Goal: Transaction & Acquisition: Purchase product/service

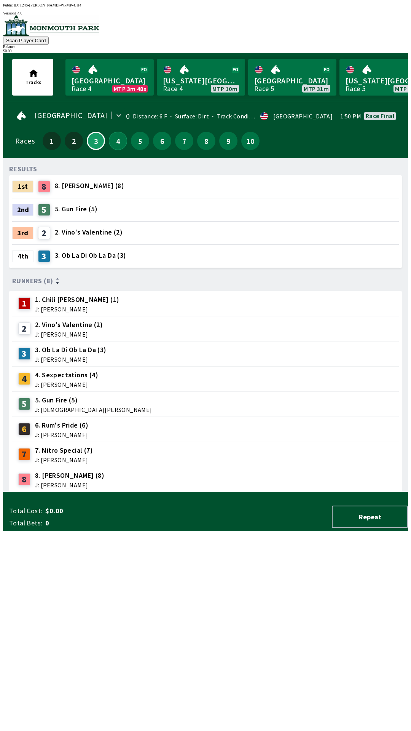
click at [119, 144] on button "4" at bounding box center [118, 141] width 18 height 18
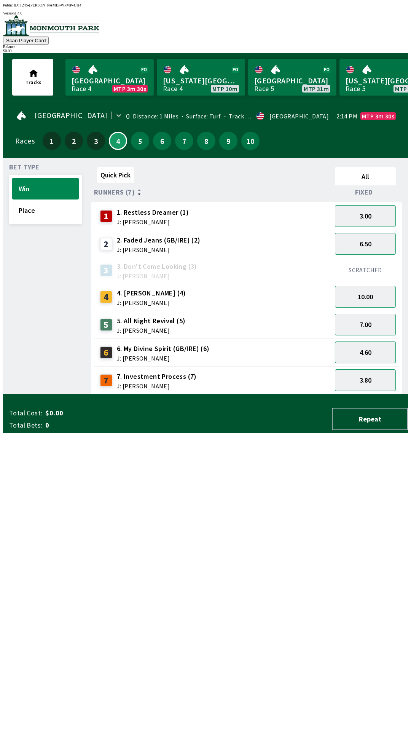
click at [379, 353] on button "4.60" at bounding box center [365, 352] width 61 height 22
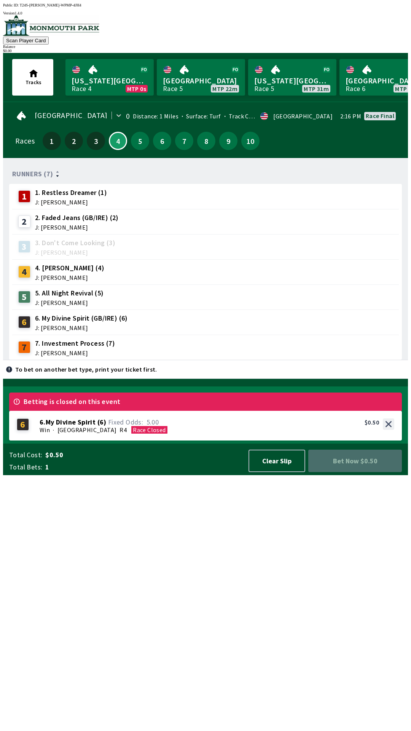
click at [363, 466] on span "Bet Now $0.50" at bounding box center [354, 461] width 81 height 10
click at [282, 472] on button "Clear Slip" at bounding box center [277, 460] width 57 height 22
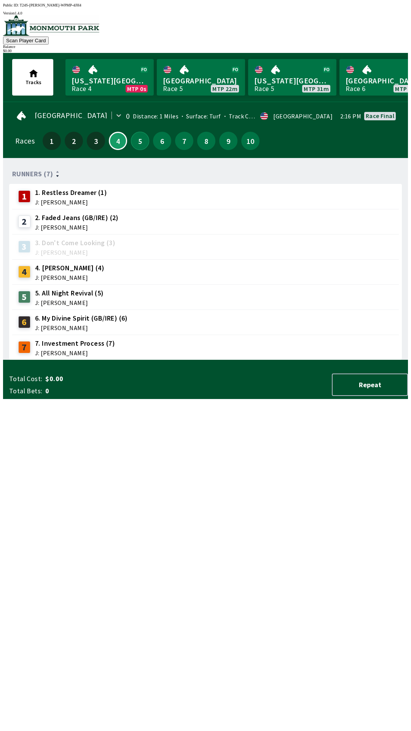
click at [136, 138] on button "5" at bounding box center [140, 141] width 18 height 18
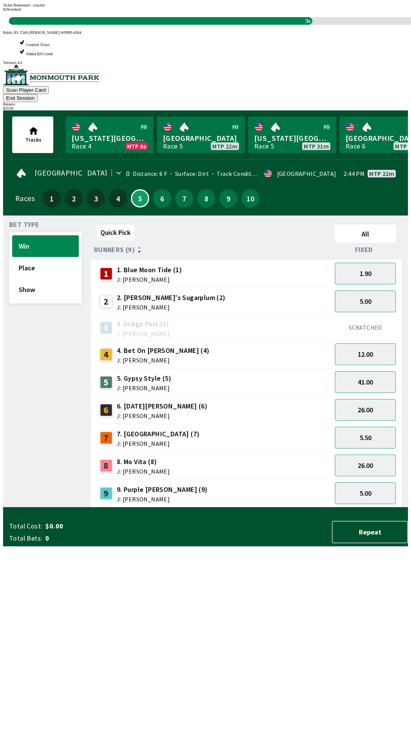
click at [191, 505] on div "Quick Pick All Runners (9) Fixed 1 1. Blue Moon Tide (1) J: [PERSON_NAME] 1.90 …" at bounding box center [249, 364] width 317 height 286
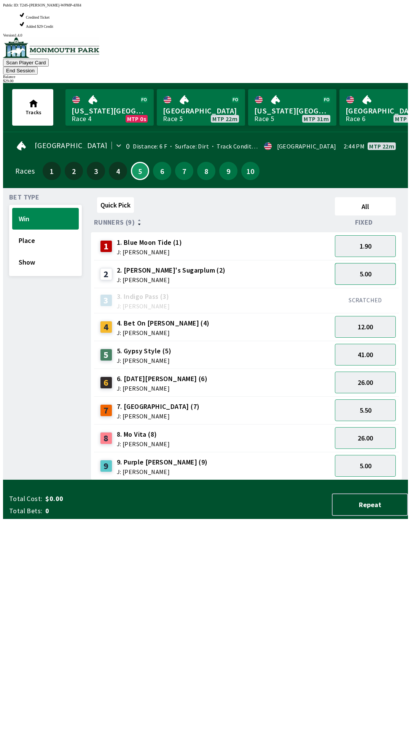
click at [371, 263] on button "5.00" at bounding box center [365, 274] width 61 height 22
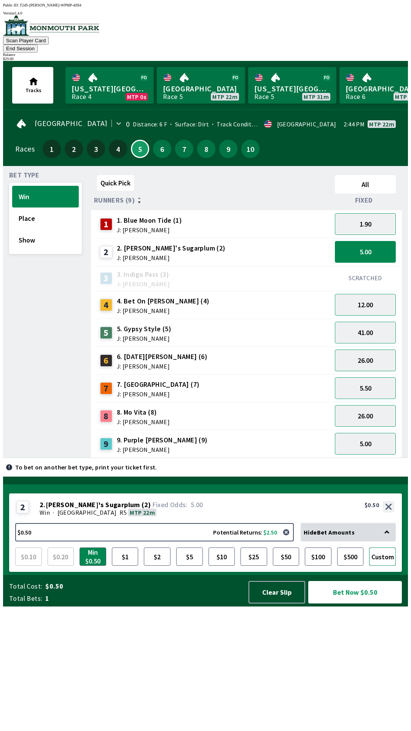
click at [392, 566] on button "Custom" at bounding box center [382, 556] width 27 height 18
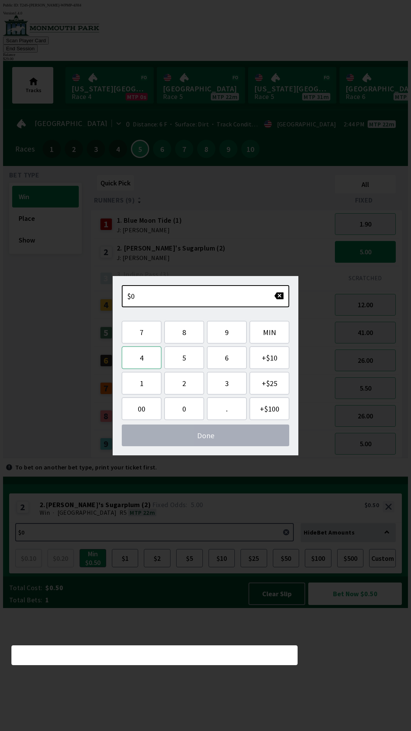
click at [140, 355] on button "4" at bounding box center [142, 357] width 40 height 22
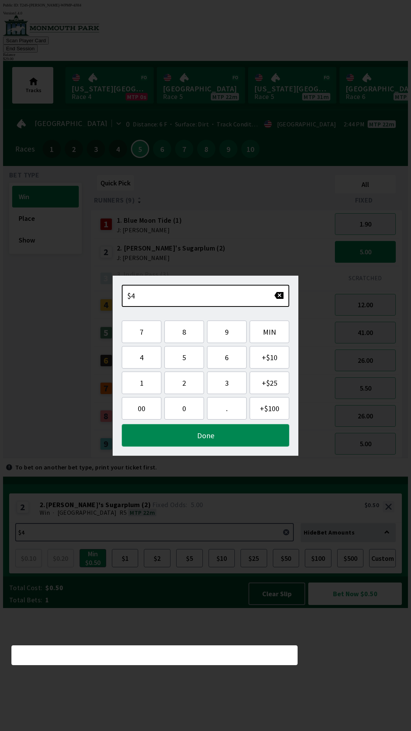
click at [223, 437] on button "Done" at bounding box center [205, 435] width 167 height 22
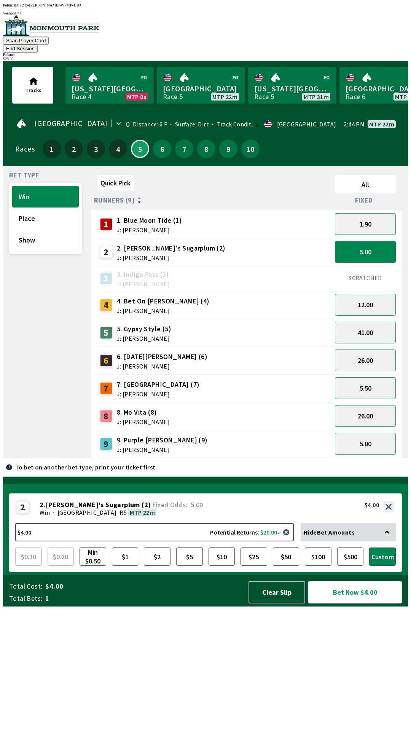
click at [369, 603] on button "Bet Now $4.00" at bounding box center [355, 592] width 94 height 22
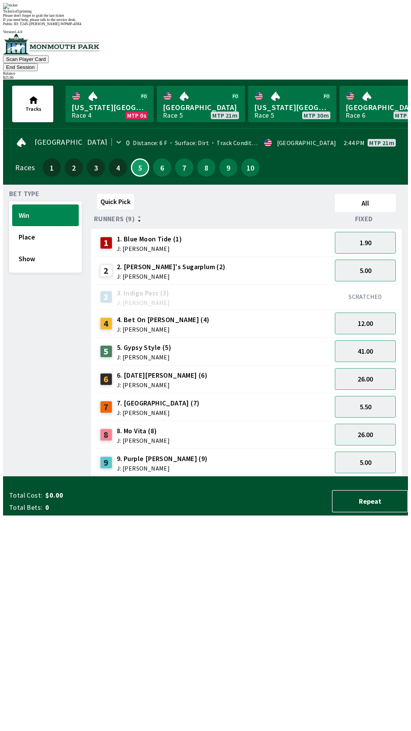
click at [254, 476] on div "Quick Pick All Runners (9) Fixed 1 1. Blue Moon Tide (1) J: [PERSON_NAME] 1.90 …" at bounding box center [249, 334] width 317 height 286
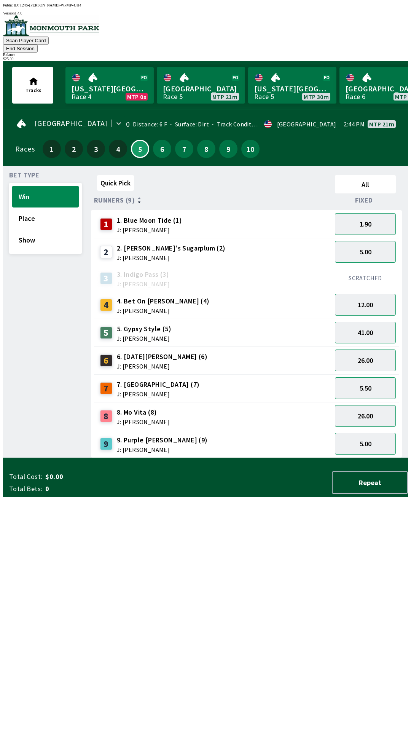
click at [38, 45] on button "End Session" at bounding box center [20, 49] width 35 height 8
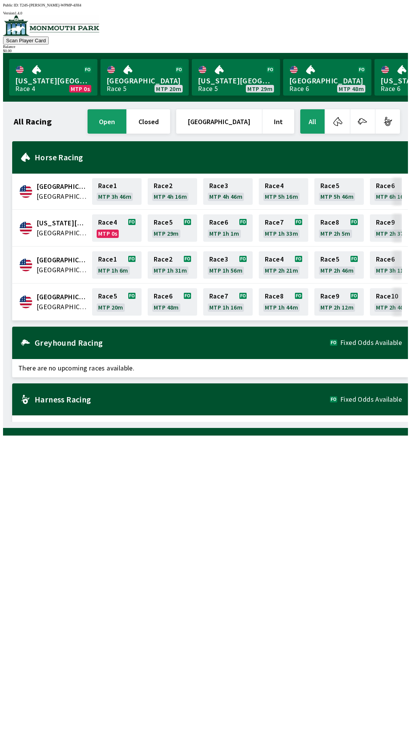
click at [243, 422] on div "All Racing open closed [GEOGRAPHIC_DATA] Int All [GEOGRAPHIC_DATA] [GEOGRAPHIC_…" at bounding box center [208, 265] width 399 height 314
click at [60, 78] on link "Monmouth Park Race 5 MTP 12m" at bounding box center [53, 77] width 88 height 37
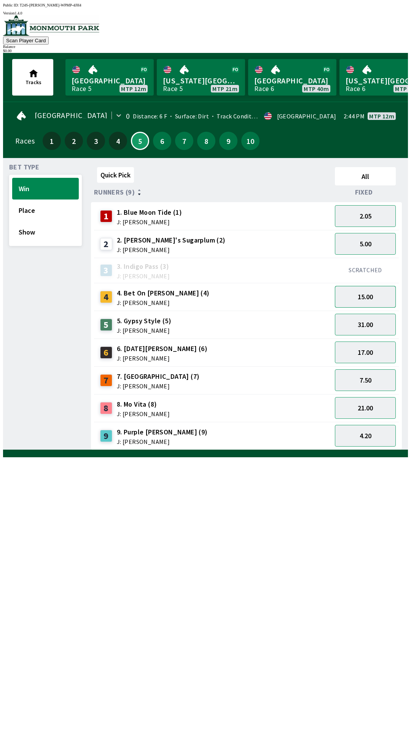
click at [379, 295] on button "15.00" at bounding box center [365, 297] width 61 height 22
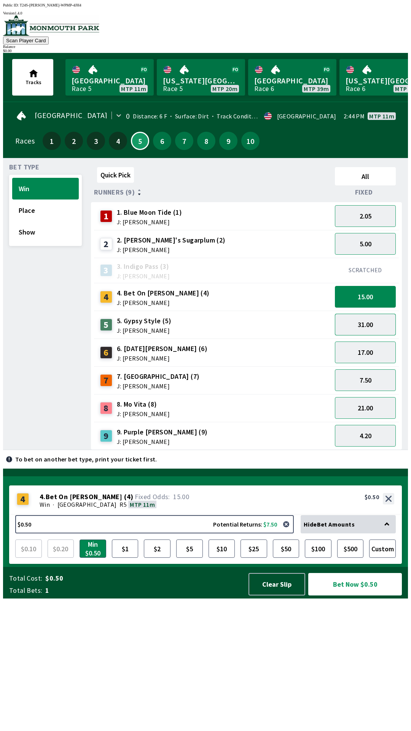
click at [373, 325] on button "31.00" at bounding box center [365, 325] width 61 height 22
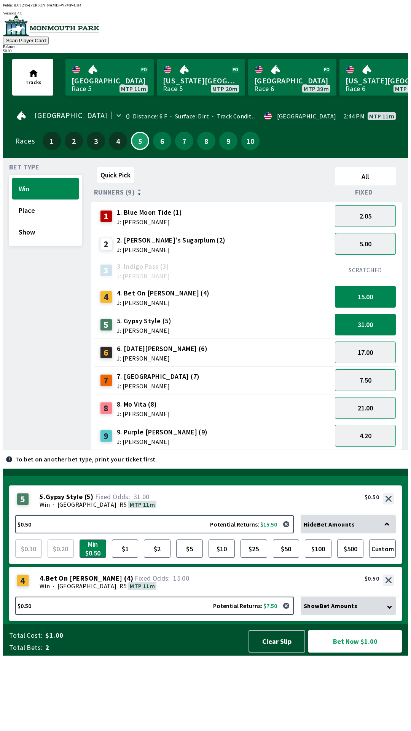
click at [378, 242] on button "5.00" at bounding box center [365, 244] width 61 height 22
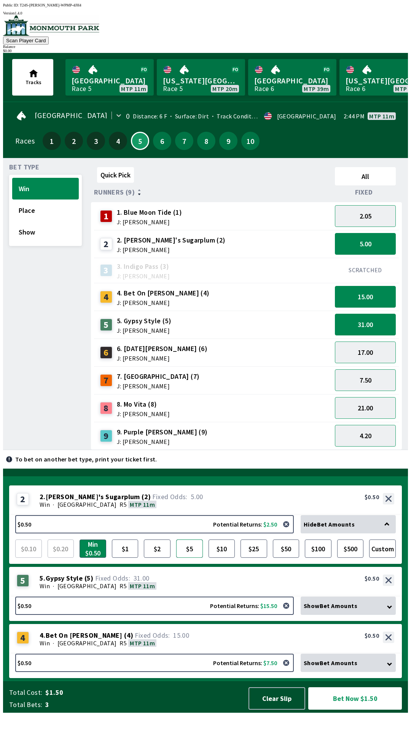
click at [190, 558] on button "$5" at bounding box center [189, 548] width 27 height 18
click at [368, 709] on button "Bet Now $6.00" at bounding box center [355, 698] width 94 height 22
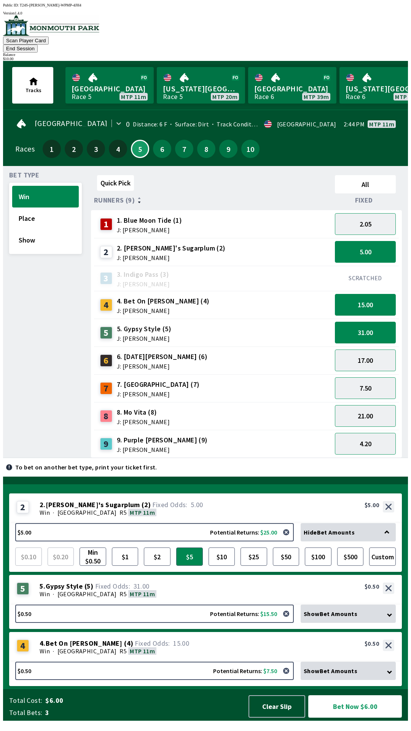
click at [372, 714] on button "Bet Now $6.00" at bounding box center [355, 706] width 94 height 22
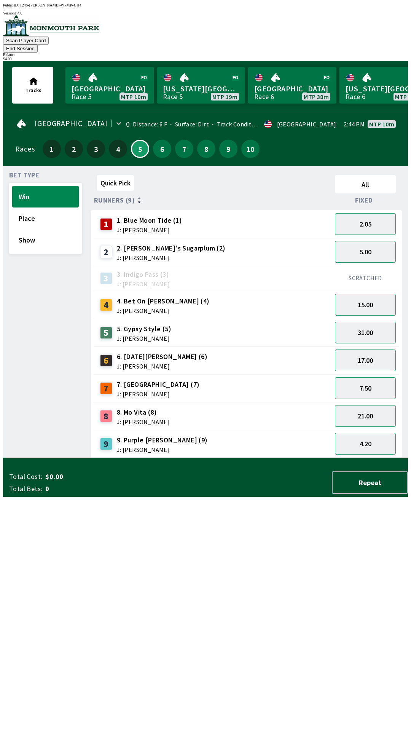
click at [38, 45] on button "End Session" at bounding box center [20, 49] width 35 height 8
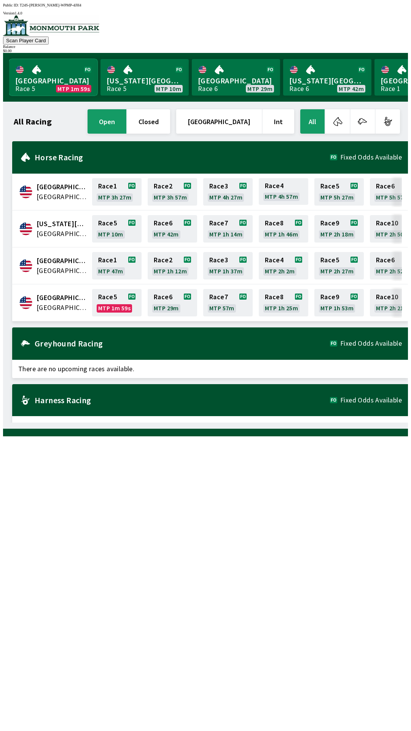
click at [47, 75] on link "Monmouth Park Race 5 MTP 1m 59s" at bounding box center [53, 77] width 88 height 37
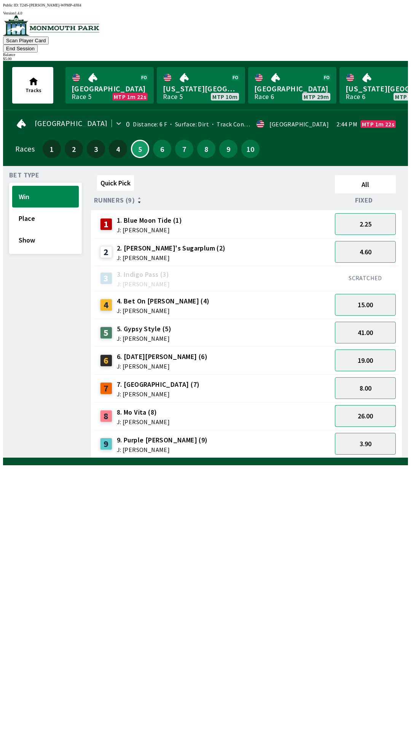
click at [362, 405] on button "26.00" at bounding box center [365, 416] width 61 height 22
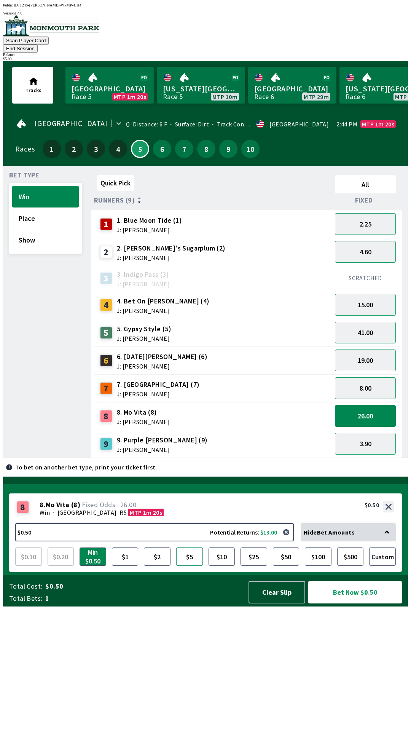
click at [185, 566] on button "$5" at bounding box center [189, 556] width 27 height 18
click at [289, 540] on button "button" at bounding box center [286, 531] width 15 height 15
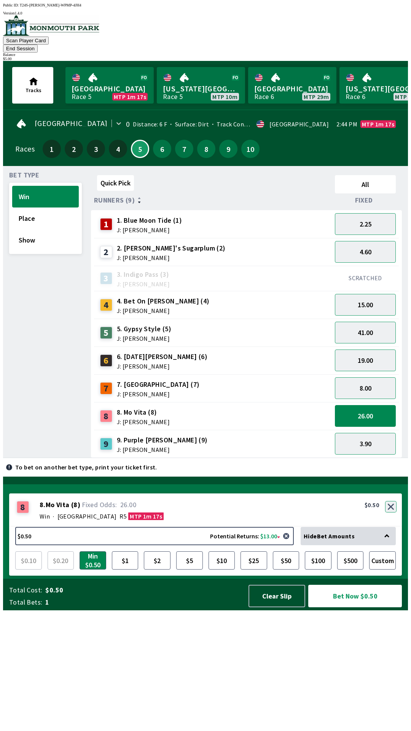
click at [392, 512] on button "button" at bounding box center [390, 506] width 11 height 11
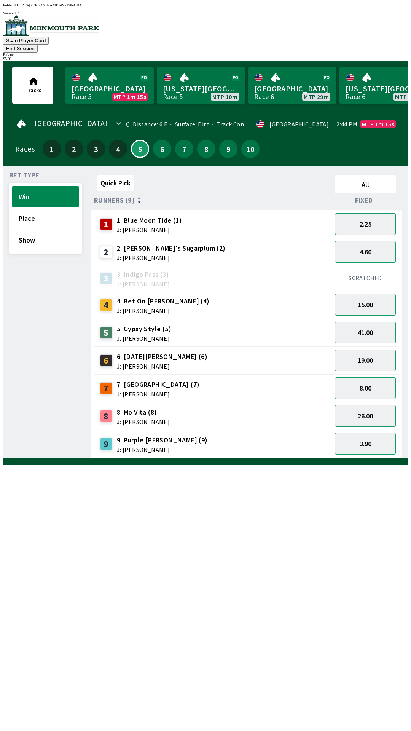
click at [355, 214] on button "2.25" at bounding box center [365, 224] width 61 height 22
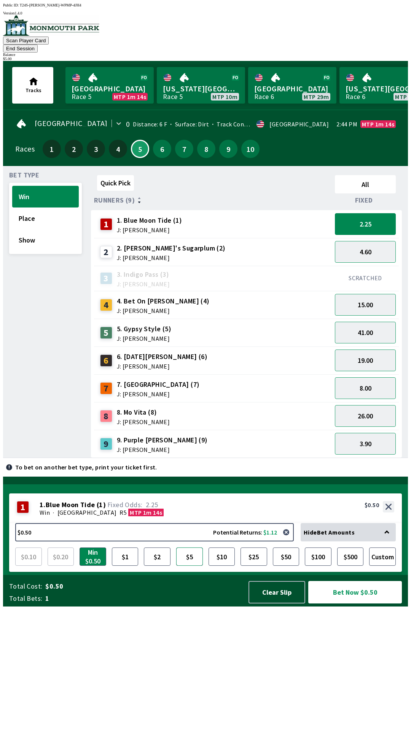
click at [190, 566] on button "$5" at bounding box center [189, 556] width 27 height 18
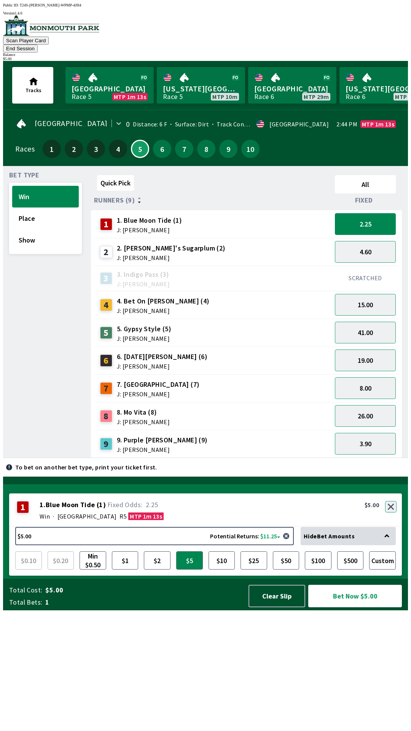
click at [393, 512] on button "button" at bounding box center [390, 506] width 11 height 11
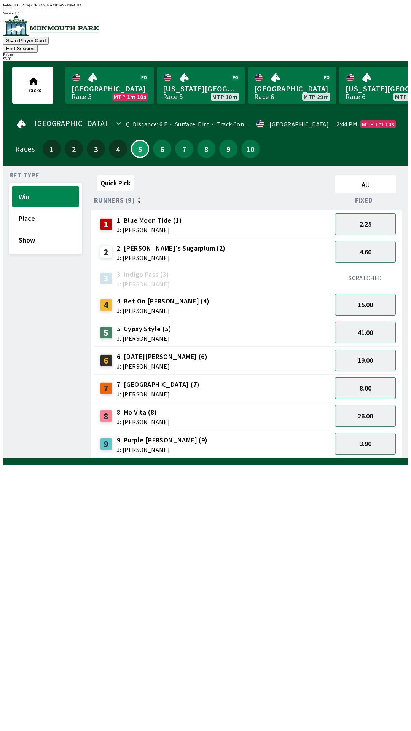
click at [372, 380] on button "8.00" at bounding box center [365, 388] width 61 height 22
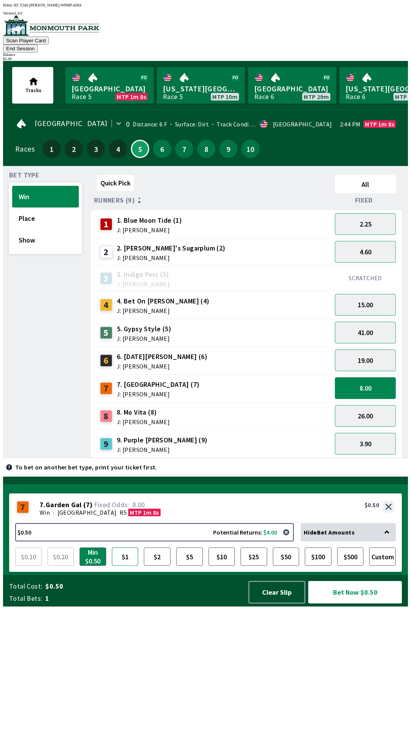
click at [135, 566] on button "$1" at bounding box center [125, 556] width 27 height 18
click at [161, 566] on button "$2" at bounding box center [157, 556] width 27 height 18
click at [344, 603] on button "Bet Now $2.00" at bounding box center [355, 592] width 94 height 22
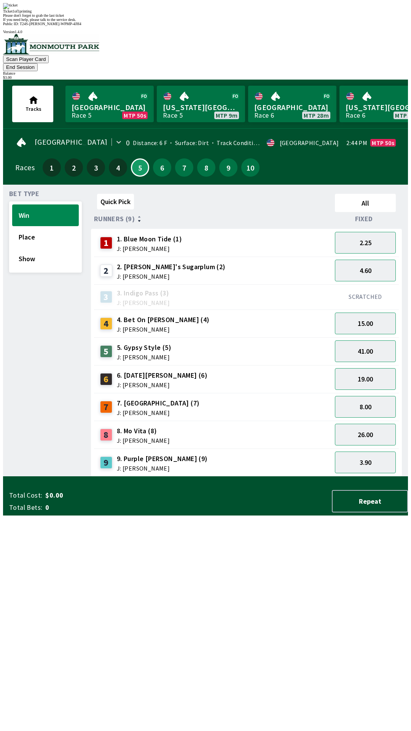
click at [260, 476] on div "Quick Pick All Runners (9) Fixed 1 1. Blue Moon Tide (1) J: [PERSON_NAME] 2.25 …" at bounding box center [249, 334] width 317 height 286
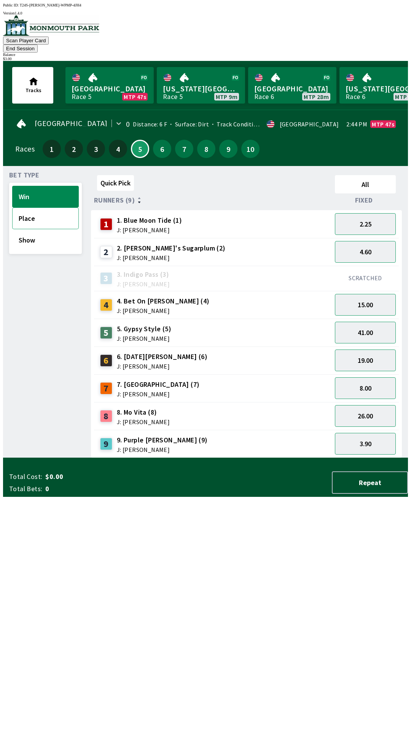
click at [28, 207] on button "Place" at bounding box center [45, 218] width 67 height 22
click at [361, 349] on button "7.00" at bounding box center [365, 360] width 61 height 22
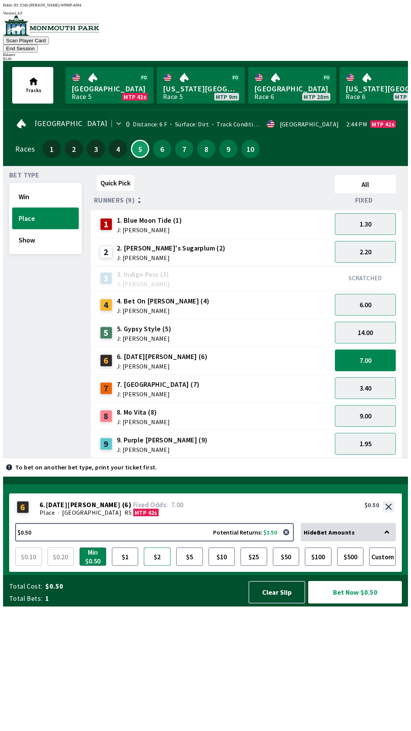
click at [157, 566] on button "$2" at bounding box center [157, 556] width 27 height 18
click at [339, 603] on button "Bet Now $2.00" at bounding box center [355, 592] width 94 height 22
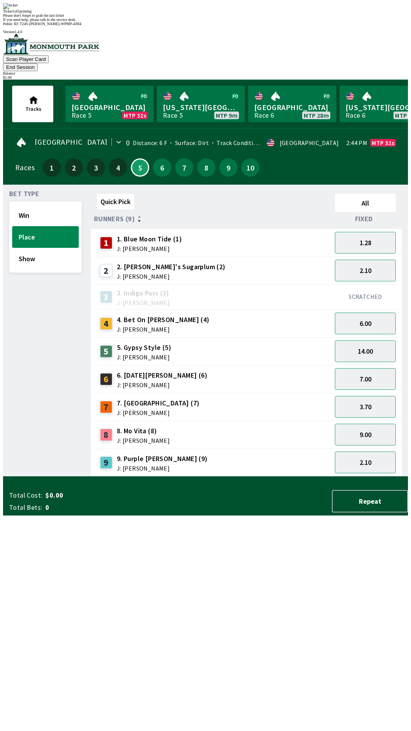
click at [273, 476] on div "Quick Pick All Runners (9) Fixed 1 1. Blue Moon Tide (1) J: [PERSON_NAME] 1.28 …" at bounding box center [249, 334] width 317 height 286
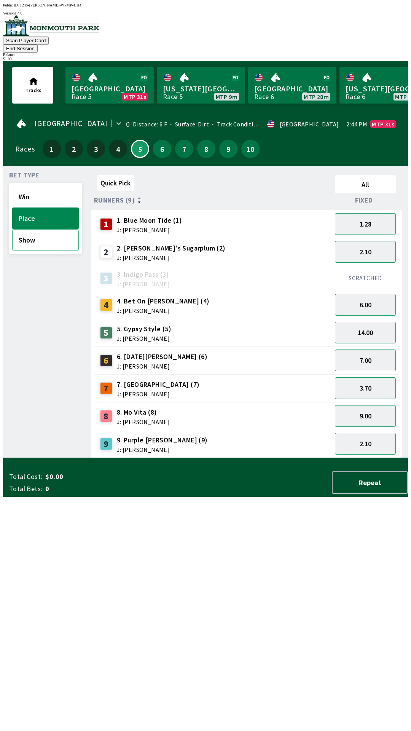
click at [25, 237] on button "Show" at bounding box center [45, 240] width 67 height 22
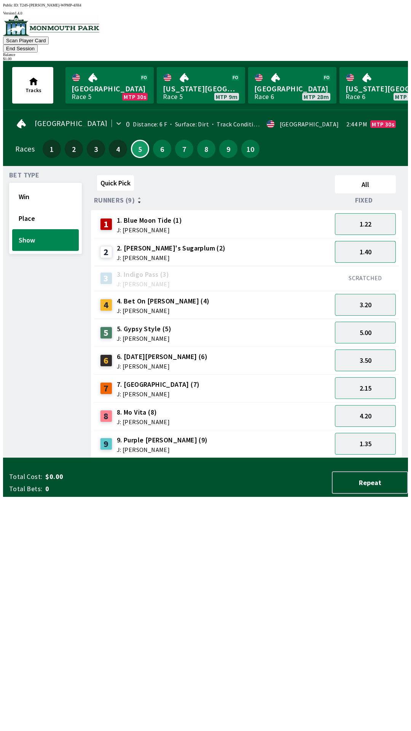
click at [372, 241] on button "1.40" at bounding box center [365, 252] width 61 height 22
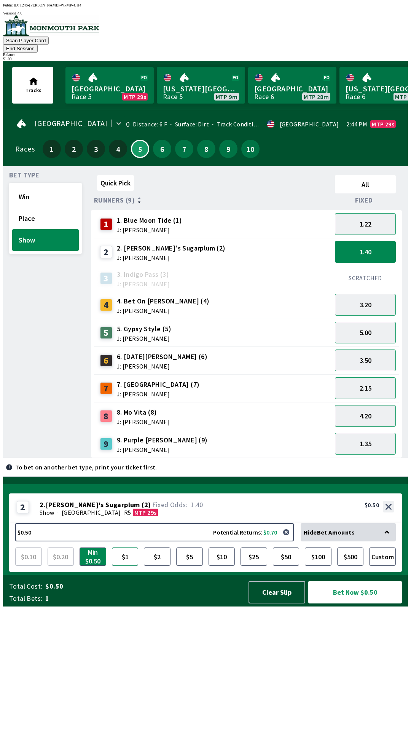
click at [124, 566] on button "$1" at bounding box center [125, 556] width 27 height 18
click at [288, 540] on button "button" at bounding box center [286, 531] width 15 height 15
click at [127, 566] on button "$1" at bounding box center [125, 556] width 27 height 18
click at [362, 406] on button "4.20" at bounding box center [365, 416] width 61 height 22
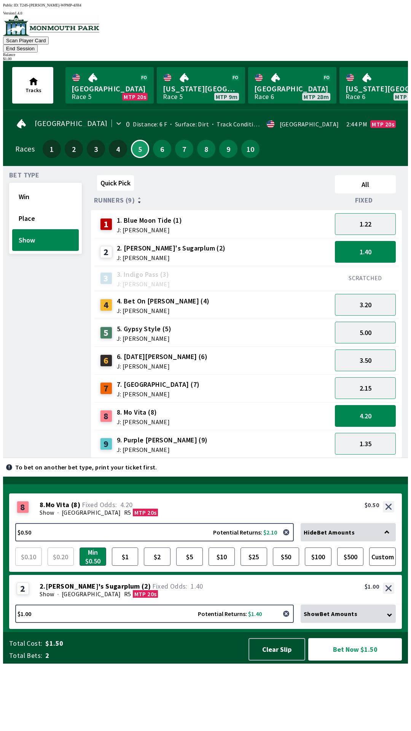
click at [291, 621] on button "button" at bounding box center [286, 613] width 15 height 15
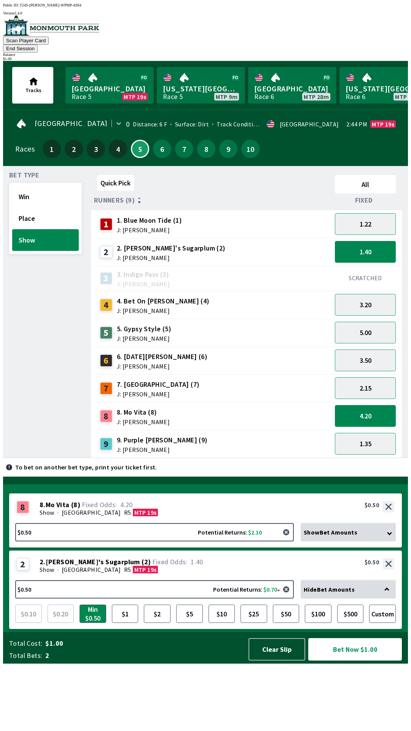
click at [288, 540] on button "button" at bounding box center [286, 531] width 15 height 15
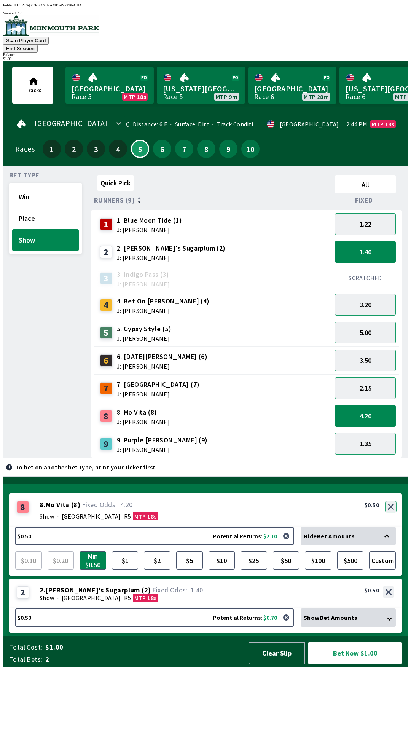
click at [391, 512] on button "button" at bounding box center [390, 506] width 11 height 11
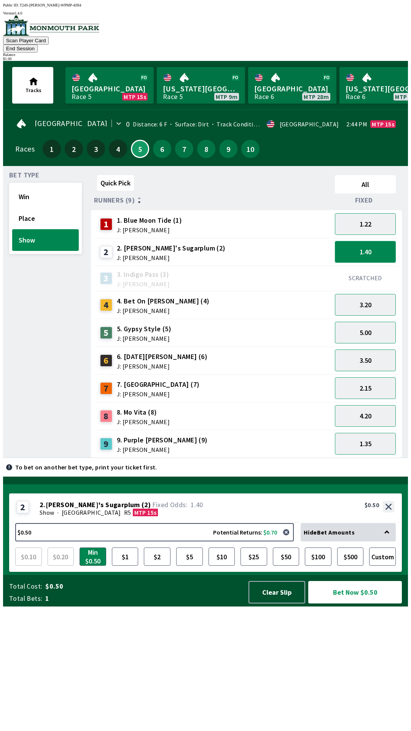
click at [369, 241] on button "1.40" at bounding box center [365, 252] width 61 height 22
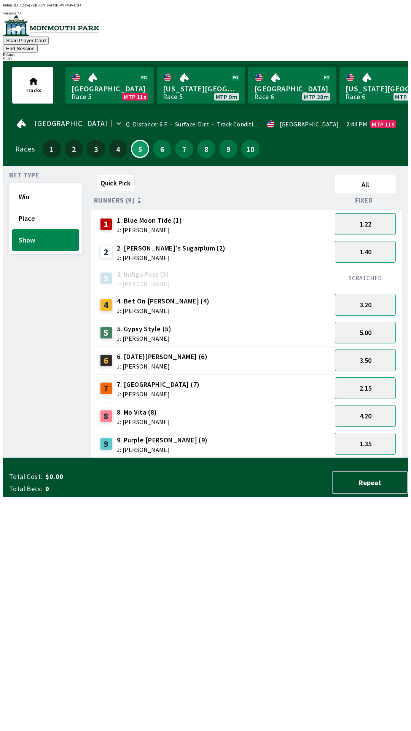
click at [354, 349] on button "3.50" at bounding box center [365, 360] width 61 height 22
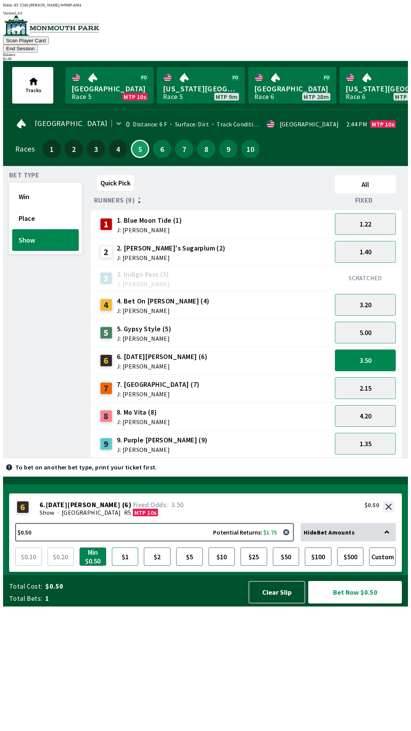
click at [125, 566] on button "$1" at bounding box center [125, 556] width 27 height 18
click at [341, 603] on button "Bet Now $1.00" at bounding box center [355, 592] width 94 height 22
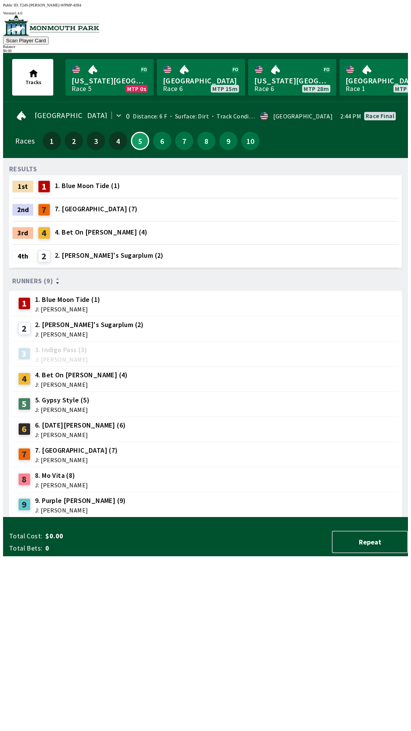
click at [164, 517] on div "RESULTS 1st 1 1. Blue Moon Tide (1) 2nd 7 7. Garden Gal (7) 3rd 4 4. Bet On [PE…" at bounding box center [208, 340] width 399 height 353
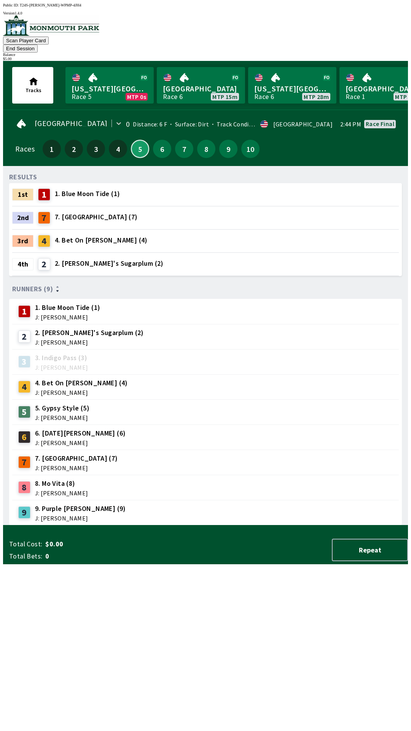
click at [136, 140] on button "5" at bounding box center [140, 149] width 18 height 18
click at [158, 140] on button "6" at bounding box center [162, 149] width 18 height 18
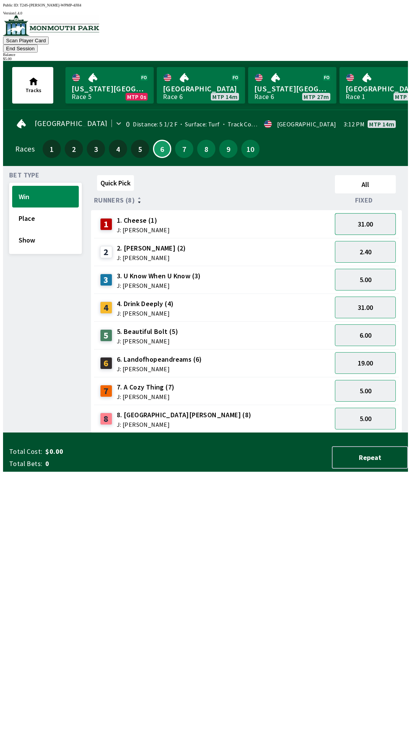
click at [363, 217] on button "31.00" at bounding box center [365, 224] width 61 height 22
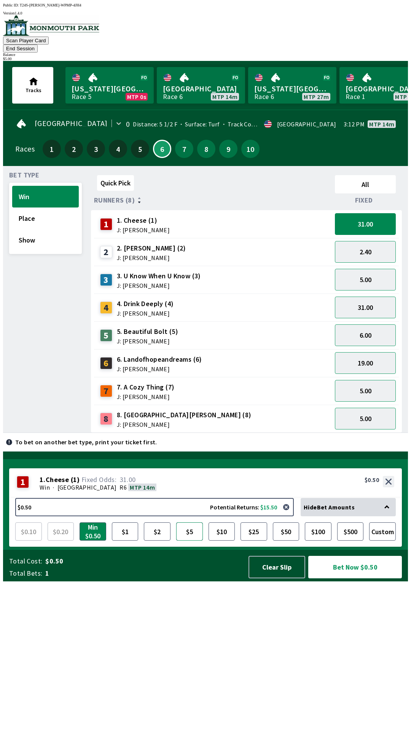
click at [187, 540] on button "$5" at bounding box center [189, 531] width 27 height 18
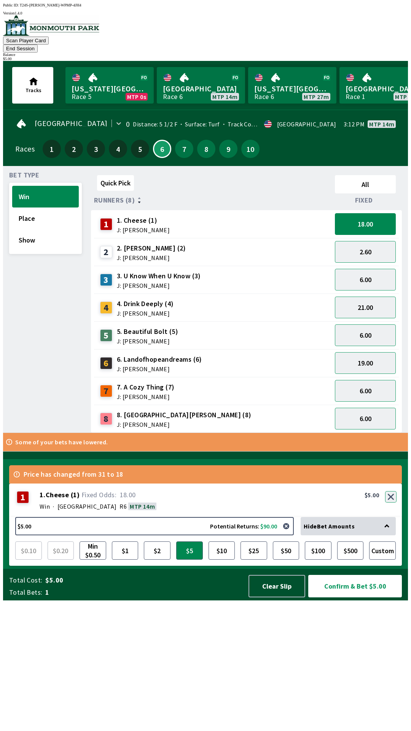
click at [391, 502] on button "button" at bounding box center [390, 496] width 11 height 11
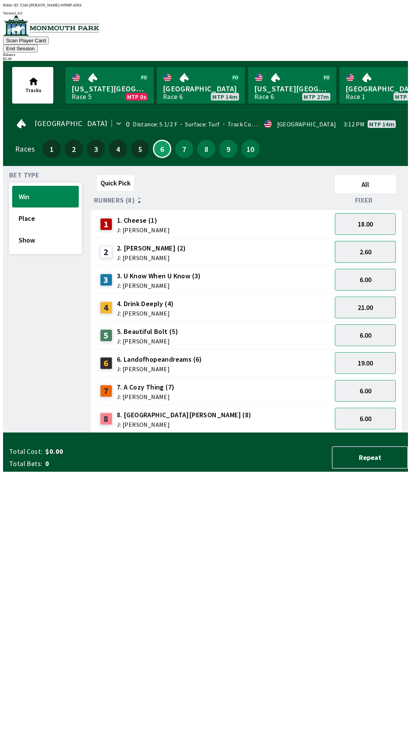
click at [366, 243] on button "2.60" at bounding box center [365, 252] width 61 height 22
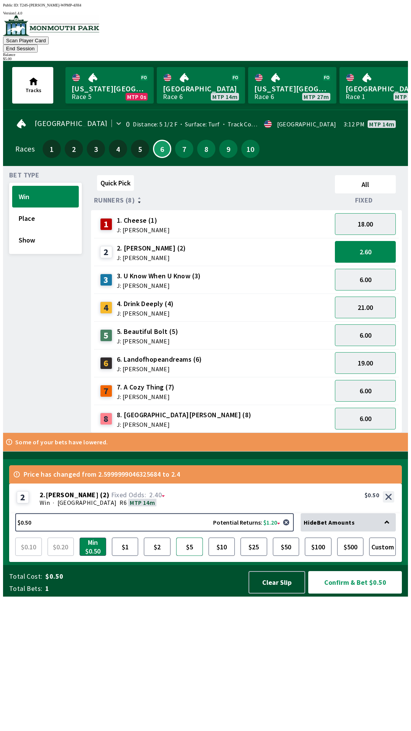
click at [185, 556] on button "$5" at bounding box center [189, 546] width 27 height 18
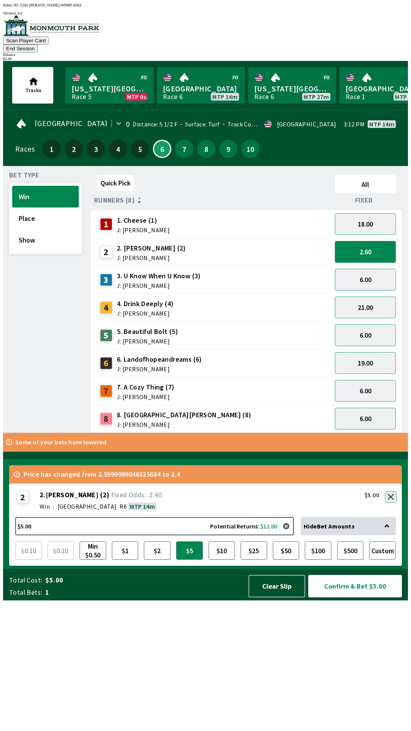
click at [395, 517] on div "2 2 . [PERSON_NAME] ( 2 ) Win · [STREET_ADDRESS]. [PERSON_NAME] (2) 2.40 $5.00" at bounding box center [205, 499] width 393 height 33
click at [394, 502] on button "button" at bounding box center [390, 496] width 11 height 11
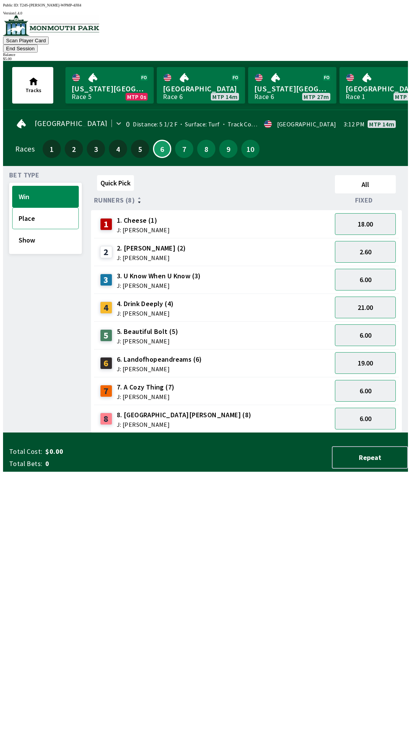
click at [30, 207] on button "Place" at bounding box center [45, 218] width 67 height 22
click at [365, 241] on button "1.40" at bounding box center [365, 252] width 61 height 22
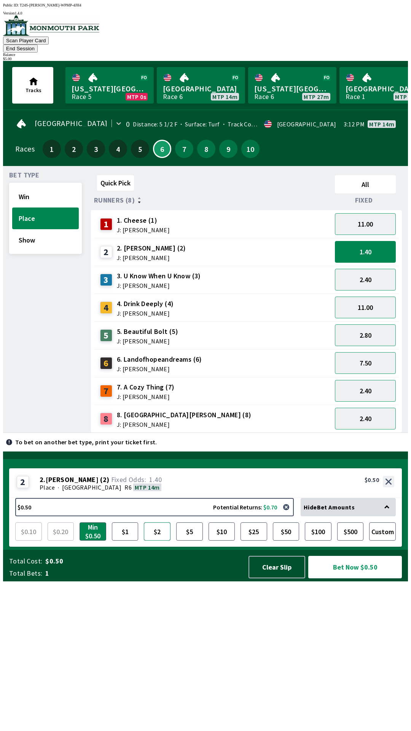
click at [156, 540] on button "$2" at bounding box center [157, 531] width 27 height 18
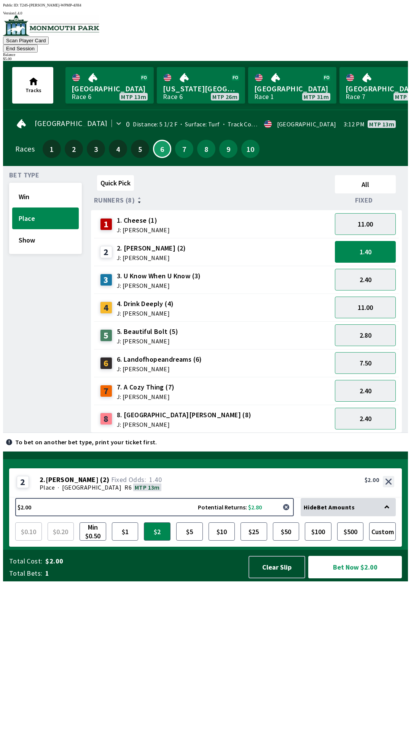
click at [290, 515] on button "button" at bounding box center [286, 506] width 15 height 15
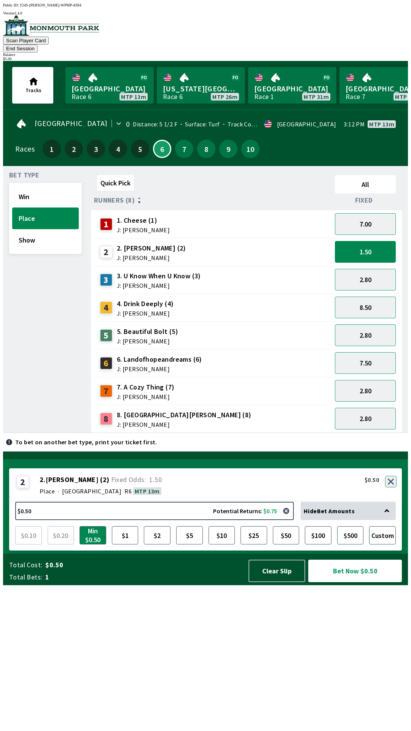
click at [392, 487] on button "button" at bounding box center [390, 481] width 11 height 11
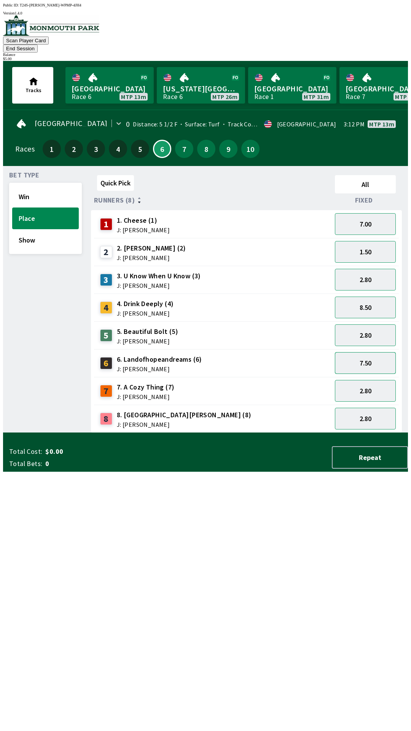
click at [369, 352] on button "7.50" at bounding box center [365, 363] width 61 height 22
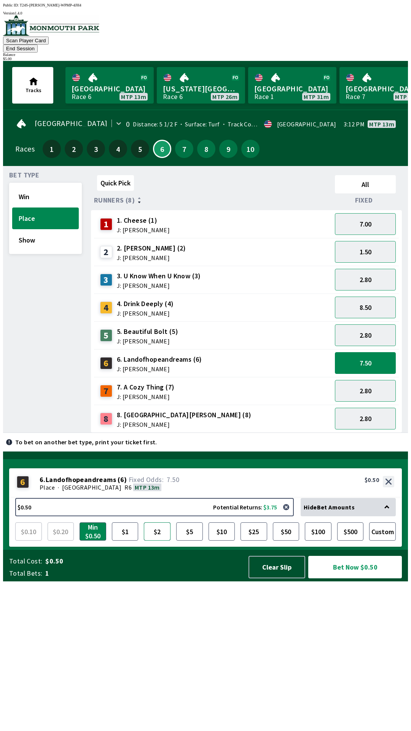
click at [158, 540] on button "$2" at bounding box center [157, 531] width 27 height 18
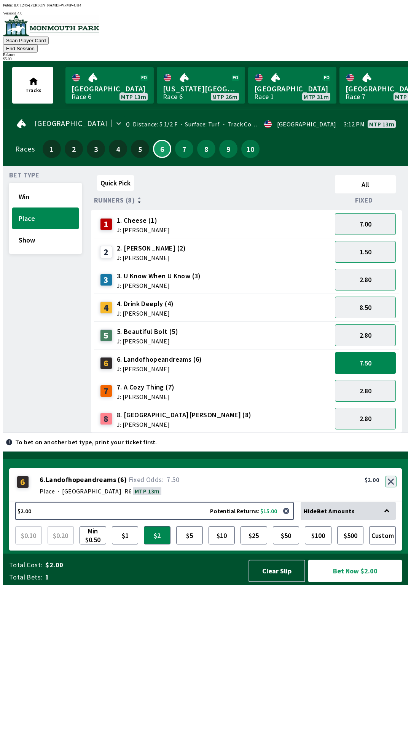
click at [392, 487] on button "button" at bounding box center [390, 481] width 11 height 11
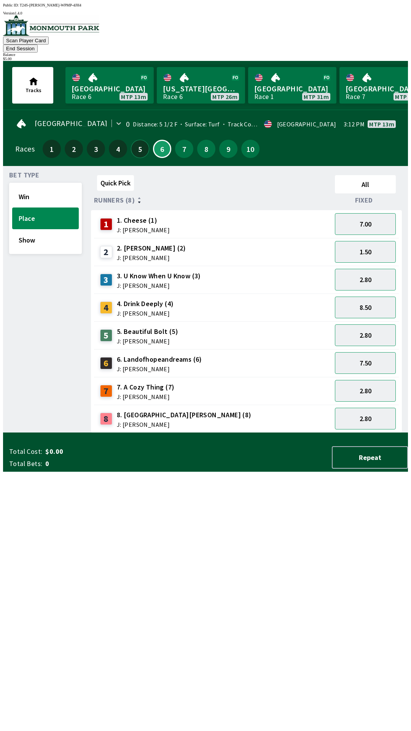
click at [137, 140] on button "5" at bounding box center [140, 149] width 18 height 18
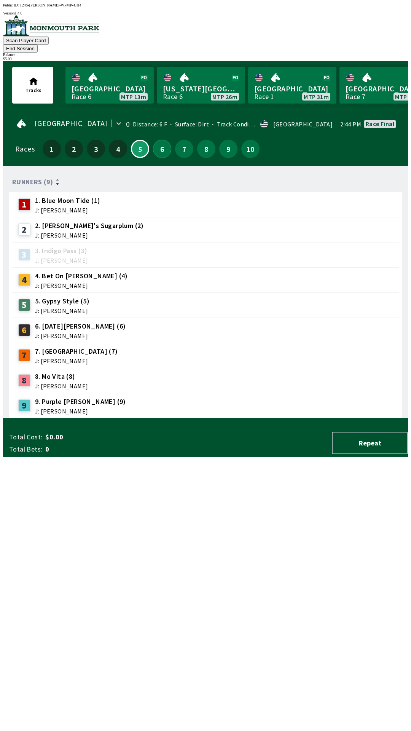
click at [154, 140] on button "6" at bounding box center [162, 149] width 18 height 18
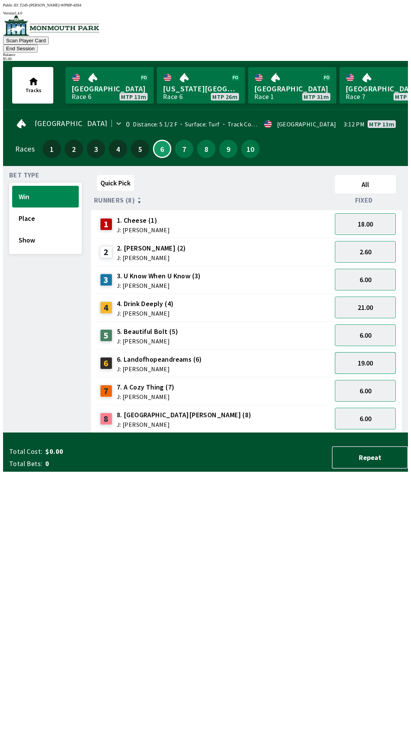
click at [374, 352] on button "19.00" at bounding box center [365, 363] width 61 height 22
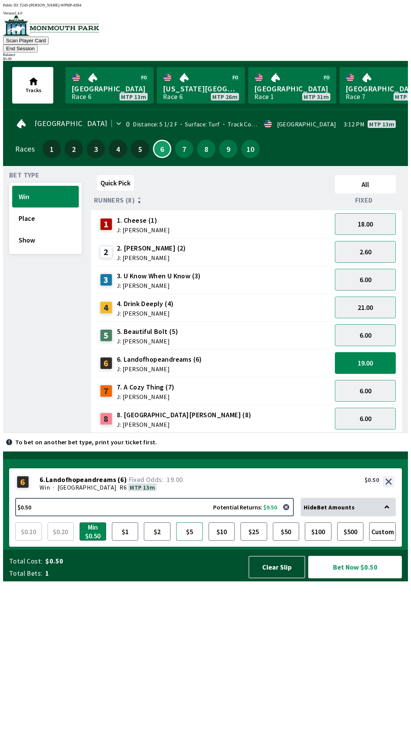
click at [194, 540] on button "$5" at bounding box center [189, 531] width 27 height 18
click at [29, 229] on button "Show" at bounding box center [45, 240] width 67 height 22
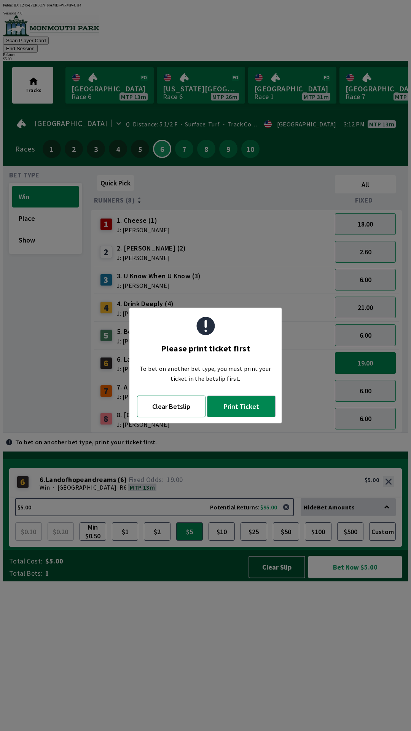
click at [167, 411] on button "Clear Betslip" at bounding box center [171, 406] width 69 height 22
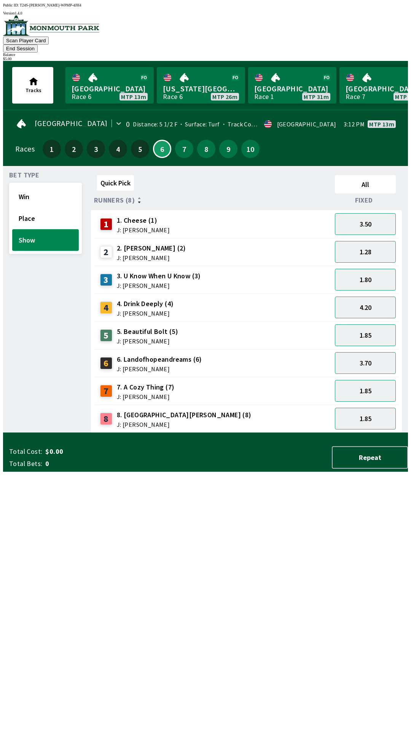
click at [45, 235] on button "Show" at bounding box center [45, 240] width 67 height 22
click at [25, 192] on button "Win" at bounding box center [45, 197] width 67 height 22
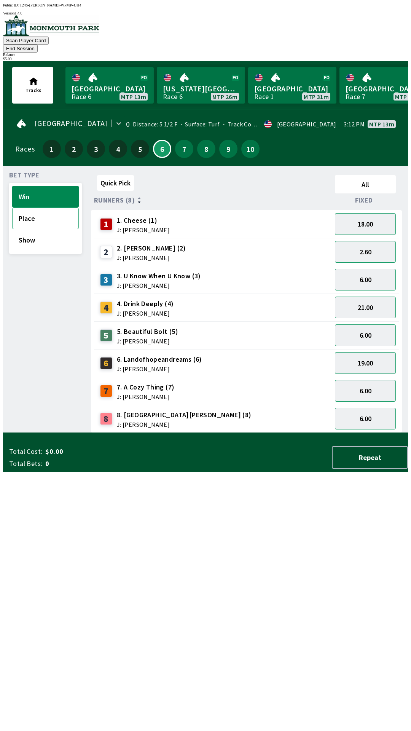
click at [34, 207] on button "Place" at bounding box center [45, 218] width 67 height 22
click at [27, 186] on button "Win" at bounding box center [45, 197] width 67 height 22
click at [27, 229] on button "Show" at bounding box center [45, 240] width 67 height 22
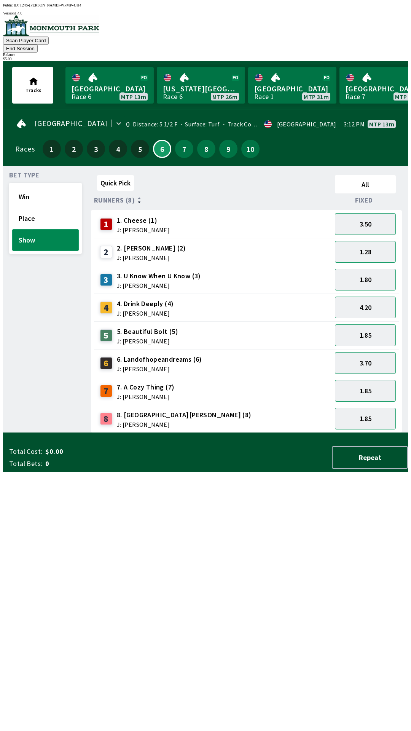
click at [32, 237] on button "Show" at bounding box center [45, 240] width 67 height 22
click at [365, 359] on button "3.70" at bounding box center [365, 363] width 61 height 22
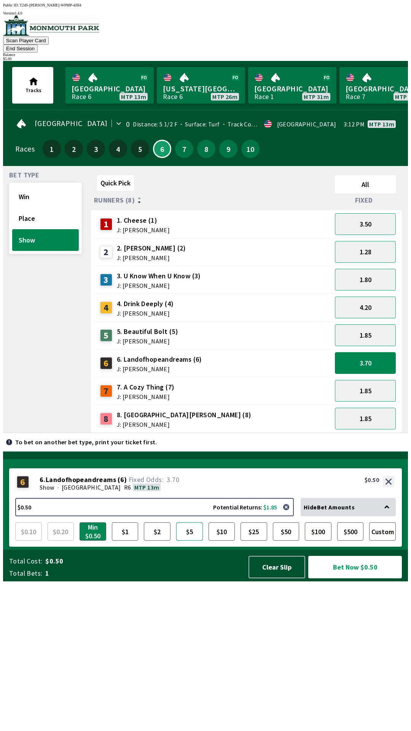
click at [195, 540] on button "$5" at bounding box center [189, 531] width 27 height 18
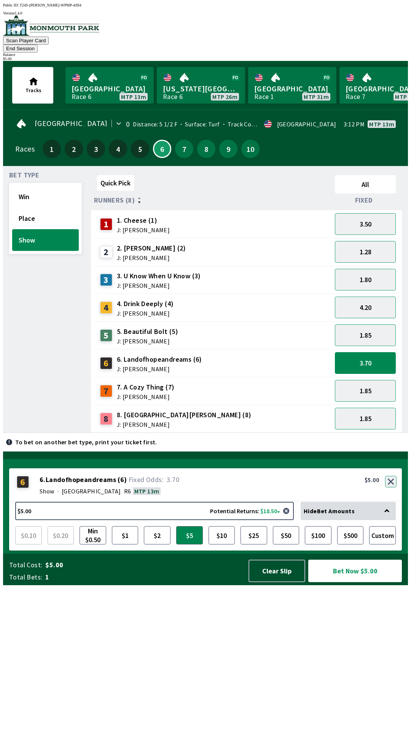
click at [392, 487] on button "button" at bounding box center [390, 481] width 11 height 11
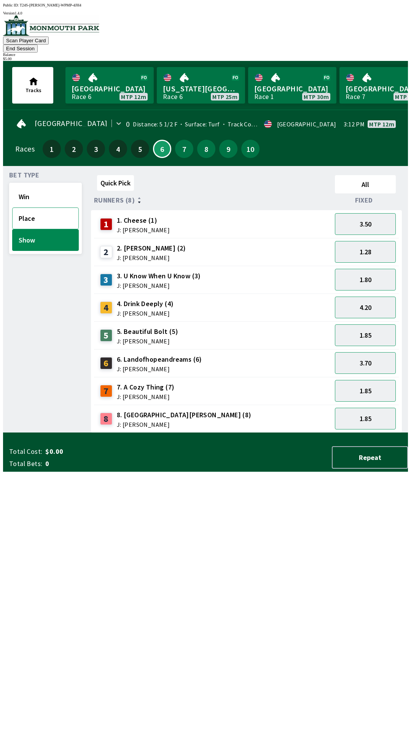
click at [33, 207] on button "Place" at bounding box center [45, 218] width 67 height 22
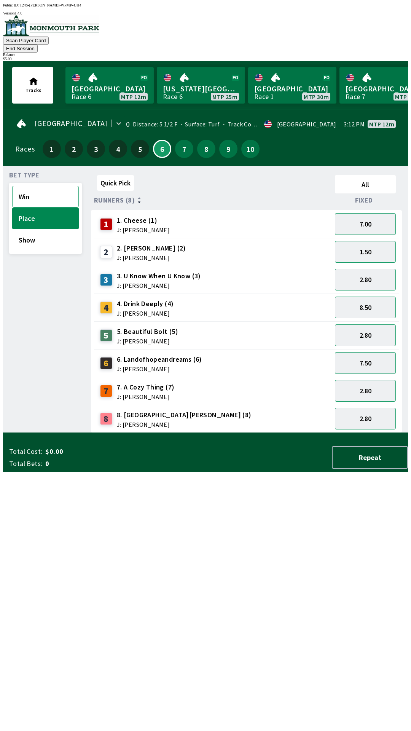
click at [40, 188] on button "Win" at bounding box center [45, 197] width 67 height 22
click at [362, 355] on button "19.00" at bounding box center [365, 363] width 61 height 22
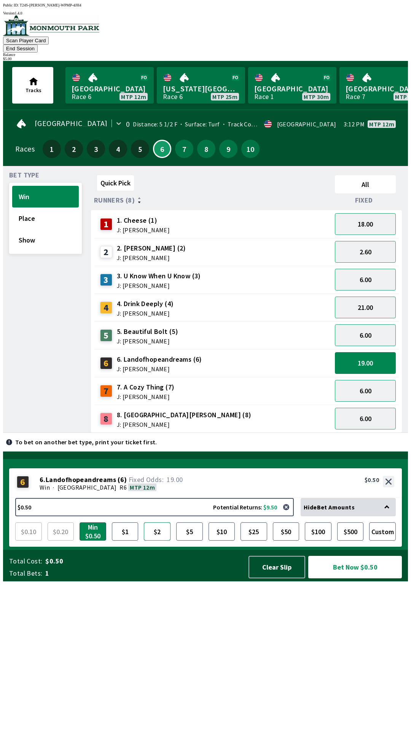
click at [158, 540] on button "$2" at bounding box center [157, 531] width 27 height 18
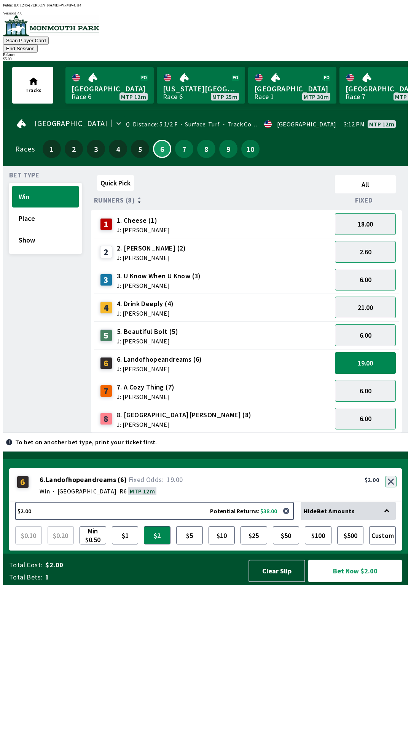
click at [393, 487] on button "button" at bounding box center [390, 481] width 11 height 11
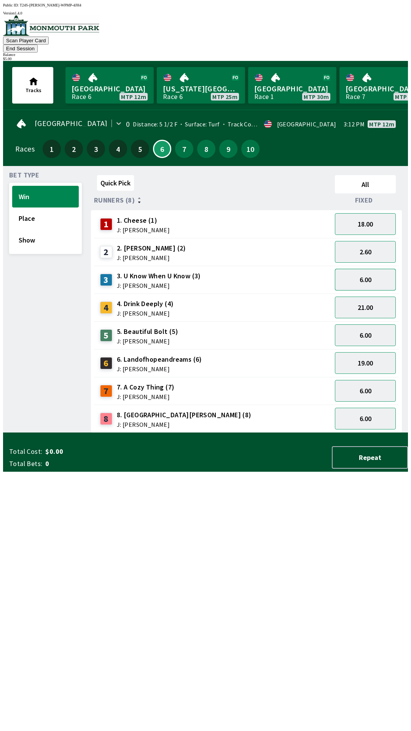
click at [375, 269] on button "6.00" at bounding box center [365, 280] width 61 height 22
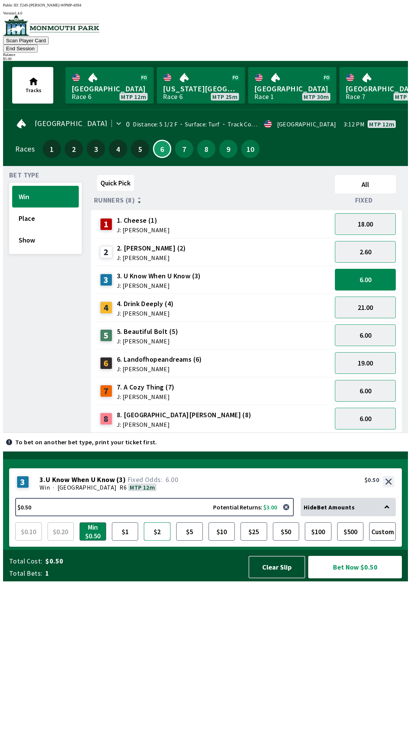
click at [150, 540] on button "$2" at bounding box center [157, 531] width 27 height 18
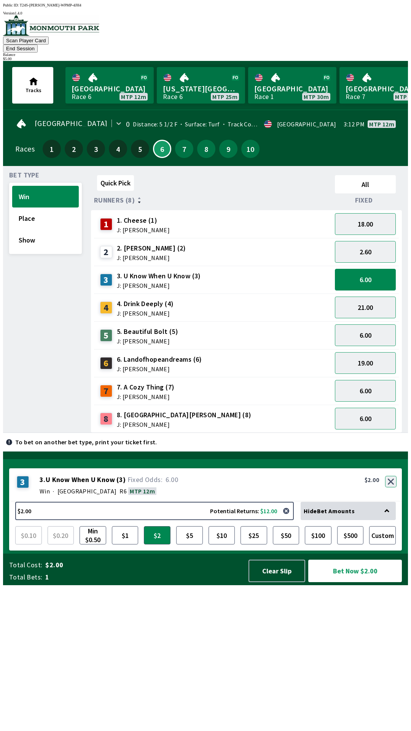
click at [392, 487] on button "button" at bounding box center [390, 481] width 11 height 11
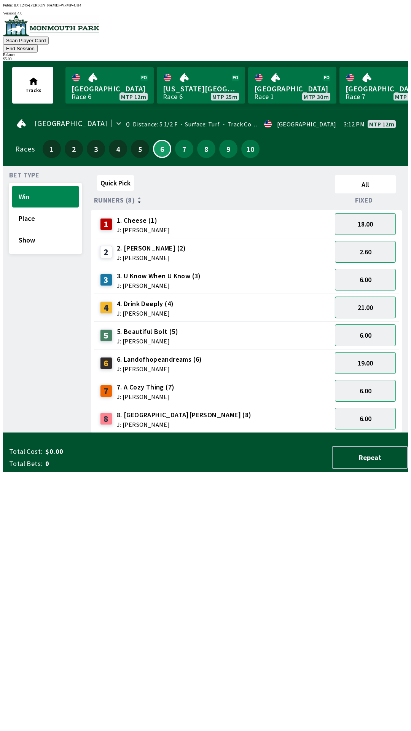
click at [354, 296] on button "21.00" at bounding box center [365, 307] width 61 height 22
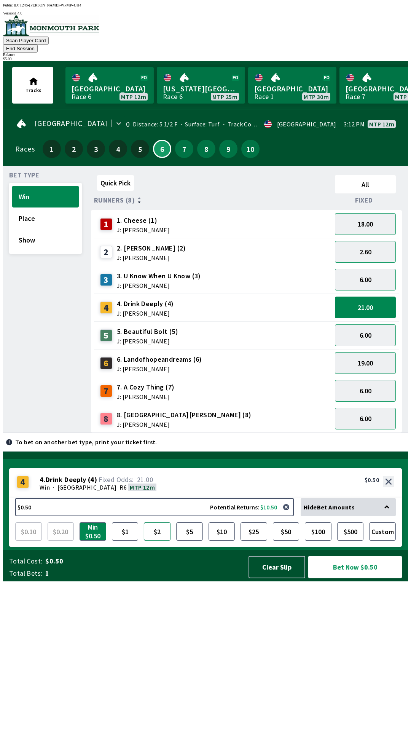
click at [153, 540] on button "$2" at bounding box center [157, 531] width 27 height 18
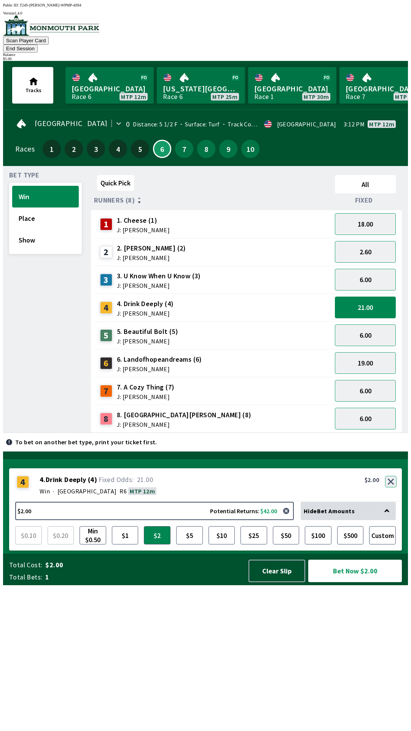
click at [392, 487] on button "button" at bounding box center [390, 481] width 11 height 11
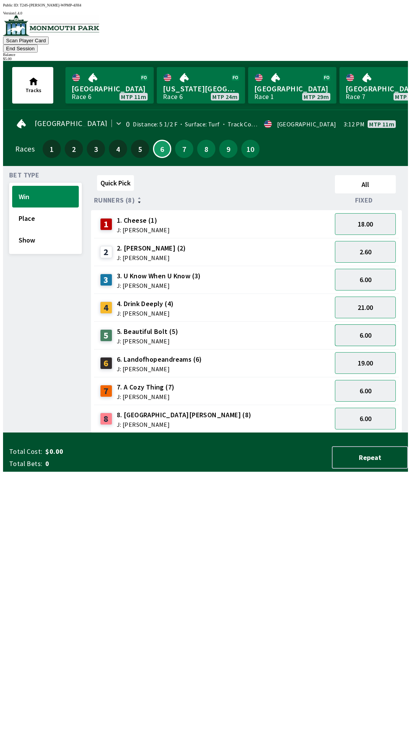
click at [378, 325] on button "6.00" at bounding box center [365, 335] width 61 height 22
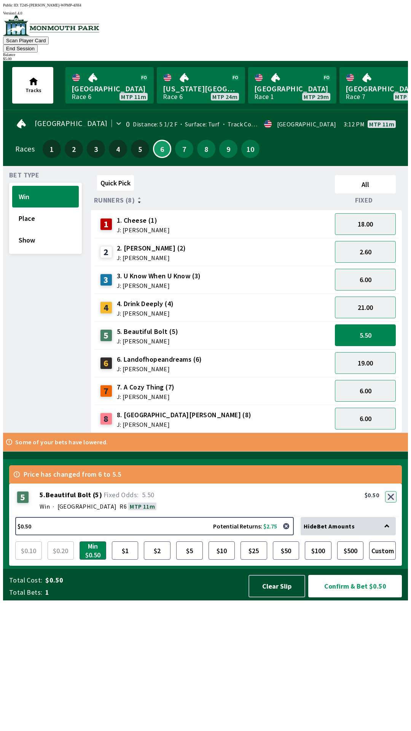
click at [390, 502] on button "button" at bounding box center [390, 496] width 11 height 11
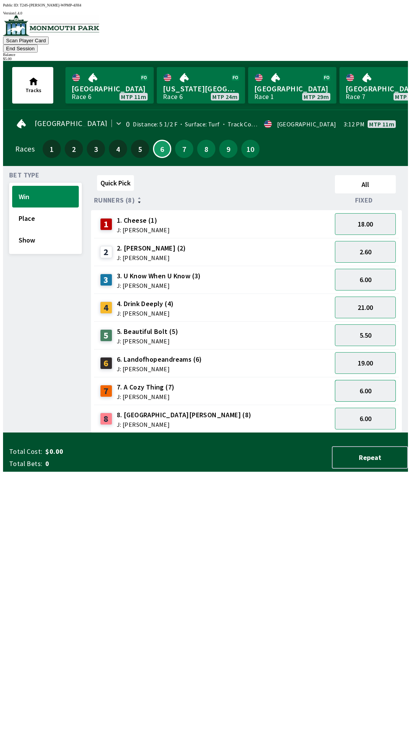
click at [366, 383] on button "6.00" at bounding box center [365, 391] width 61 height 22
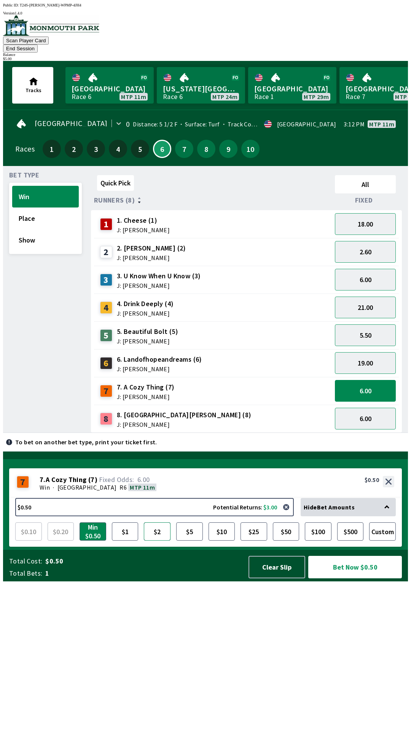
click at [158, 540] on button "$2" at bounding box center [157, 531] width 27 height 18
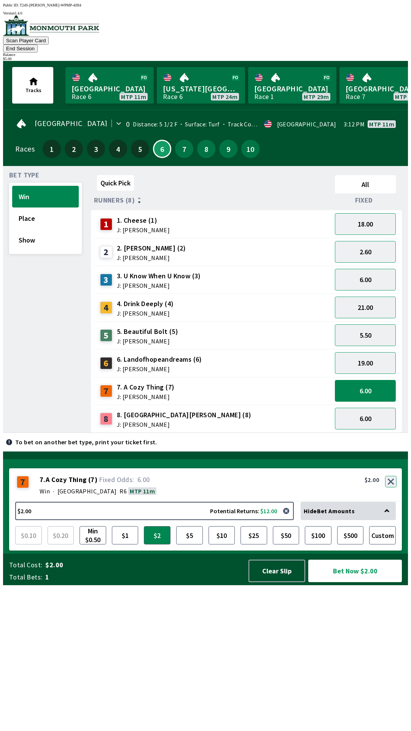
click at [389, 487] on button "button" at bounding box center [390, 481] width 11 height 11
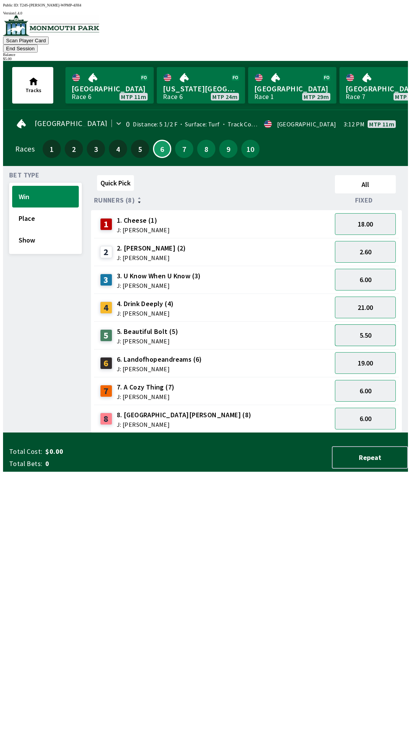
click at [357, 324] on button "5.50" at bounding box center [365, 335] width 61 height 22
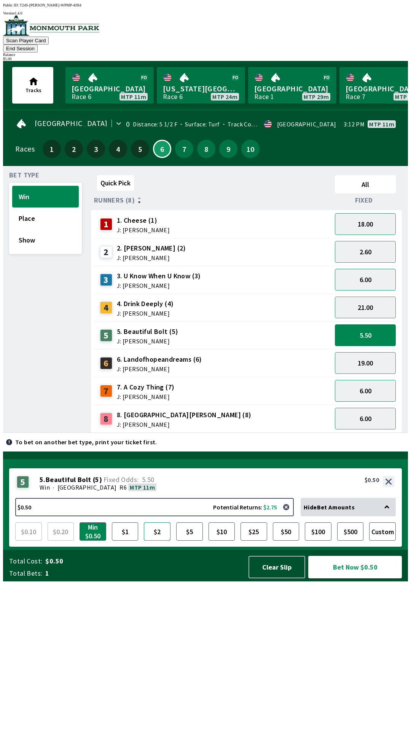
click at [158, 540] on button "$2" at bounding box center [157, 531] width 27 height 18
click at [347, 578] on button "Bet Now $2.00" at bounding box center [355, 567] width 94 height 22
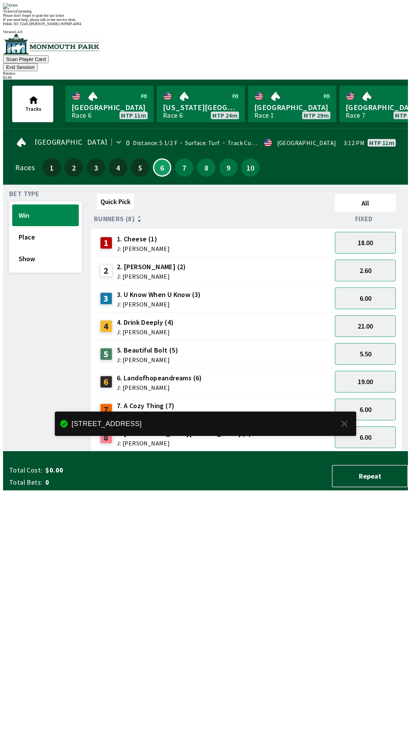
click at [46, 439] on div "Bet Type Win Place Show" at bounding box center [45, 321] width 73 height 261
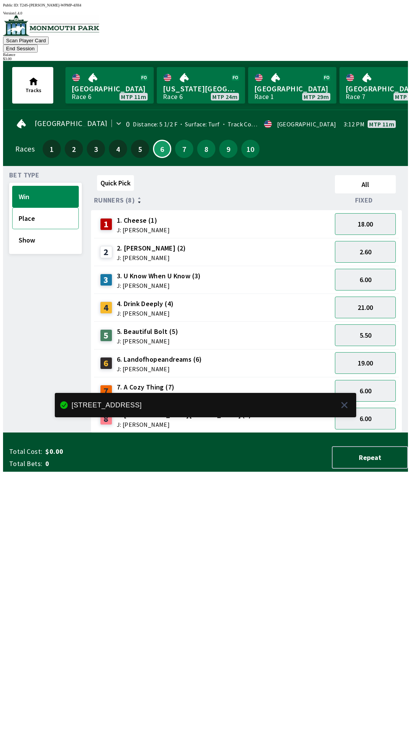
click at [28, 211] on button "Place" at bounding box center [45, 218] width 67 height 22
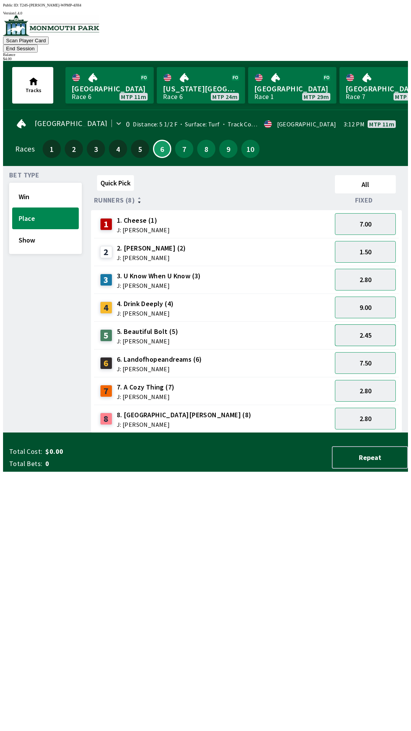
click at [371, 324] on button "2.45" at bounding box center [365, 335] width 61 height 22
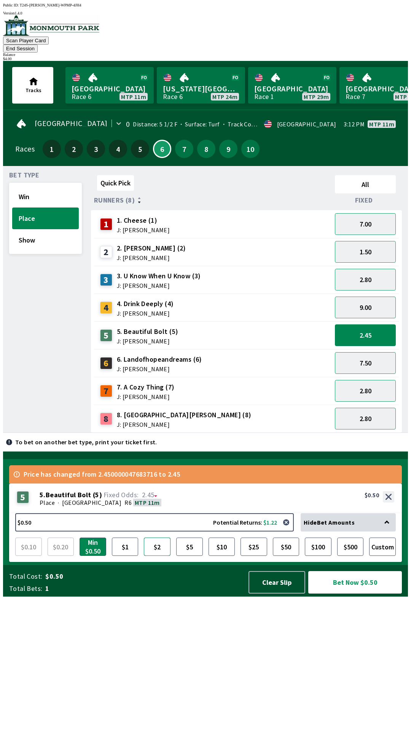
click at [154, 556] on button "$2" at bounding box center [157, 546] width 27 height 18
click at [350, 593] on button "Bet Now $2.00" at bounding box center [355, 582] width 94 height 22
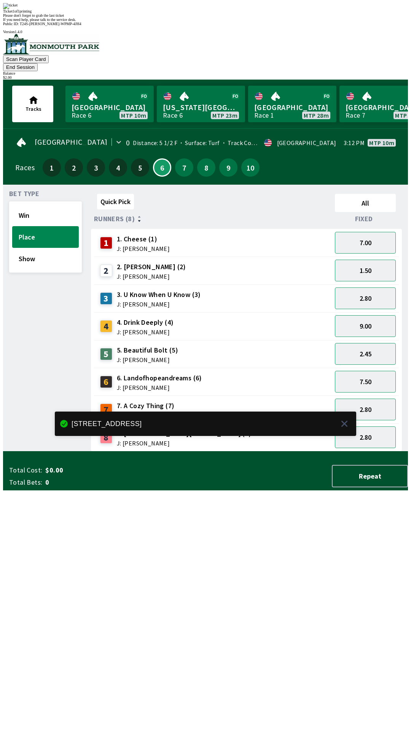
click at [38, 381] on div "Bet Type Win Place Show" at bounding box center [45, 321] width 73 height 261
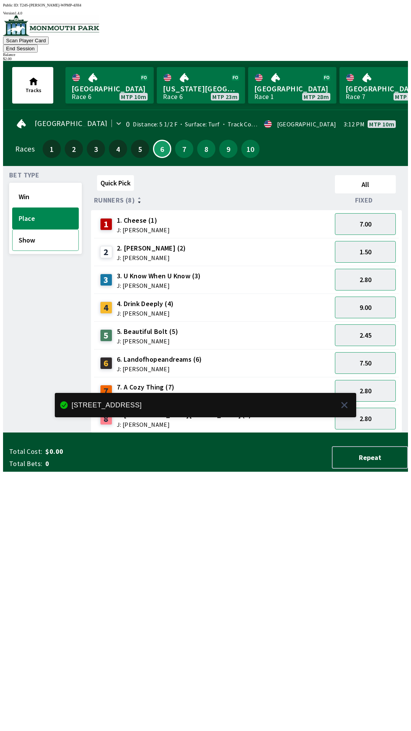
click at [30, 229] on button "Show" at bounding box center [45, 240] width 67 height 22
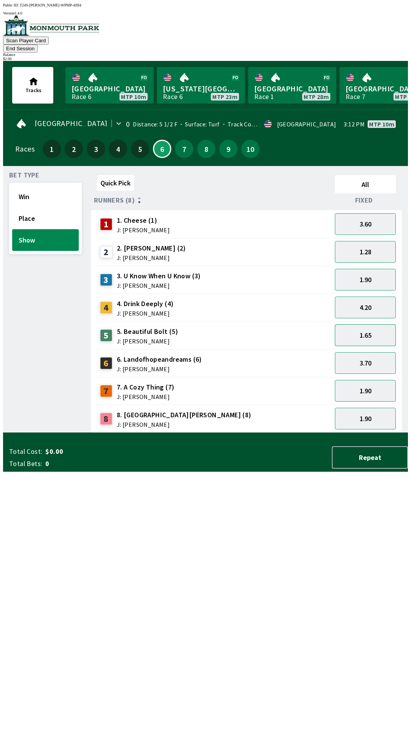
click at [366, 325] on button "1.65" at bounding box center [365, 335] width 61 height 22
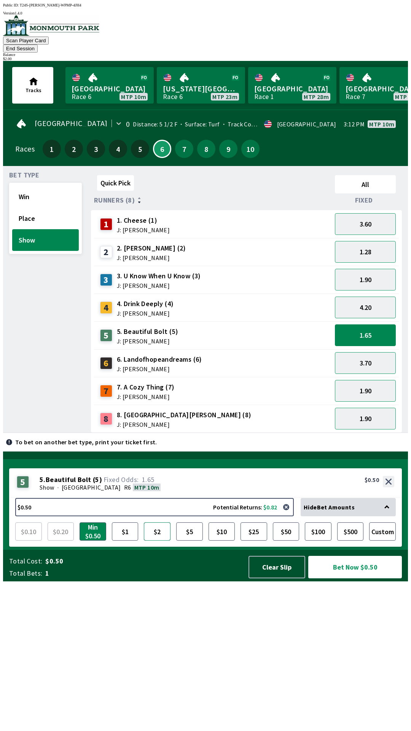
click at [162, 540] on button "$2" at bounding box center [157, 531] width 27 height 18
click at [357, 578] on button "Bet Now $2.00" at bounding box center [355, 567] width 94 height 22
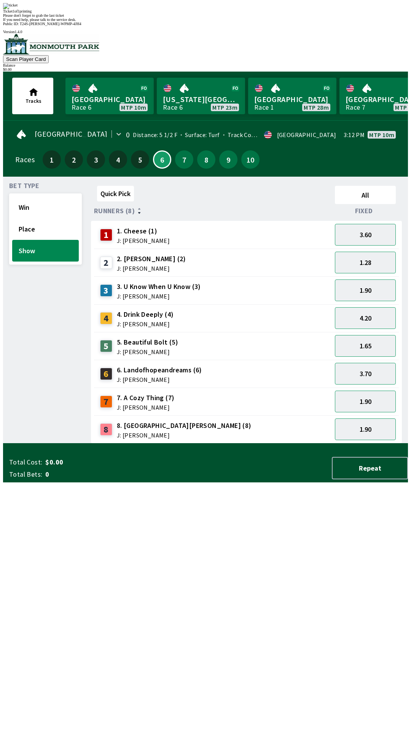
click at [396, 443] on div "Quick Pick All Runners (8) Fixed 1 1. Cheese (1) J: [PERSON_NAME] 3.60 2 2. [PE…" at bounding box center [249, 313] width 317 height 261
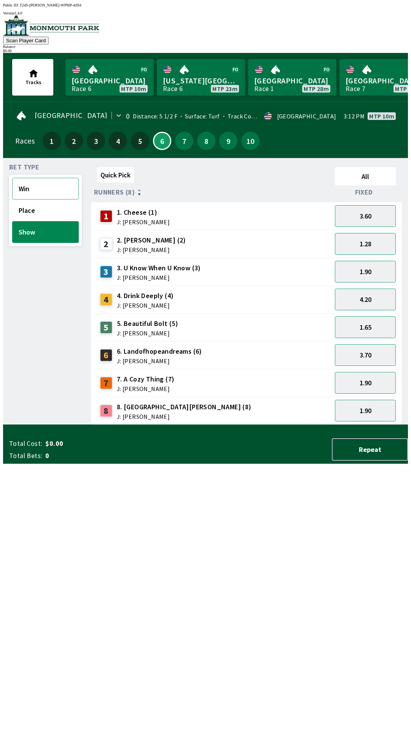
click at [56, 194] on button "Win" at bounding box center [45, 189] width 67 height 22
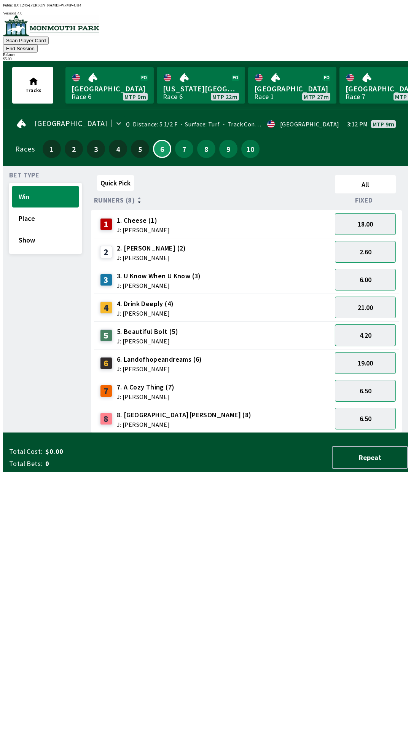
click at [371, 324] on button "4.20" at bounding box center [365, 335] width 61 height 22
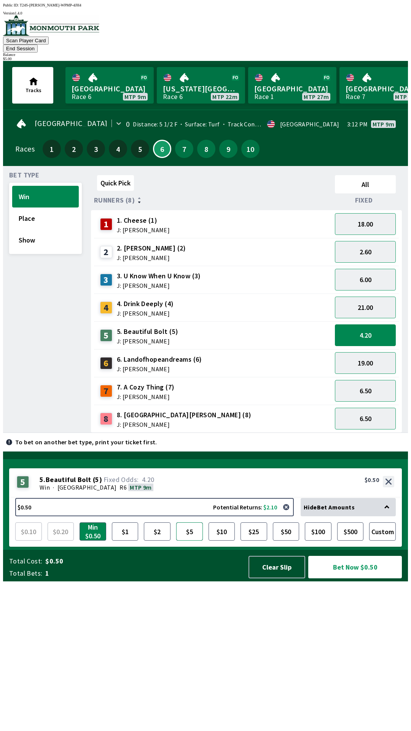
click at [189, 540] on button "$5" at bounding box center [189, 531] width 27 height 18
click at [50, 229] on button "Show" at bounding box center [45, 240] width 67 height 22
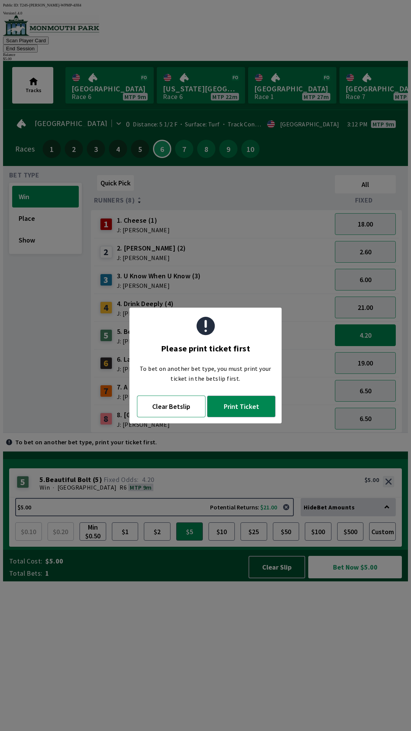
click at [175, 410] on button "Clear Betslip" at bounding box center [171, 406] width 69 height 22
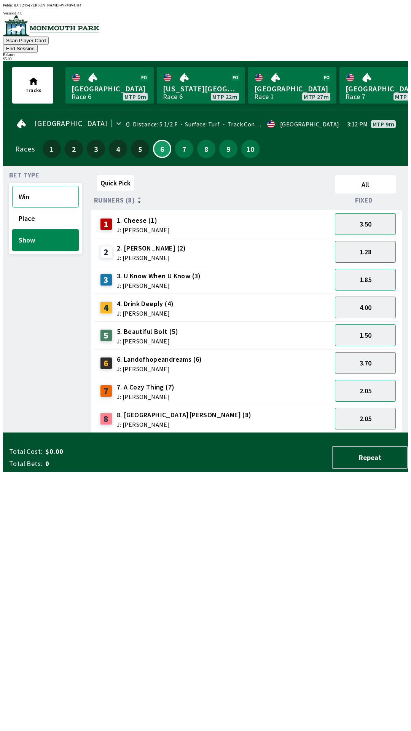
click at [40, 192] on button "Win" at bounding box center [45, 197] width 67 height 22
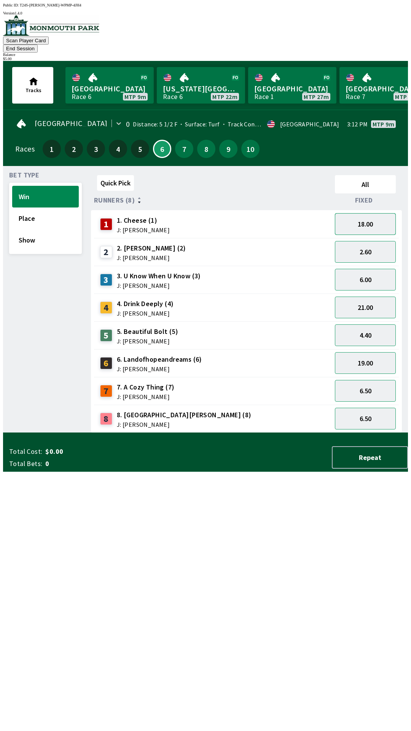
click at [370, 218] on button "18.00" at bounding box center [365, 224] width 61 height 22
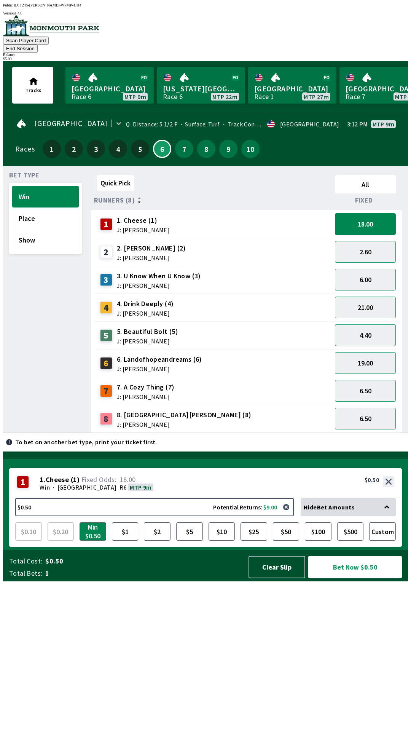
click at [367, 325] on button "4.40" at bounding box center [365, 335] width 61 height 22
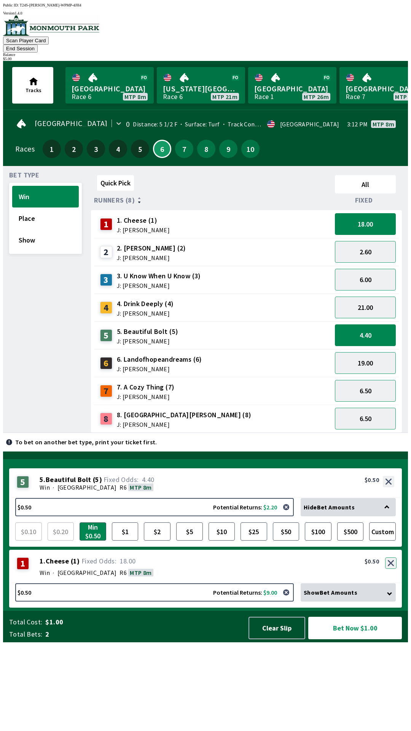
click at [389, 569] on button "button" at bounding box center [390, 562] width 11 height 11
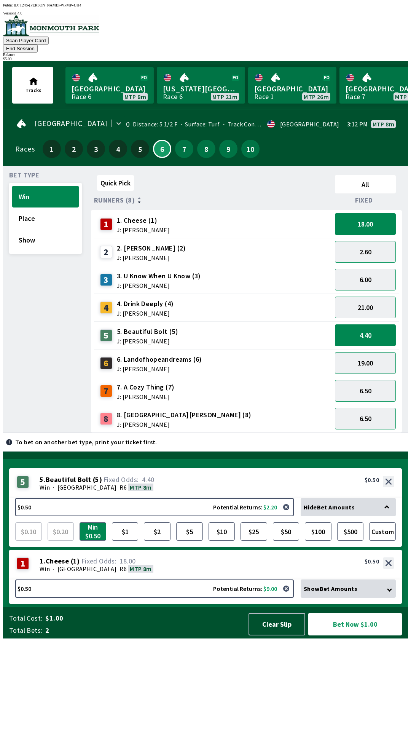
click at [377, 349] on div "19.00" at bounding box center [365, 363] width 67 height 28
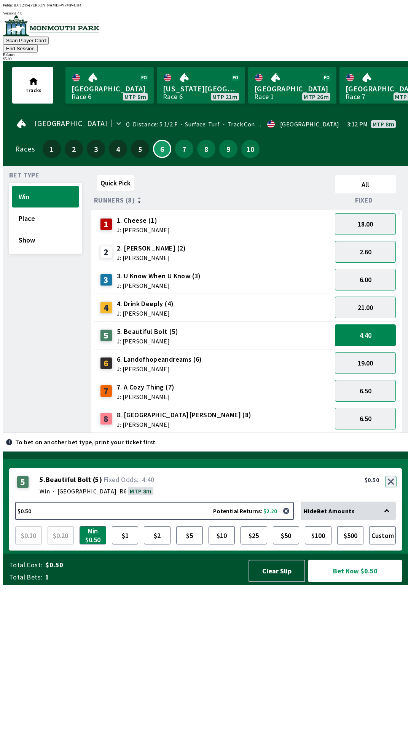
click at [390, 487] on button "button" at bounding box center [390, 481] width 11 height 11
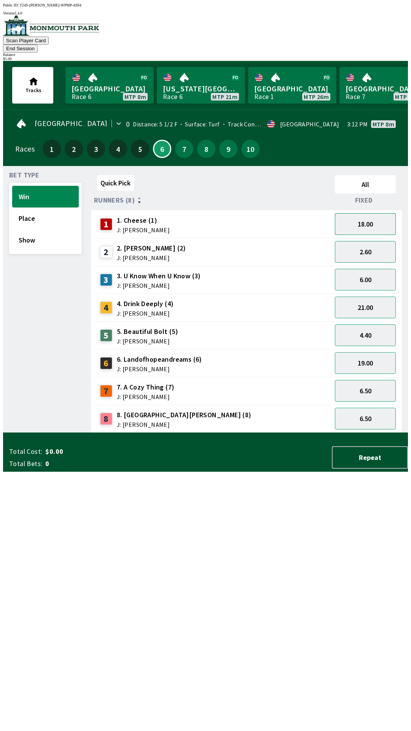
click at [363, 213] on button "18.00" at bounding box center [365, 224] width 61 height 22
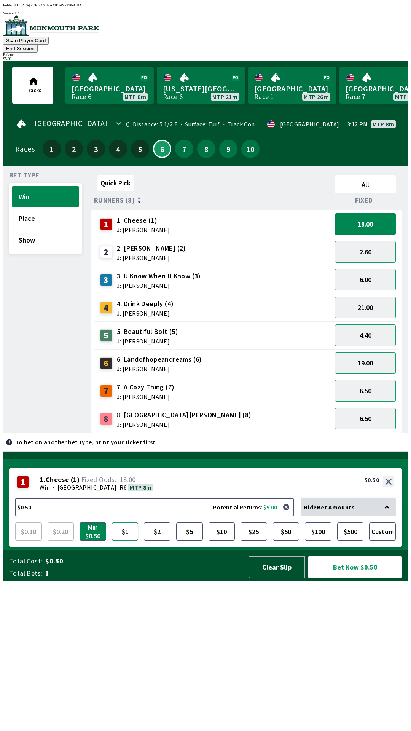
click at [130, 540] on button "$1" at bounding box center [125, 531] width 27 height 18
click at [152, 540] on button "$2" at bounding box center [157, 531] width 27 height 18
click at [98, 540] on button "Min $0.50" at bounding box center [93, 531] width 27 height 18
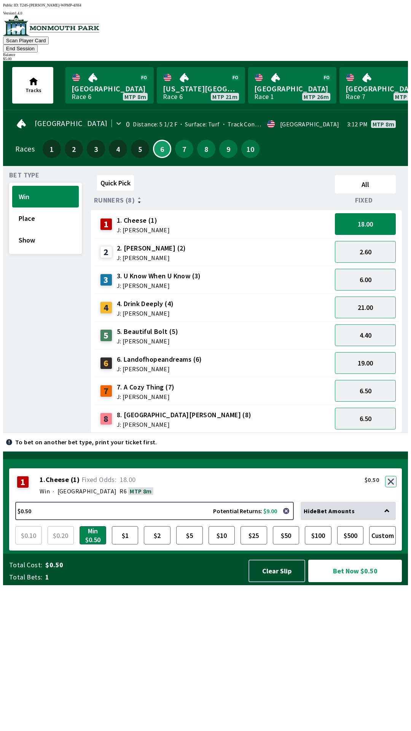
click at [393, 502] on div "1 1 . Cheese ( 1 ) Win · [STREET_ADDRESS]. Cheese (1) 18.00 $0.50" at bounding box center [205, 484] width 393 height 33
click at [393, 487] on button "button" at bounding box center [390, 481] width 11 height 11
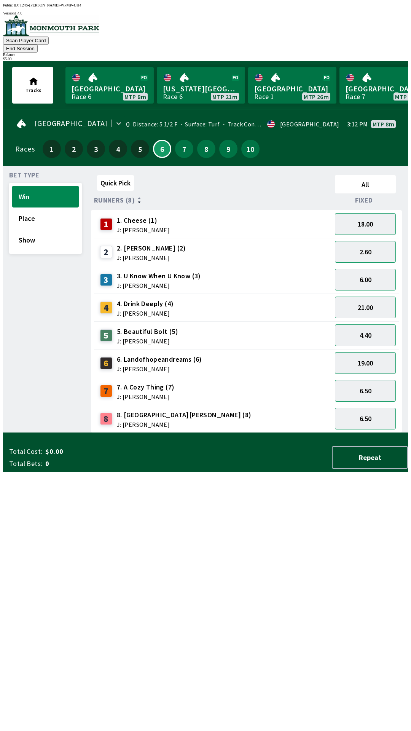
click at [360, 349] on div "19.00" at bounding box center [365, 363] width 67 height 28
click at [378, 324] on button "4.40" at bounding box center [365, 335] width 61 height 22
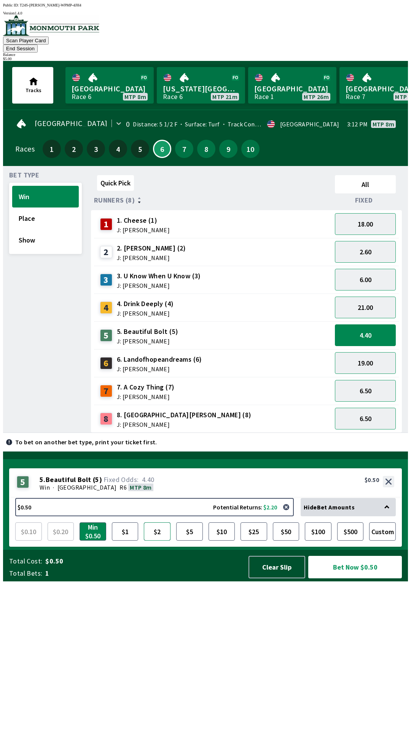
click at [159, 540] on button "$2" at bounding box center [157, 531] width 27 height 18
click at [131, 540] on button "$1" at bounding box center [125, 531] width 27 height 18
click at [158, 540] on button "$2" at bounding box center [157, 531] width 27 height 18
click at [333, 578] on button "Bet Now $2.00" at bounding box center [355, 567] width 94 height 22
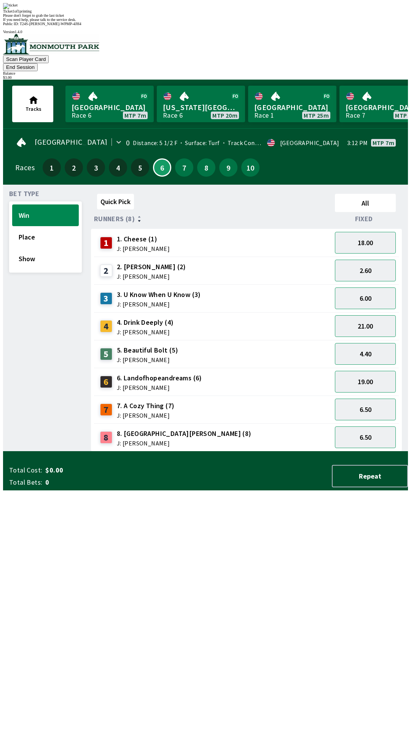
click at [325, 451] on div "Quick Pick All Runners (8) Fixed 1 1. Cheese (1) J: [PERSON_NAME] 18.00 2 2. [P…" at bounding box center [249, 321] width 317 height 261
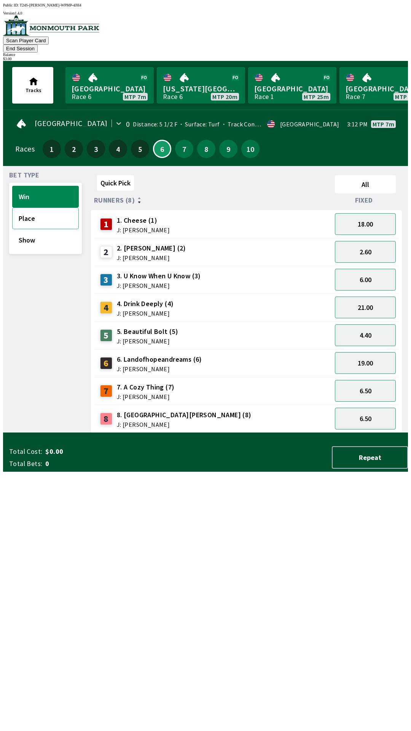
click at [45, 210] on button "Place" at bounding box center [45, 218] width 67 height 22
click at [379, 324] on button "2.20" at bounding box center [365, 335] width 61 height 22
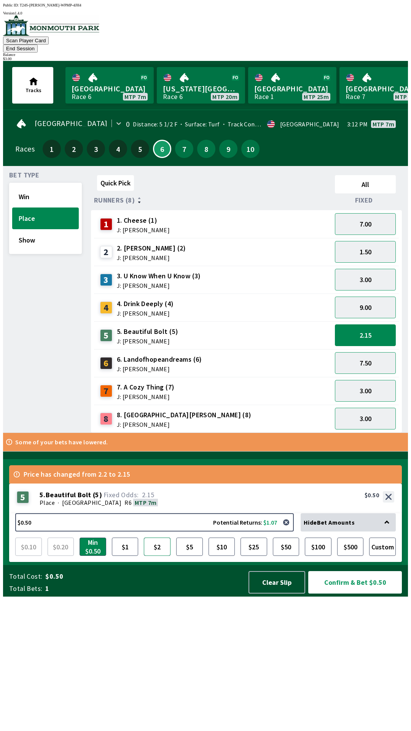
click at [153, 556] on button "$2" at bounding box center [157, 546] width 27 height 18
click at [129, 556] on button "$1" at bounding box center [125, 546] width 27 height 18
click at [159, 556] on button "$2" at bounding box center [157, 546] width 27 height 18
click at [116, 556] on button "$1" at bounding box center [125, 546] width 27 height 18
click at [156, 556] on button "$2" at bounding box center [157, 546] width 27 height 18
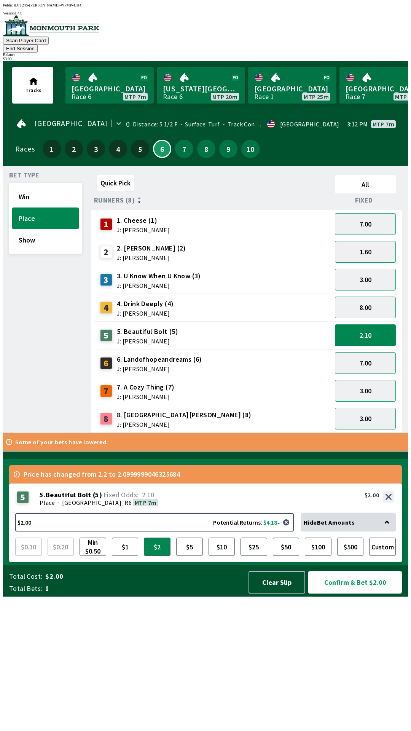
click at [346, 593] on button "Confirm & Bet $2.00" at bounding box center [355, 582] width 94 height 22
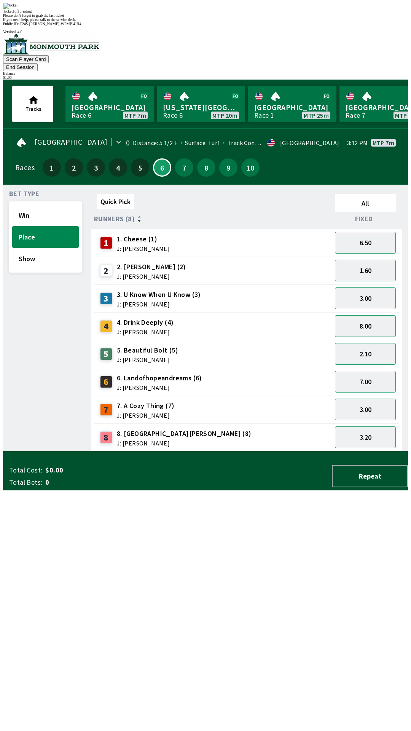
click at [150, 451] on div "Quick Pick All Runners (8) Fixed 1 1. Cheese (1) J: [PERSON_NAME] 6.50 2 2. [PE…" at bounding box center [249, 321] width 317 height 261
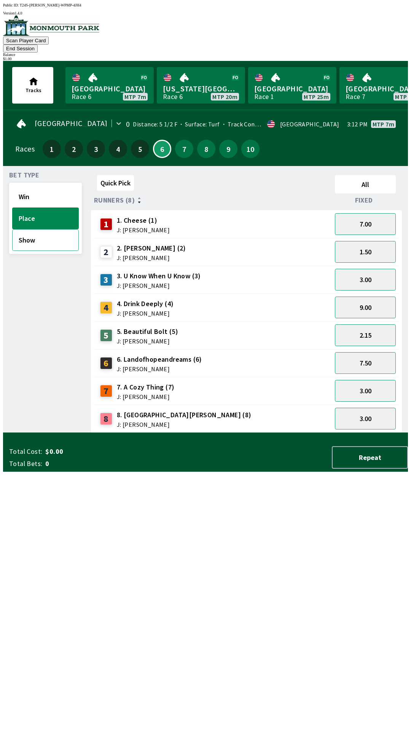
click at [43, 235] on button "Show" at bounding box center [45, 240] width 67 height 22
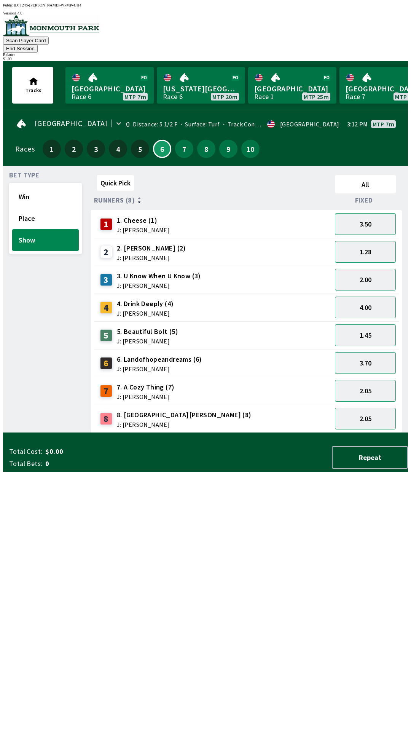
click at [365, 238] on div "1.28" at bounding box center [365, 252] width 67 height 28
click at [365, 213] on button "3.50" at bounding box center [365, 224] width 61 height 22
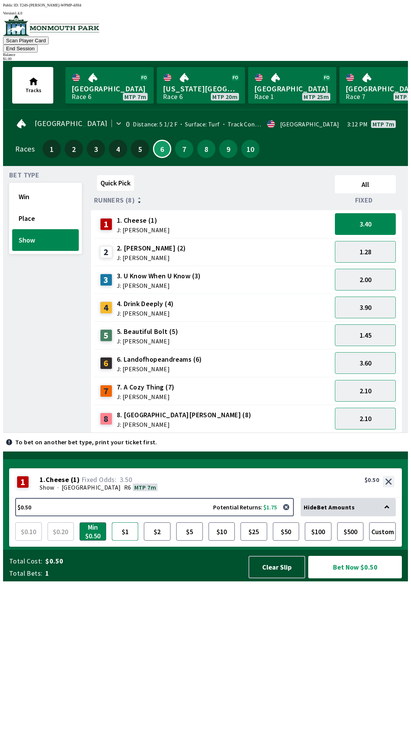
click at [121, 540] on button "$1" at bounding box center [125, 531] width 27 height 18
click at [348, 578] on button "Bet Now $1.00" at bounding box center [355, 567] width 94 height 22
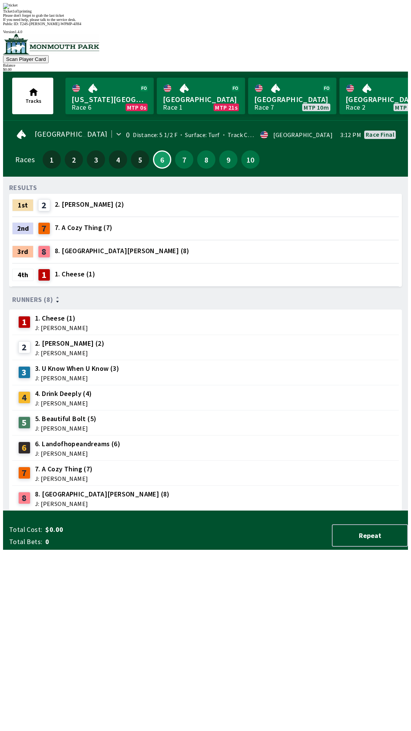
click at [198, 511] on div "RESULTS 1st 2 2. [PERSON_NAME] (2) 2nd 7 7. A Cozy Thing (7) 3rd 8 8. [GEOGRAPH…" at bounding box center [208, 347] width 399 height 328
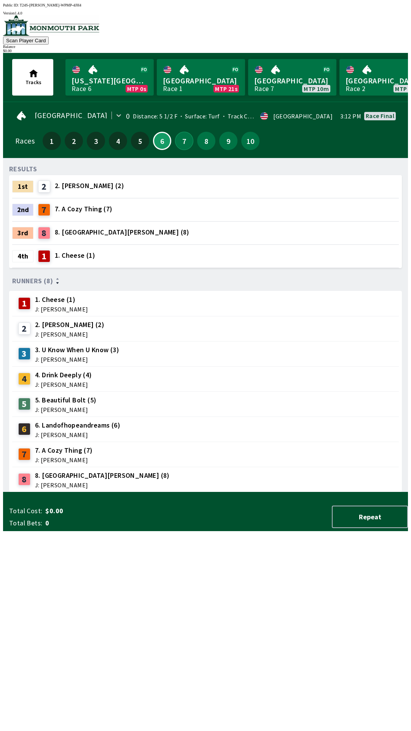
click at [177, 133] on button "7" at bounding box center [184, 141] width 18 height 18
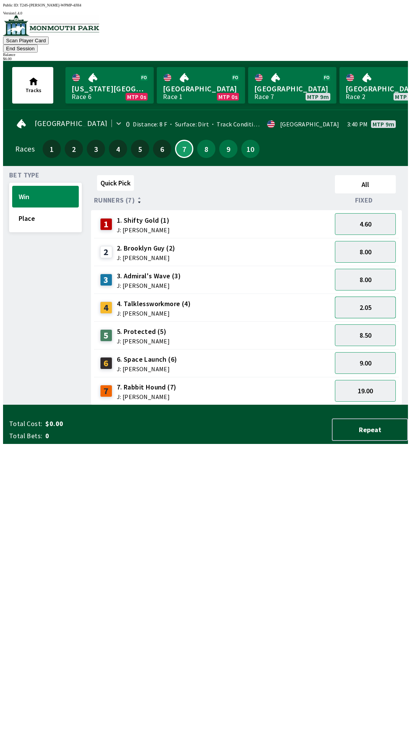
click at [368, 303] on button "2.05" at bounding box center [365, 307] width 61 height 22
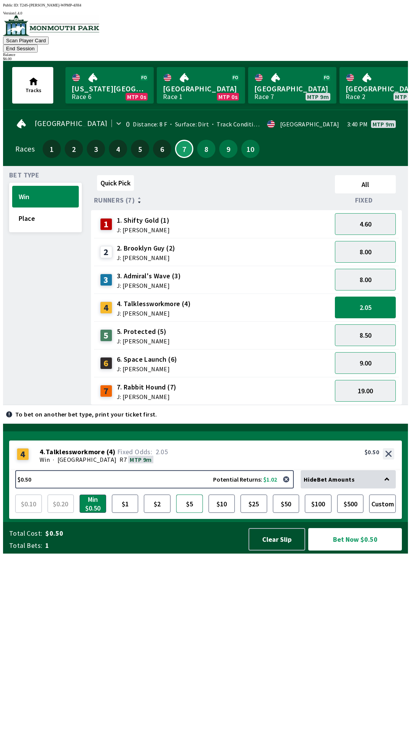
click at [193, 513] on button "$5" at bounding box center [189, 503] width 27 height 18
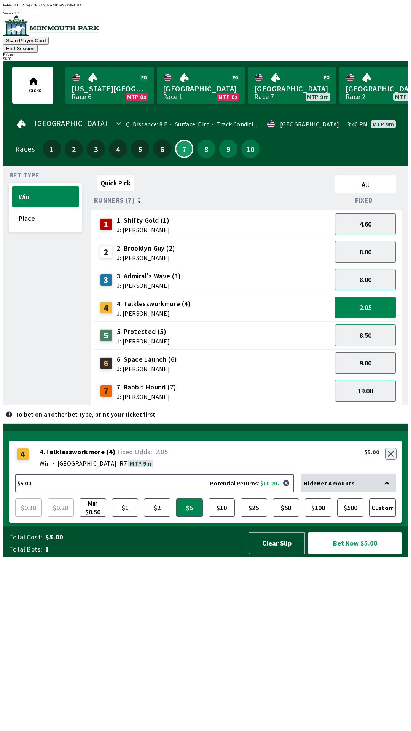
click at [390, 459] on button "button" at bounding box center [390, 453] width 11 height 11
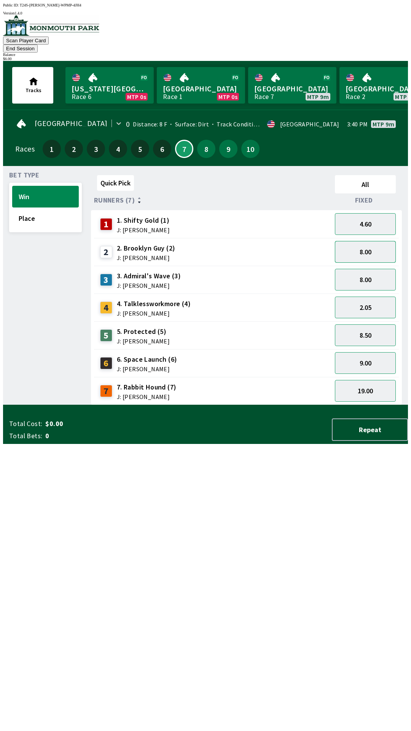
click at [373, 242] on button "8.00" at bounding box center [365, 252] width 61 height 22
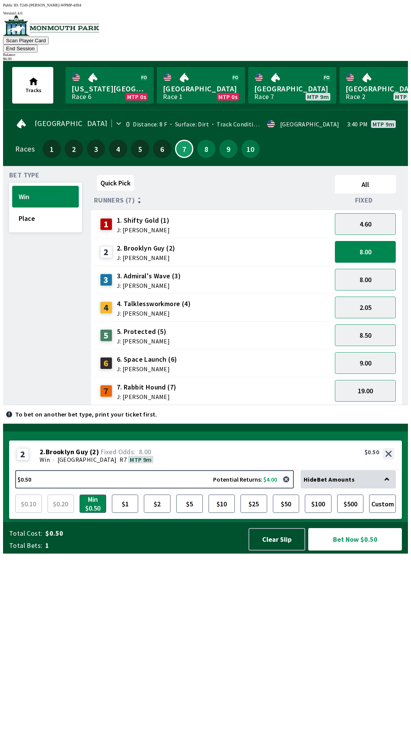
click at [393, 470] on div "2 2 . Brooklyn Guy ( 2 ) Win · [STREET_ADDRESS]. Brooklyn Guy (2) 8.00 $0.50" at bounding box center [205, 455] width 393 height 30
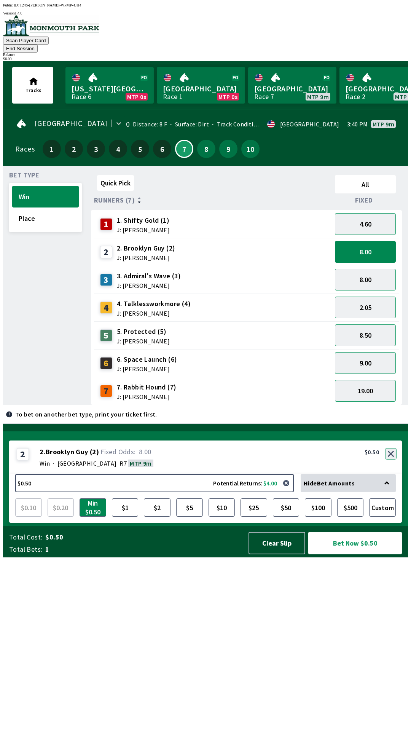
click at [392, 459] on button "button" at bounding box center [390, 453] width 11 height 11
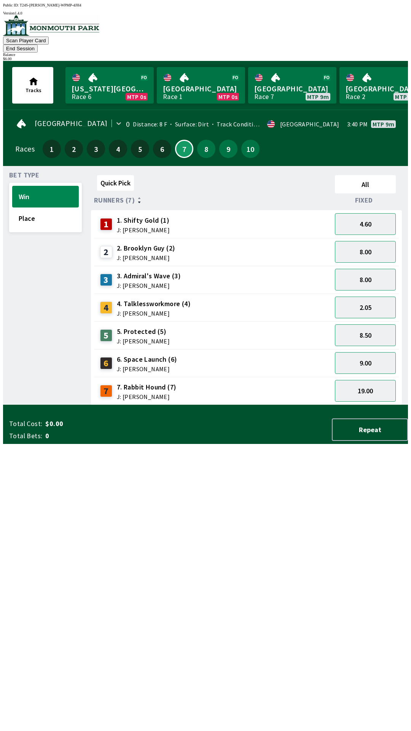
click at [38, 45] on button "End Session" at bounding box center [20, 49] width 35 height 8
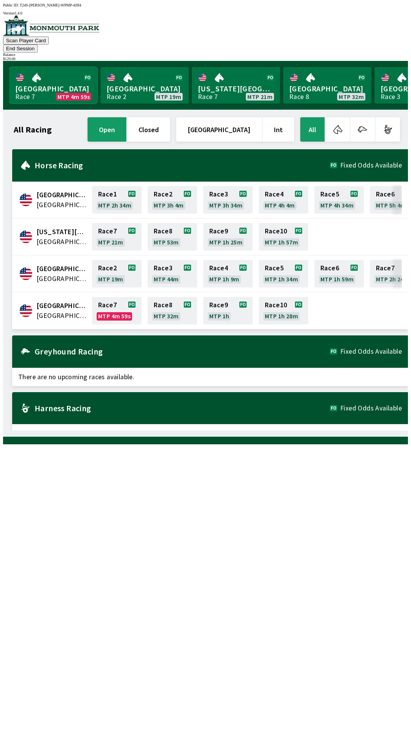
click at [68, 78] on link "[GEOGRAPHIC_DATA] Race 7 MTP 4m 59s" at bounding box center [53, 85] width 88 height 37
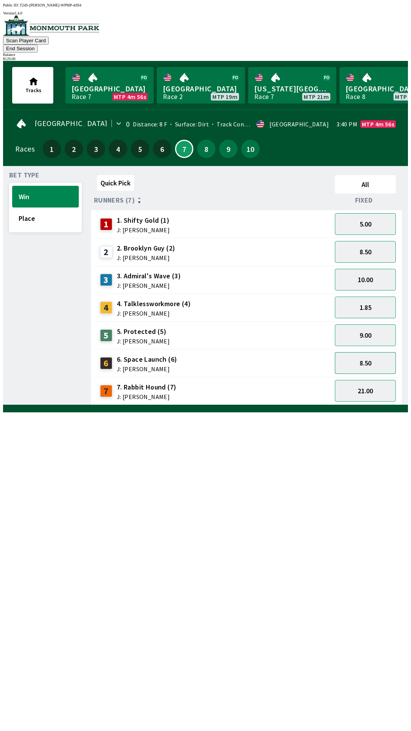
click at [381, 355] on button "8.50" at bounding box center [365, 363] width 61 height 22
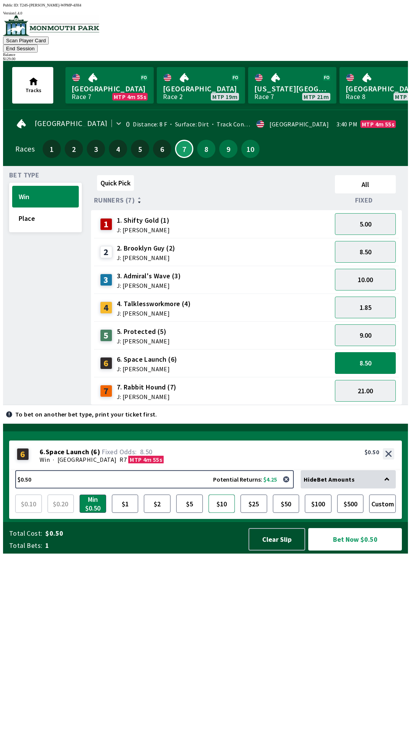
click at [224, 513] on button "$10" at bounding box center [222, 503] width 27 height 18
click at [355, 550] on button "Bet Now $10.00" at bounding box center [355, 539] width 94 height 22
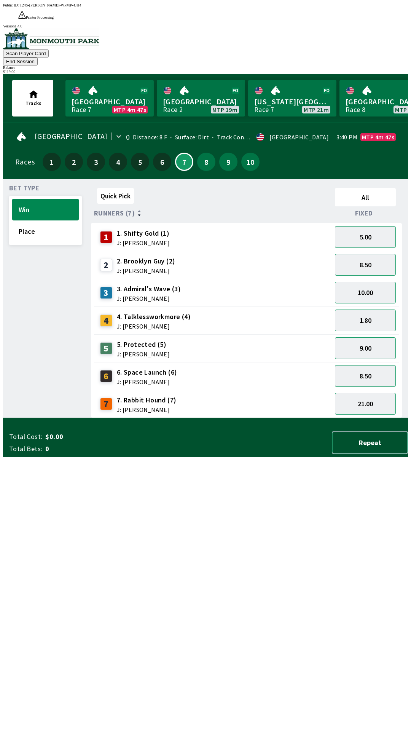
click at [376, 454] on button "Repeat" at bounding box center [370, 442] width 76 height 22
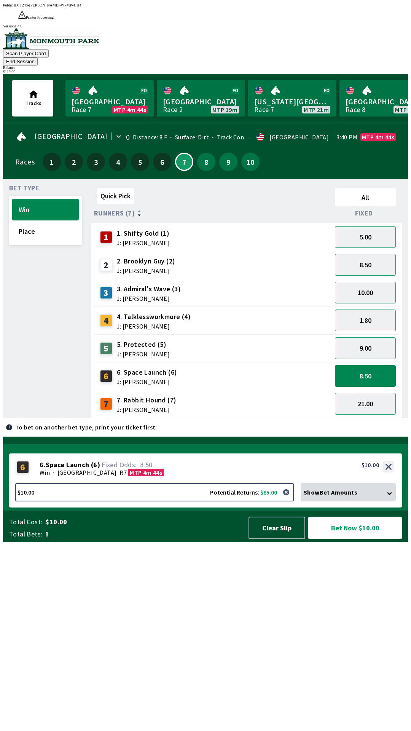
click at [352, 539] on button "Bet Now $10.00" at bounding box center [355, 527] width 94 height 22
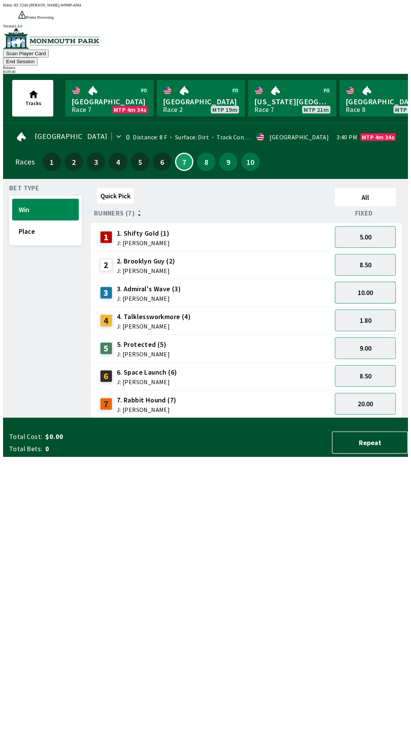
click at [381, 282] on button "10.00" at bounding box center [365, 293] width 61 height 22
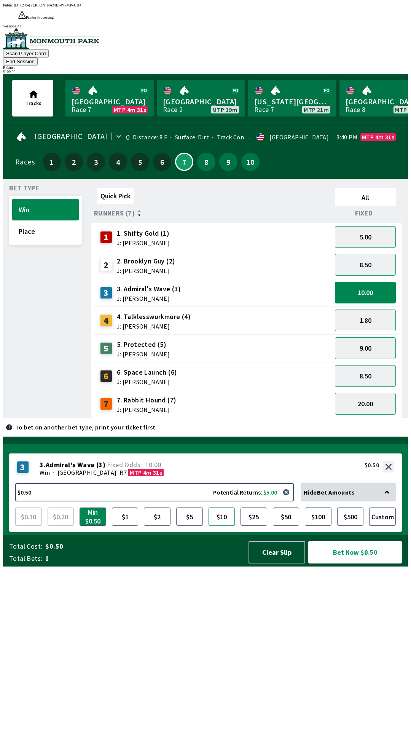
click at [221, 526] on button "$10" at bounding box center [222, 516] width 27 height 18
click at [362, 563] on button "Bet Now $10.00" at bounding box center [355, 552] width 94 height 22
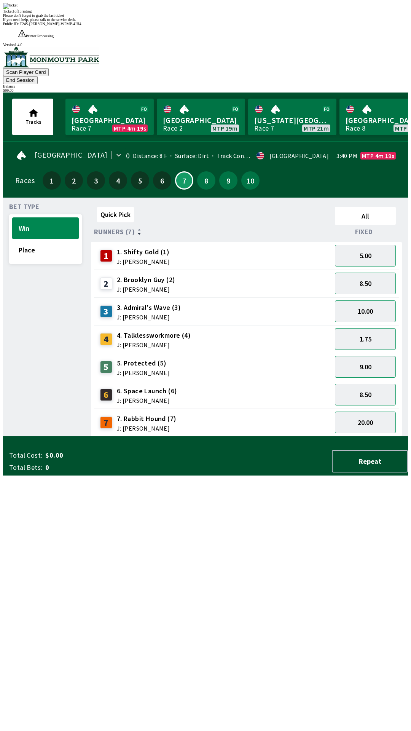
click at [182, 47] on div "Scan Player Card End Session Balance $ 99.00" at bounding box center [205, 70] width 405 height 46
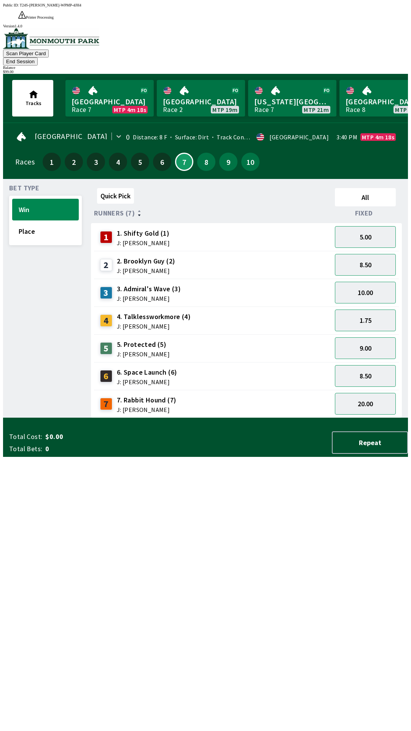
click at [199, 153] on div "8" at bounding box center [206, 162] width 18 height 18
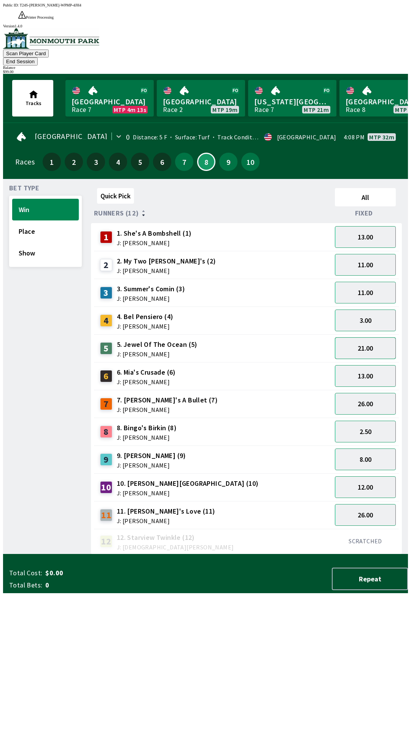
click at [373, 337] on button "21.00" at bounding box center [365, 348] width 61 height 22
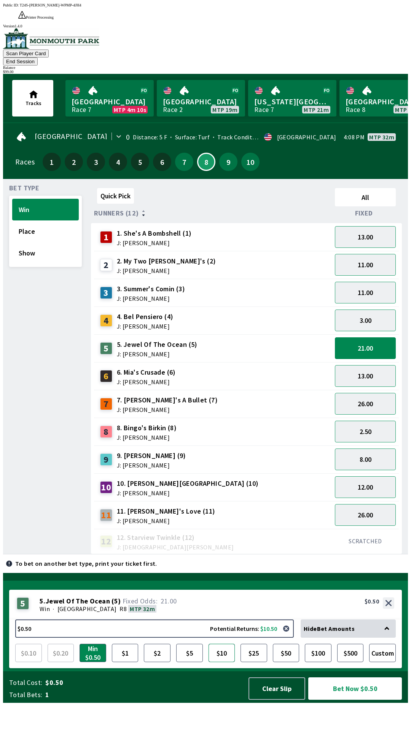
click at [230, 662] on button "$10" at bounding box center [222, 653] width 27 height 18
click at [339, 700] on button "Bet Now $10.00" at bounding box center [355, 688] width 94 height 22
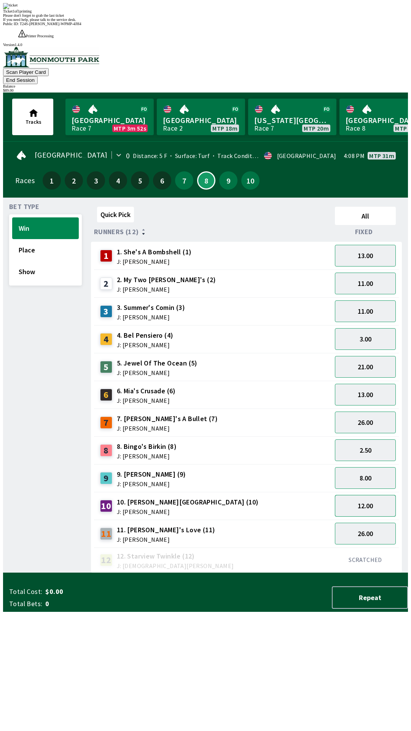
click at [385, 495] on button "12.00" at bounding box center [365, 506] width 61 height 22
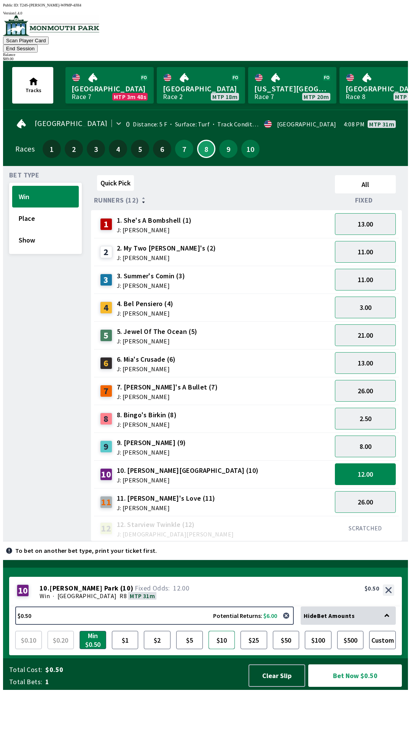
click at [228, 649] on button "$10" at bounding box center [222, 640] width 27 height 18
click at [347, 687] on button "Bet Now $10.00" at bounding box center [355, 675] width 94 height 22
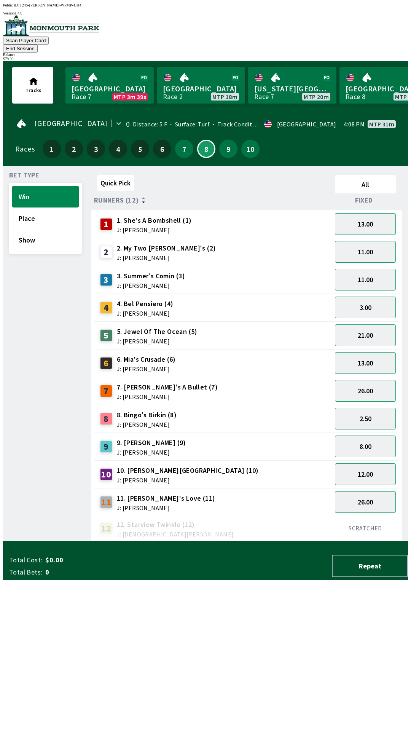
click at [236, 541] on div "Quick Pick All Runners (12) Fixed 1 1. She's A Bombshell (1) J: [PERSON_NAME] 1…" at bounding box center [249, 356] width 317 height 369
click at [388, 435] on button "8.00" at bounding box center [365, 446] width 61 height 22
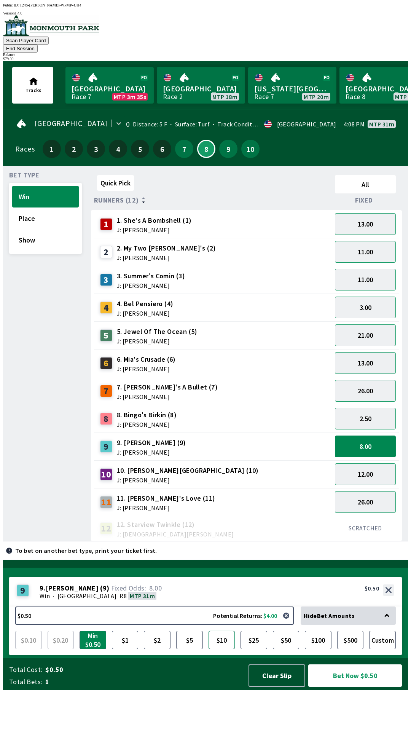
click at [223, 649] on button "$10" at bounding box center [222, 640] width 27 height 18
click at [346, 687] on button "Bet Now $10.00" at bounding box center [355, 675] width 94 height 22
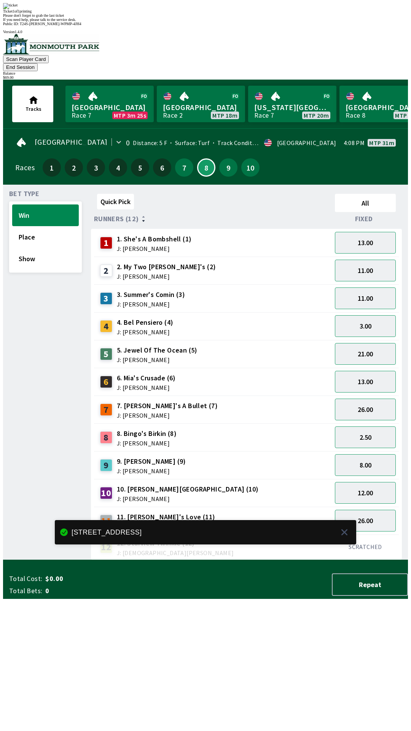
click at [38, 63] on button "End Session" at bounding box center [20, 67] width 35 height 8
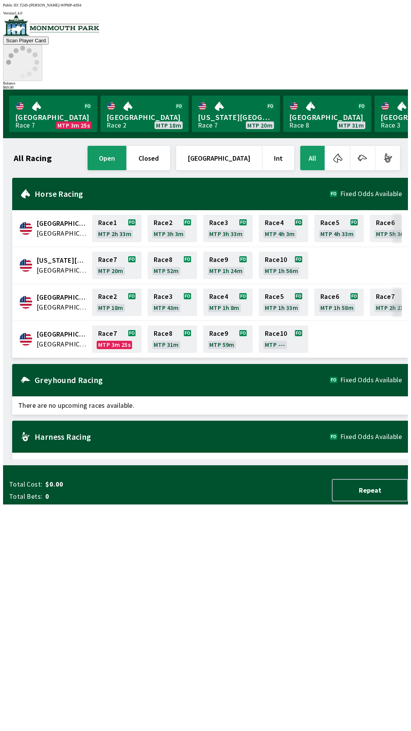
click at [39, 46] on icon at bounding box center [22, 62] width 33 height 33
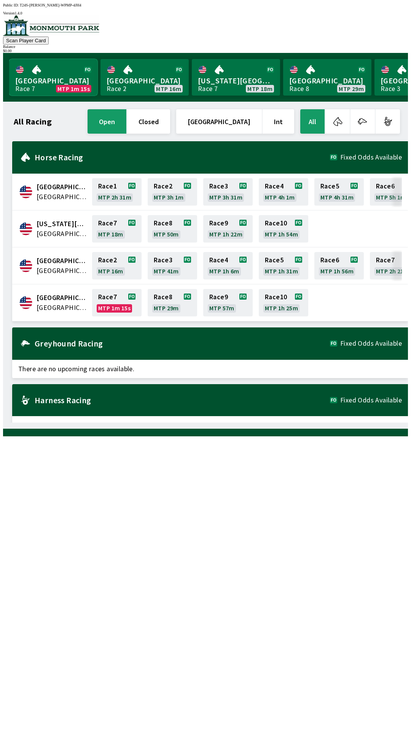
click at [76, 78] on link "[GEOGRAPHIC_DATA] Race 7 MTP 1m 15s" at bounding box center [53, 77] width 88 height 37
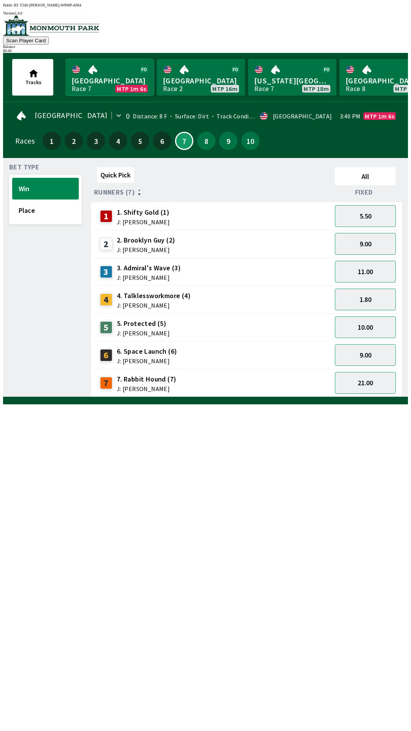
click at [65, 59] on link "[GEOGRAPHIC_DATA] Race 7 MTP 1m 6s" at bounding box center [109, 77] width 88 height 37
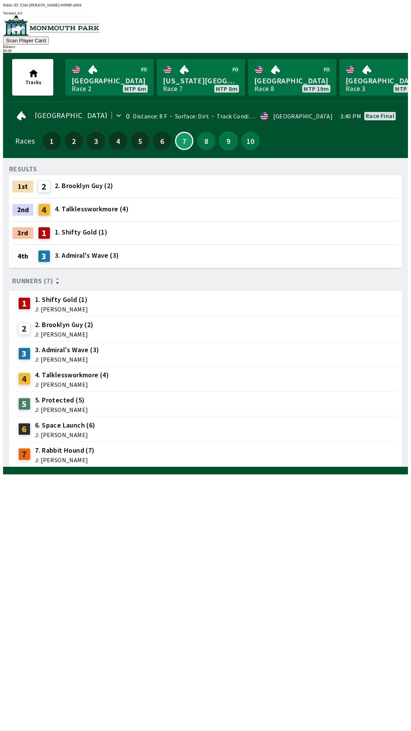
click at [224, 144] on button "9" at bounding box center [228, 141] width 18 height 18
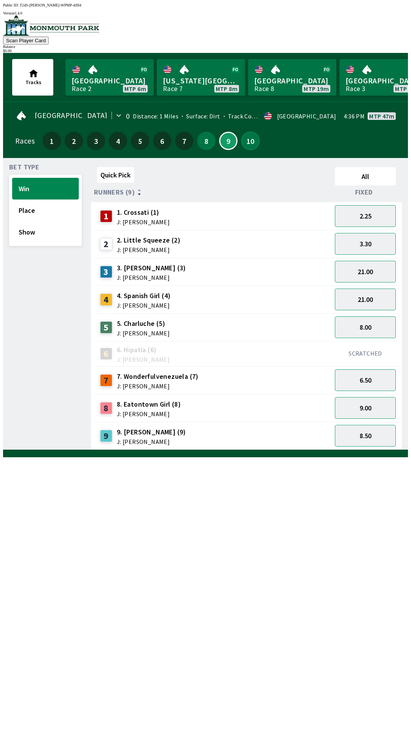
click at [247, 141] on button "10" at bounding box center [250, 141] width 18 height 18
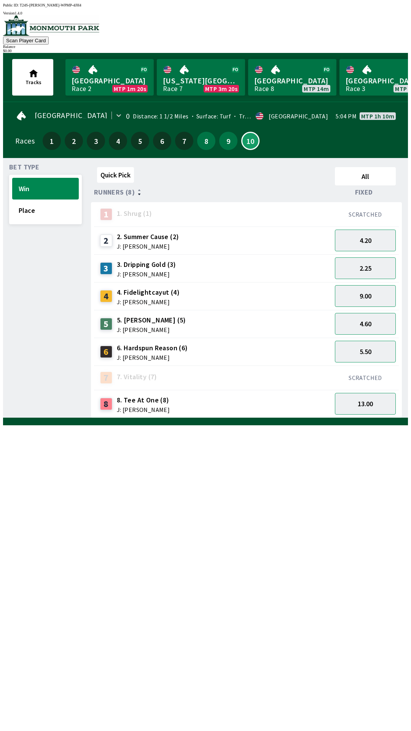
click at [230, 418] on div "Quick Pick All Runners (8) Fixed 1 1. Shrug (1) SCRATCHED 2 2. Summer Cause (2)…" at bounding box center [249, 291] width 317 height 254
click at [232, 142] on div "9" at bounding box center [228, 141] width 18 height 18
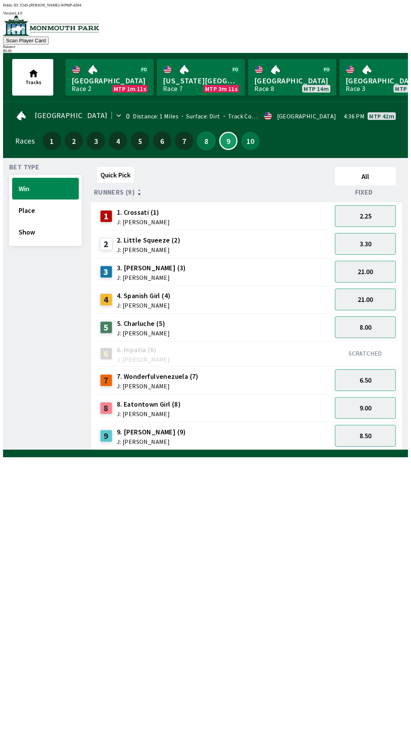
click at [204, 142] on button "8" at bounding box center [206, 141] width 18 height 18
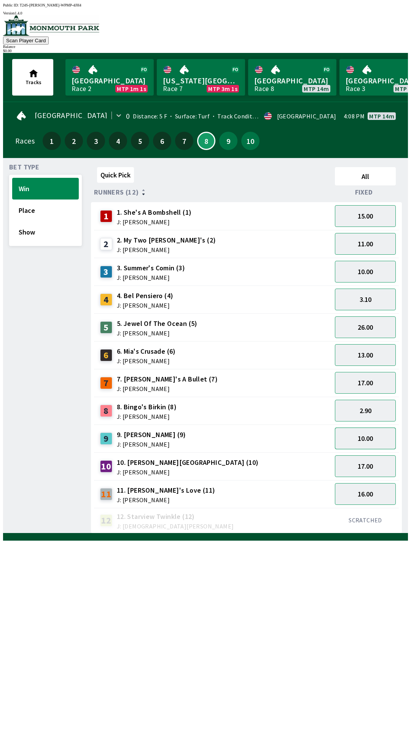
click at [373, 440] on button "10.00" at bounding box center [365, 438] width 61 height 22
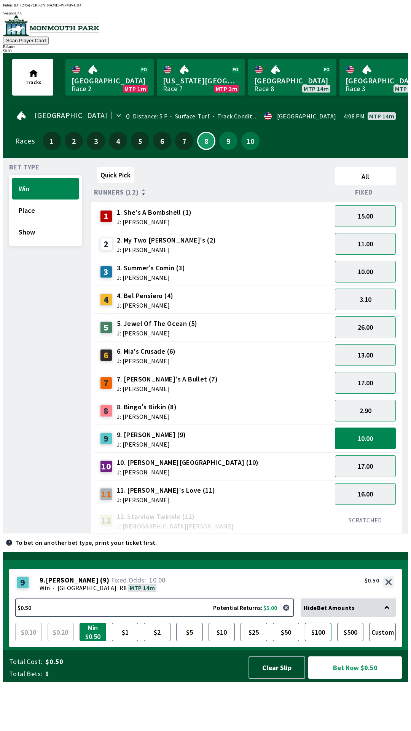
click at [320, 641] on button "$100" at bounding box center [318, 632] width 27 height 18
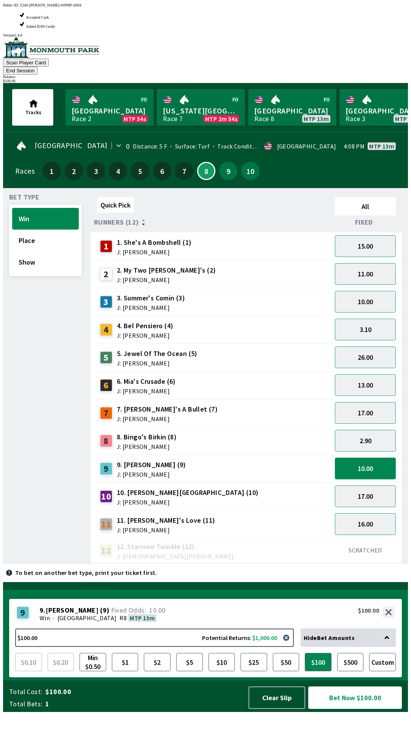
click at [359, 709] on button "Bet Now $100.00" at bounding box center [355, 697] width 94 height 22
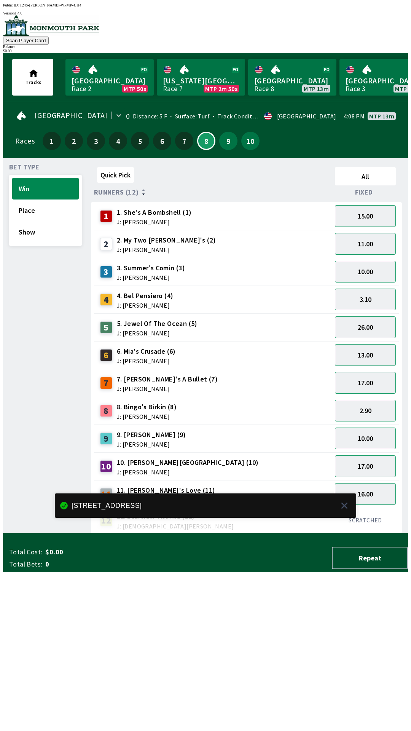
click at [241, 533] on div "Quick Pick All Runners (12) Fixed 1 1. She's A Bombshell (1) J: [PERSON_NAME] 1…" at bounding box center [249, 348] width 317 height 369
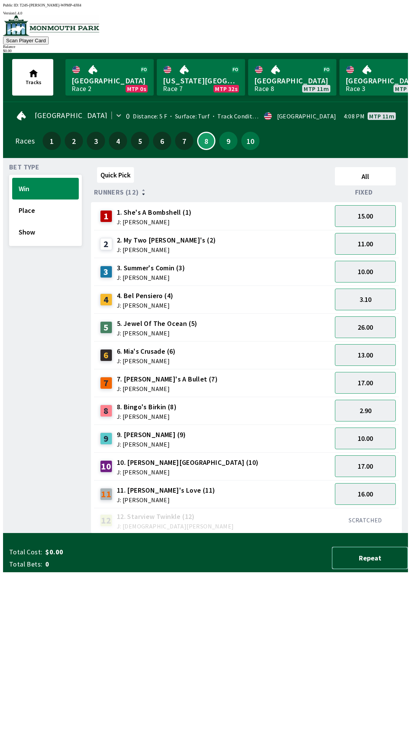
click at [373, 569] on button "Repeat" at bounding box center [370, 558] width 76 height 22
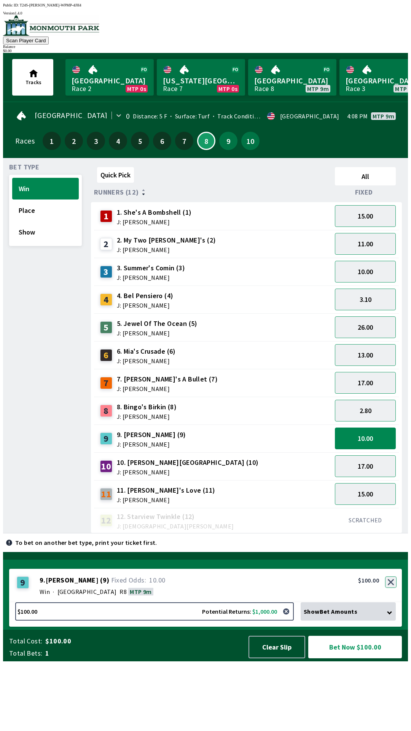
click at [392, 588] on button "button" at bounding box center [390, 581] width 11 height 11
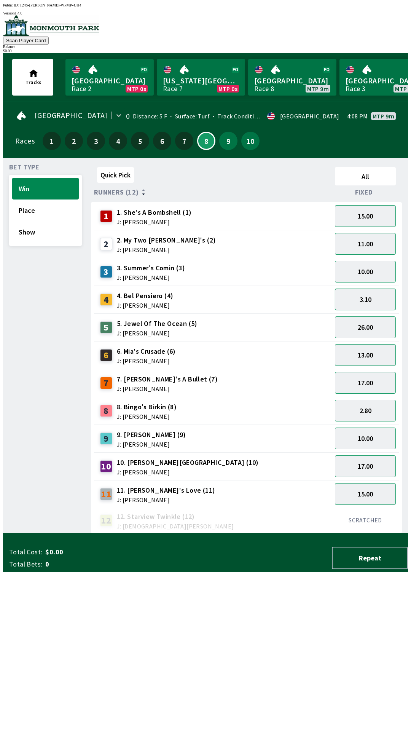
click at [360, 292] on button "3.10" at bounding box center [365, 299] width 61 height 22
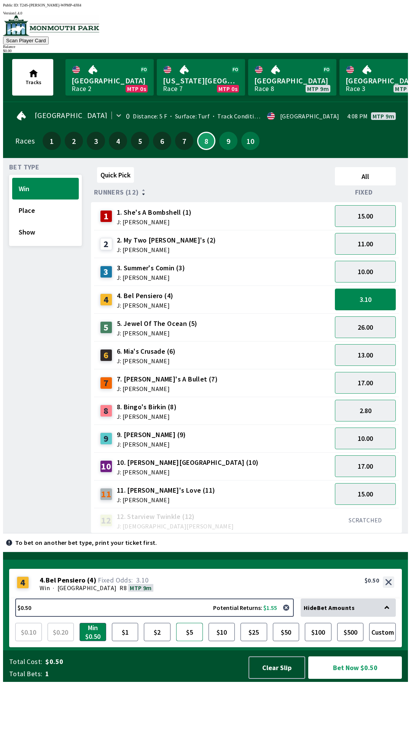
click at [186, 641] on button "$5" at bounding box center [189, 632] width 27 height 18
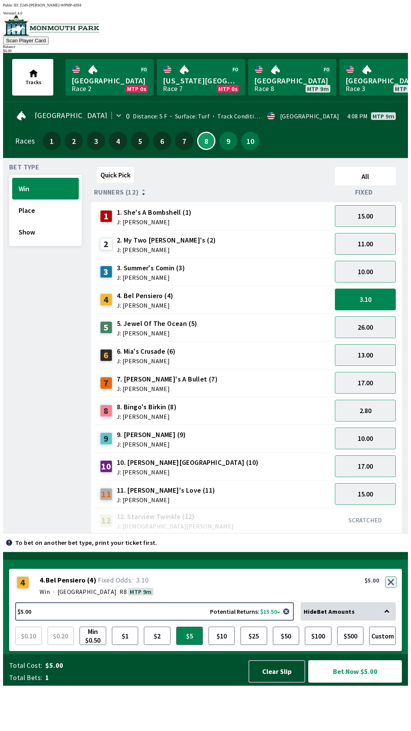
click at [391, 588] on button "button" at bounding box center [390, 581] width 11 height 11
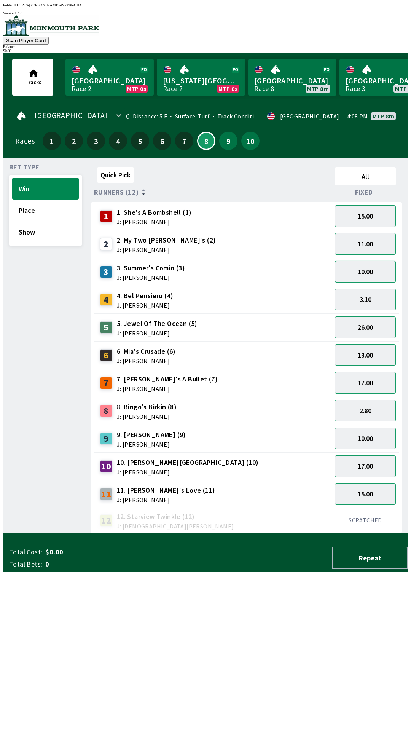
click at [358, 269] on button "10.00" at bounding box center [365, 272] width 61 height 22
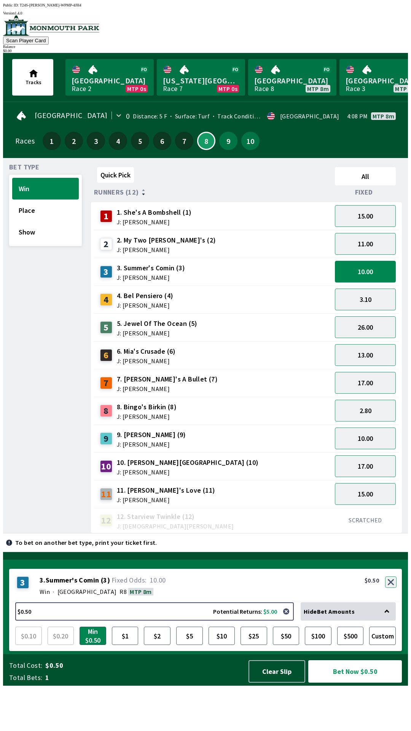
click at [392, 588] on button "button" at bounding box center [390, 581] width 11 height 11
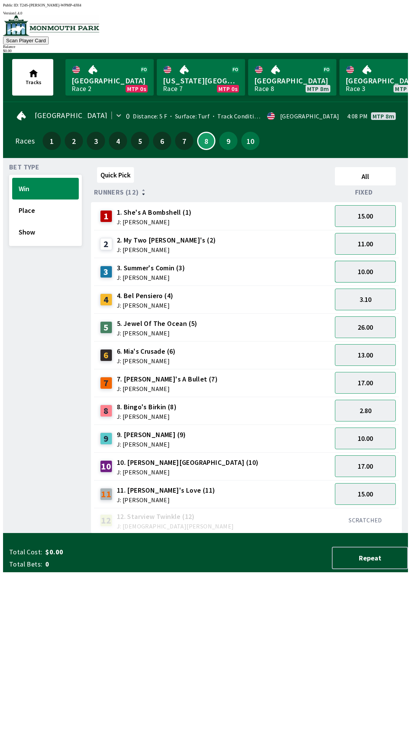
click at [370, 268] on button "10.00" at bounding box center [365, 272] width 61 height 22
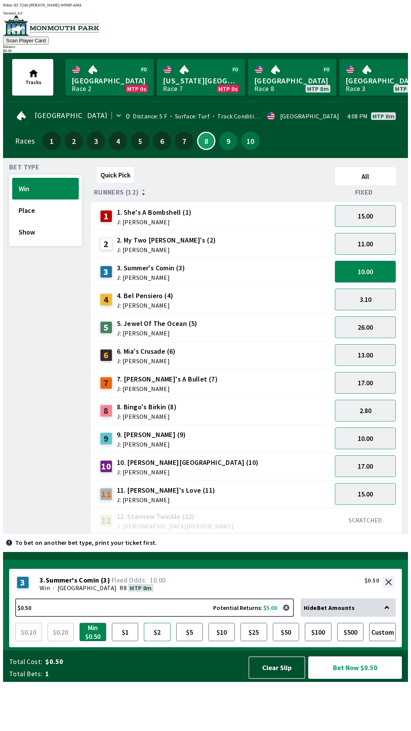
click at [159, 641] on button "$2" at bounding box center [157, 632] width 27 height 18
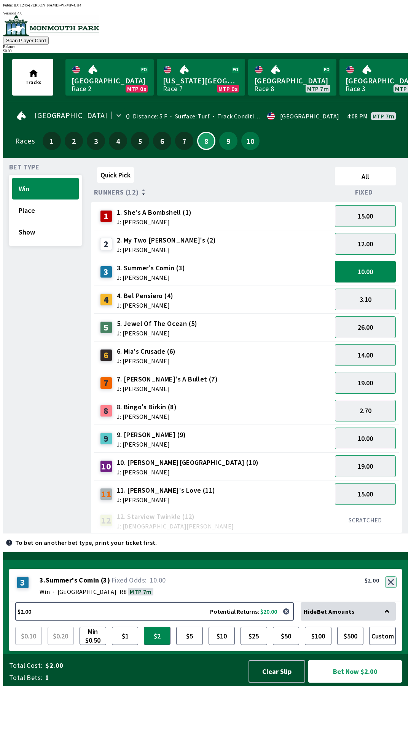
click at [393, 588] on button "button" at bounding box center [390, 581] width 11 height 11
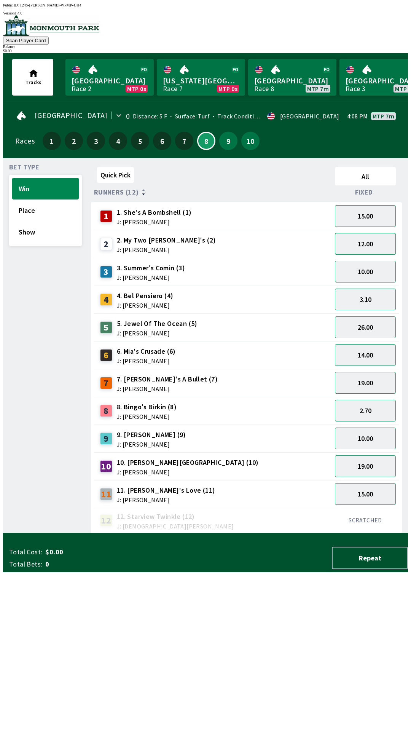
click at [363, 237] on button "12.00" at bounding box center [365, 244] width 61 height 22
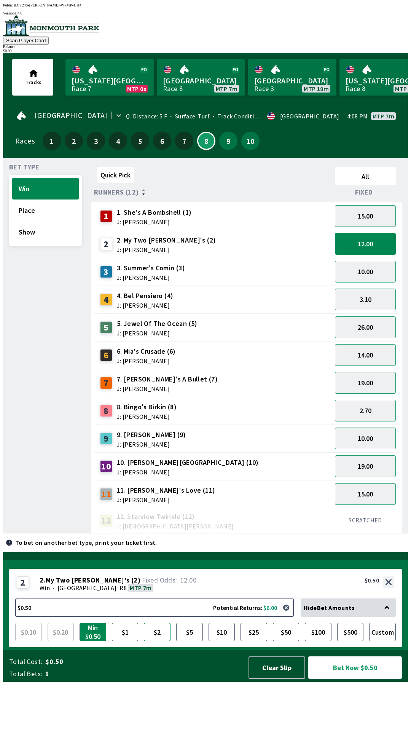
click at [157, 641] on button "$2" at bounding box center [157, 632] width 27 height 18
click at [341, 679] on button "Bet Now $2.00" at bounding box center [355, 667] width 94 height 22
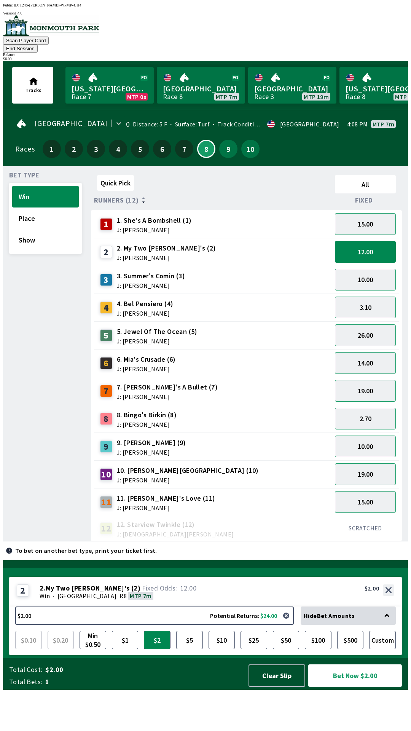
click at [356, 687] on button "Bet Now $2.00" at bounding box center [355, 675] width 94 height 22
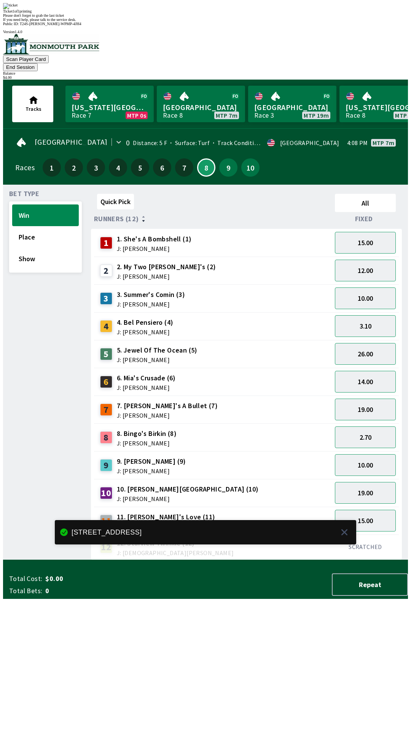
click at [161, 560] on div "Quick Pick All Runners (12) Fixed 1 1. She's A Bombshell (1) J: [PERSON_NAME] 1…" at bounding box center [249, 375] width 317 height 369
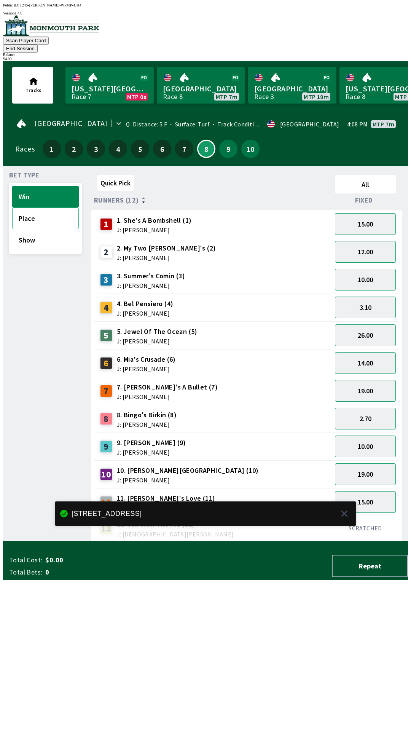
click at [41, 207] on button "Place" at bounding box center [45, 218] width 67 height 22
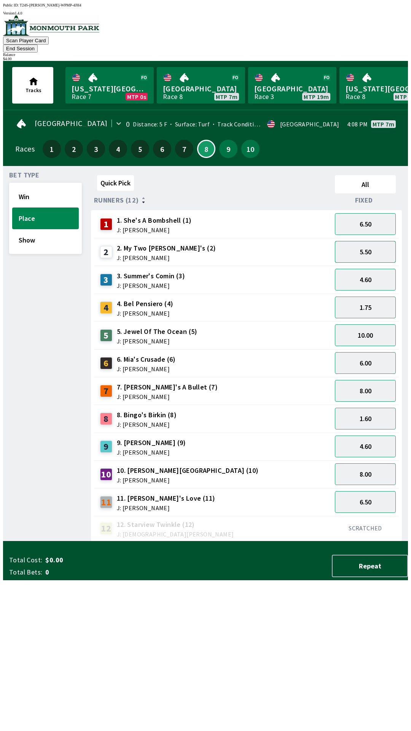
click at [371, 241] on button "5.50" at bounding box center [365, 252] width 61 height 22
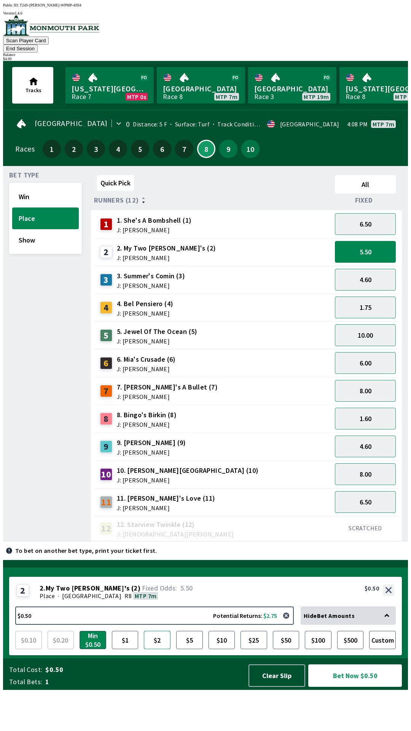
click at [166, 649] on button "$2" at bounding box center [157, 640] width 27 height 18
click at [355, 687] on button "Bet Now $2.00" at bounding box center [355, 675] width 94 height 22
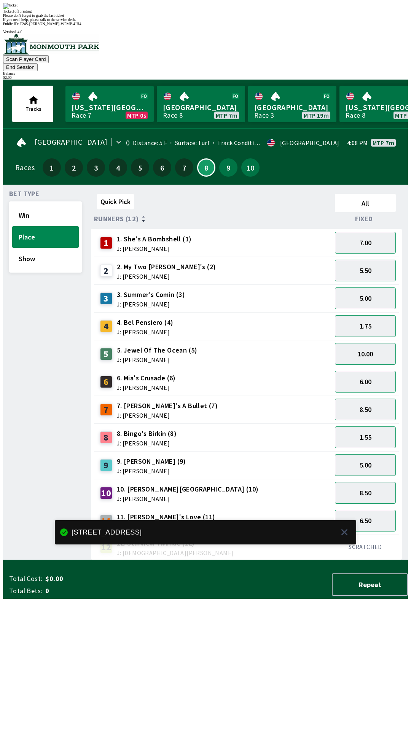
click at [233, 560] on div "Quick Pick All Runners (12) Fixed 1 1. She's A Bombshell (1) J: [PERSON_NAME] 7…" at bounding box center [249, 375] width 317 height 369
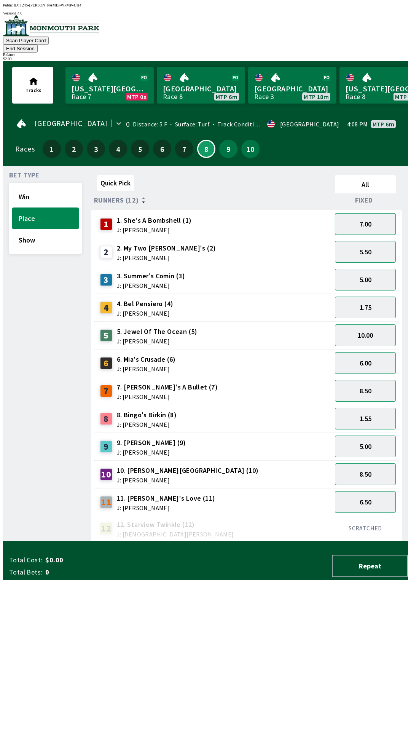
click at [364, 213] on button "7.00" at bounding box center [365, 224] width 61 height 22
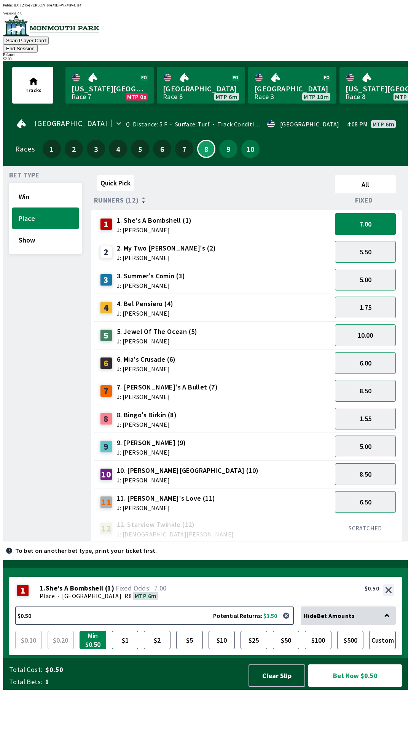
click at [121, 649] on button "$1" at bounding box center [125, 640] width 27 height 18
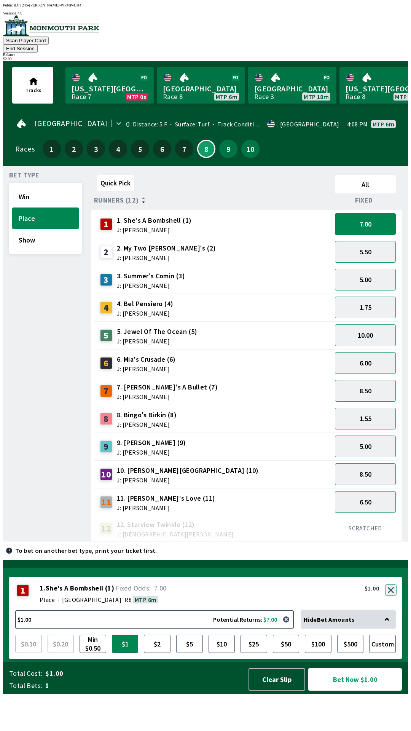
click at [392, 596] on button "button" at bounding box center [390, 589] width 11 height 11
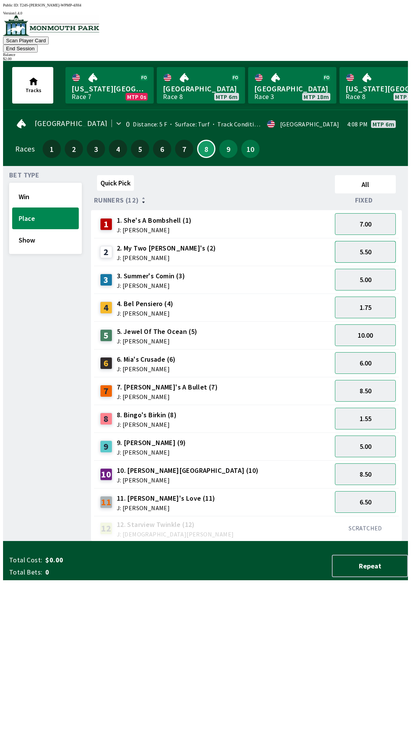
click at [362, 244] on button "5.50" at bounding box center [365, 252] width 61 height 22
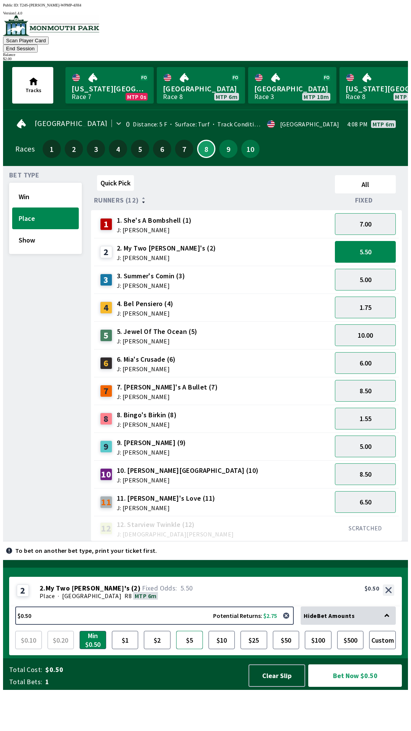
click at [187, 649] on button "$5" at bounding box center [189, 640] width 27 height 18
click at [32, 229] on button "Show" at bounding box center [45, 240] width 67 height 22
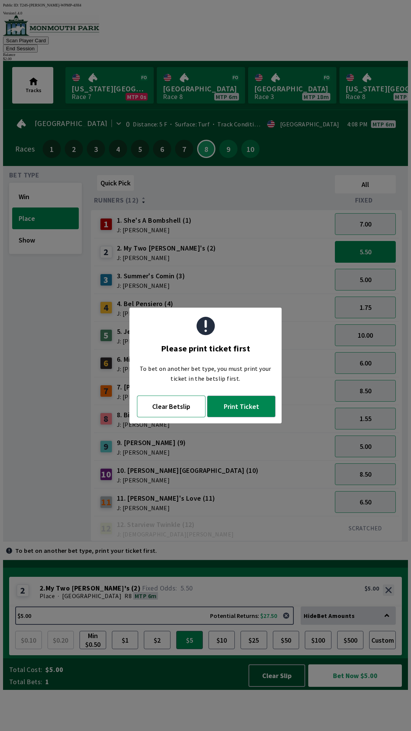
click at [168, 411] on button "Clear Betslip" at bounding box center [171, 406] width 69 height 22
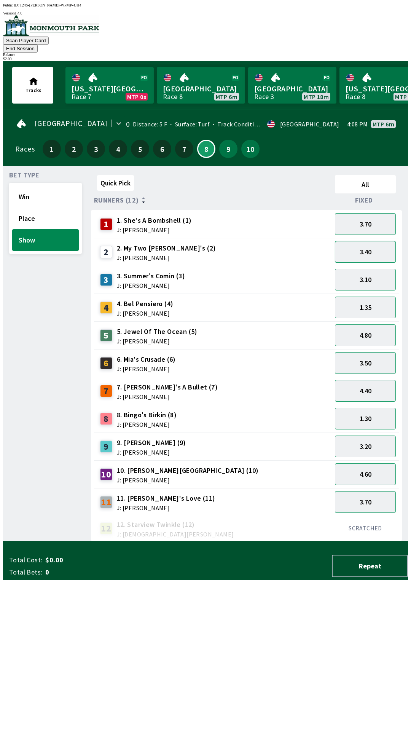
click at [366, 243] on button "3.40" at bounding box center [365, 252] width 61 height 22
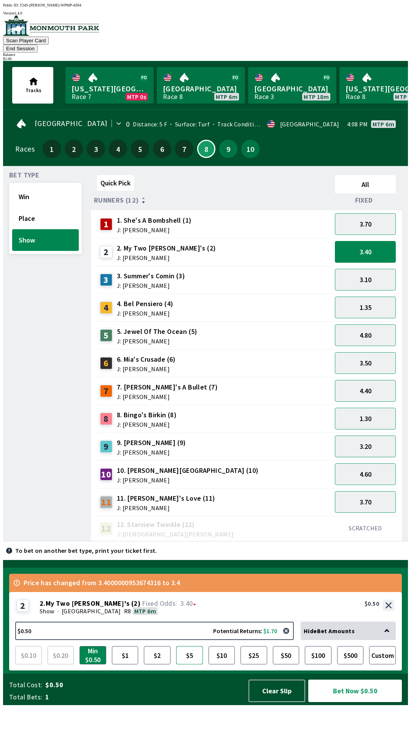
click at [187, 664] on button "$5" at bounding box center [189, 655] width 27 height 18
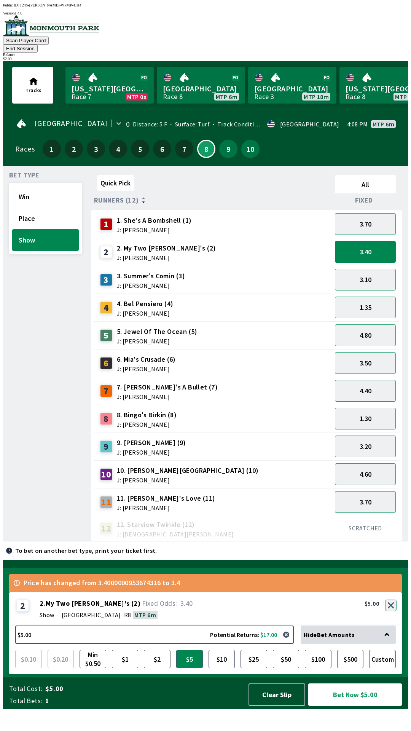
click at [387, 625] on div "2 2 . My Two [PERSON_NAME]'s ( 2 ) Show · [STREET_ADDRESS]. My Two [PERSON_NAME…" at bounding box center [205, 608] width 393 height 33
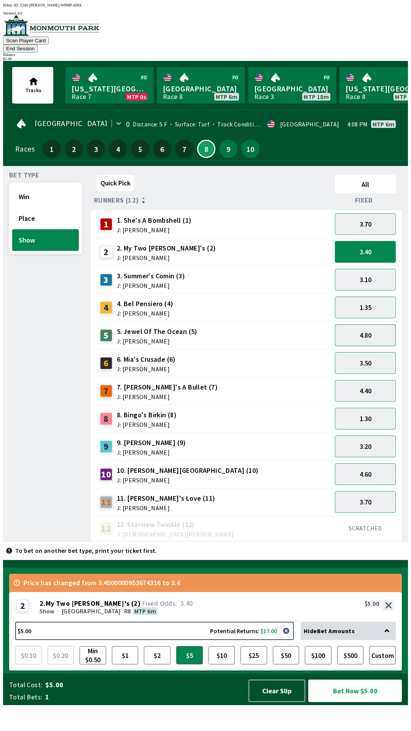
click at [372, 324] on button "4.80" at bounding box center [365, 335] width 61 height 22
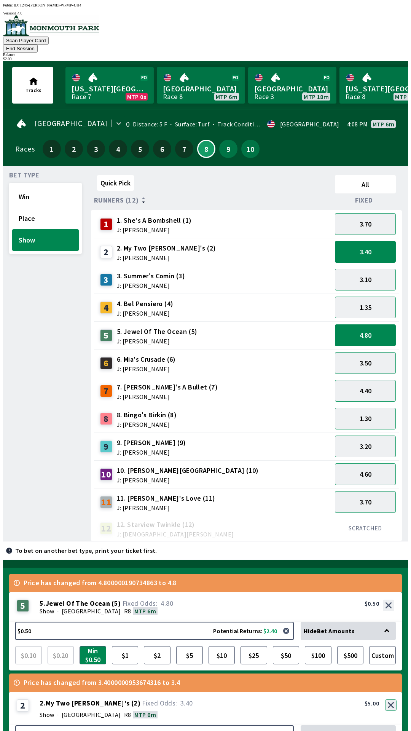
click at [394, 699] on button "button" at bounding box center [390, 704] width 11 height 11
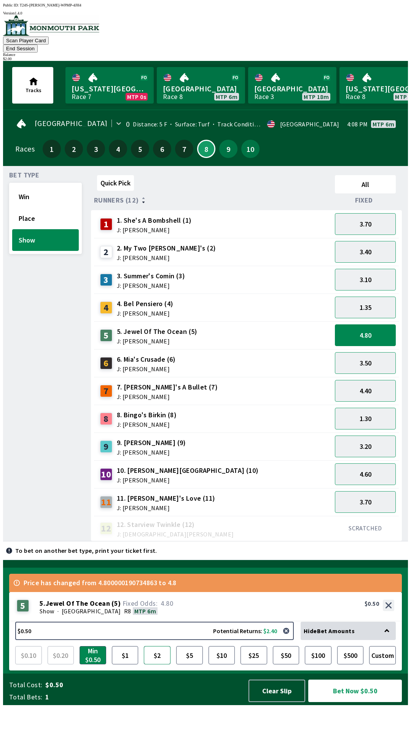
click at [159, 664] on button "$2" at bounding box center [157, 655] width 27 height 18
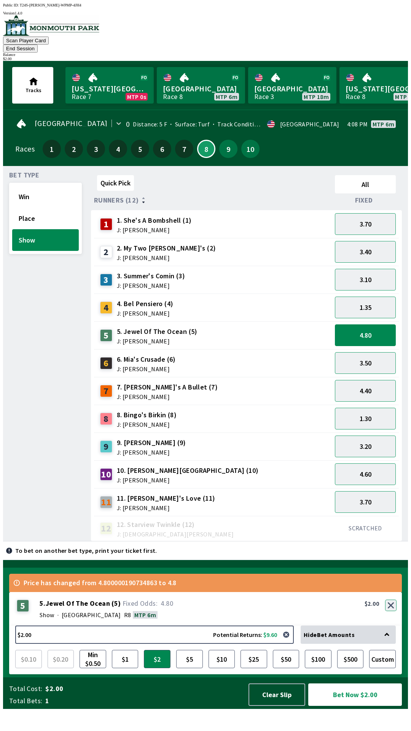
click at [390, 611] on button "button" at bounding box center [390, 604] width 11 height 11
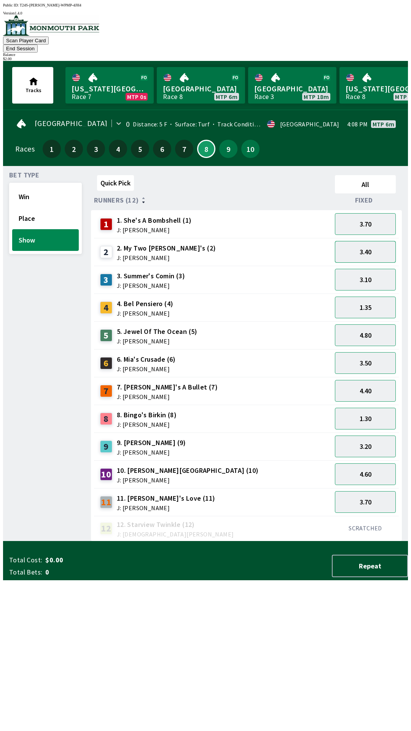
click at [372, 242] on button "3.40" at bounding box center [365, 252] width 61 height 22
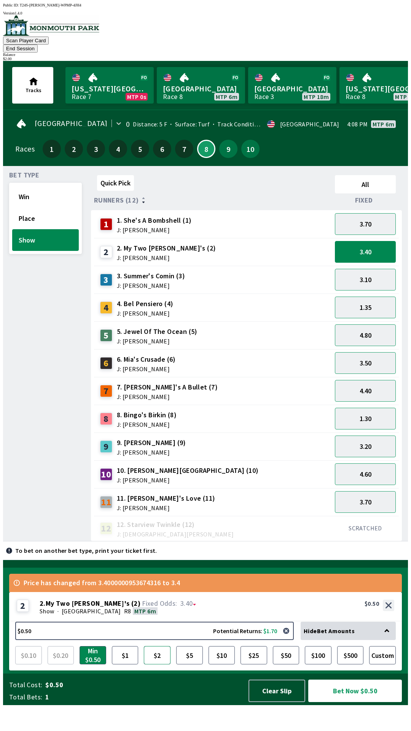
click at [161, 664] on button "$2" at bounding box center [157, 655] width 27 height 18
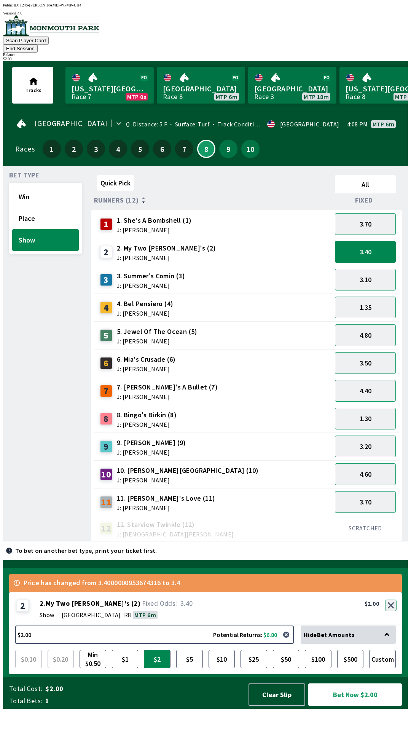
click at [391, 611] on button "button" at bounding box center [390, 604] width 11 height 11
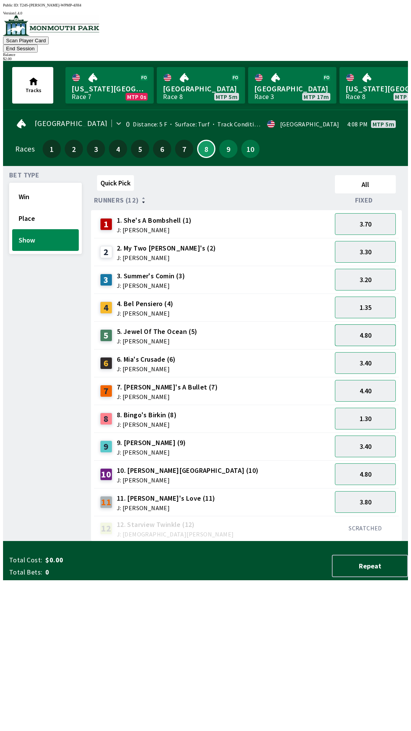
click at [366, 324] on button "4.80" at bounding box center [365, 335] width 61 height 22
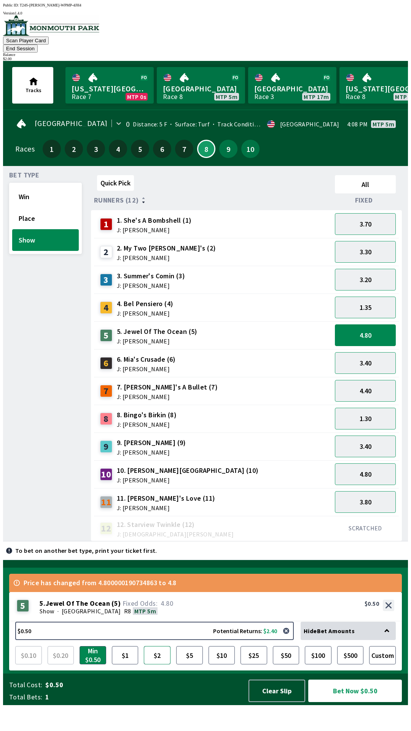
click at [148, 664] on button "$2" at bounding box center [157, 655] width 27 height 18
click at [339, 702] on button "Bet Now $2.00" at bounding box center [355, 690] width 94 height 22
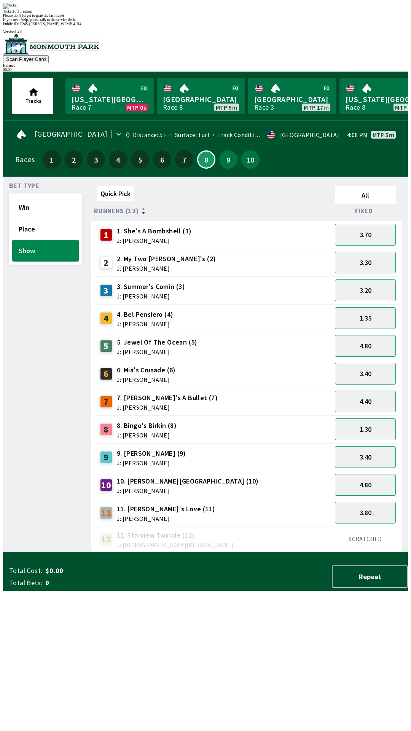
click at [267, 22] on div "Ticket 1 of 1 printing Please don't forget to grab the last ticket If you need …" at bounding box center [205, 12] width 405 height 19
click at [154, 18] on div "Please don't forget to grab the last ticket" at bounding box center [205, 15] width 405 height 4
click at [161, 552] on div "Quick Pick All Runners (12) Fixed 1 1. She's A Bombshell (1) J: [PERSON_NAME] 3…" at bounding box center [249, 367] width 317 height 369
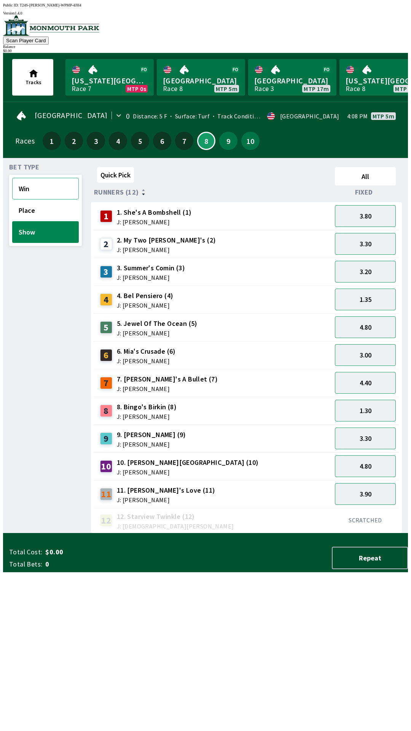
click at [45, 183] on button "Win" at bounding box center [45, 189] width 67 height 22
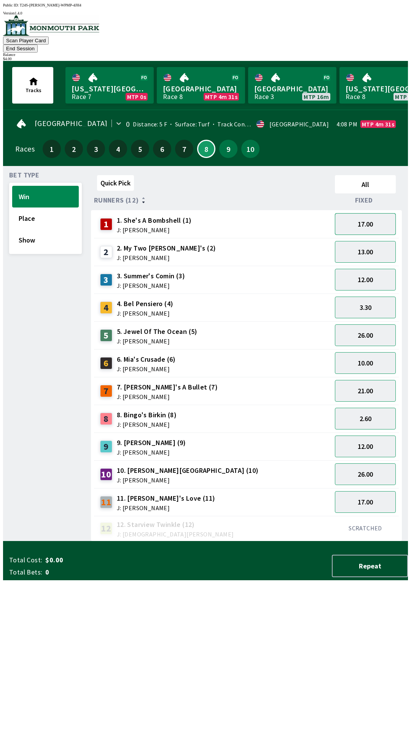
click at [366, 214] on button "17.00" at bounding box center [365, 224] width 61 height 22
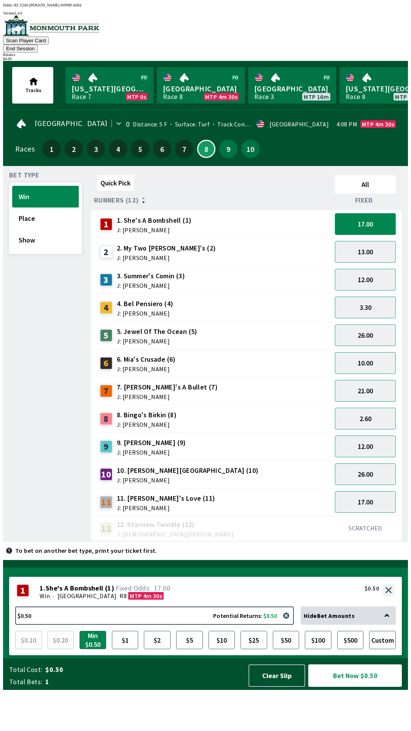
click at [371, 213] on button "17.00" at bounding box center [365, 224] width 61 height 22
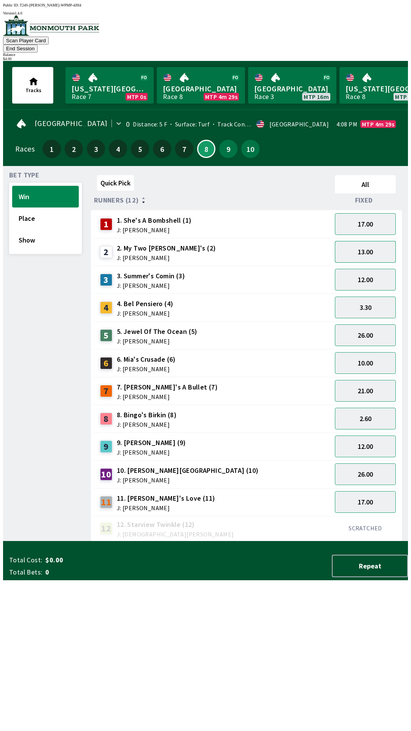
click at [372, 246] on button "13.00" at bounding box center [365, 252] width 61 height 22
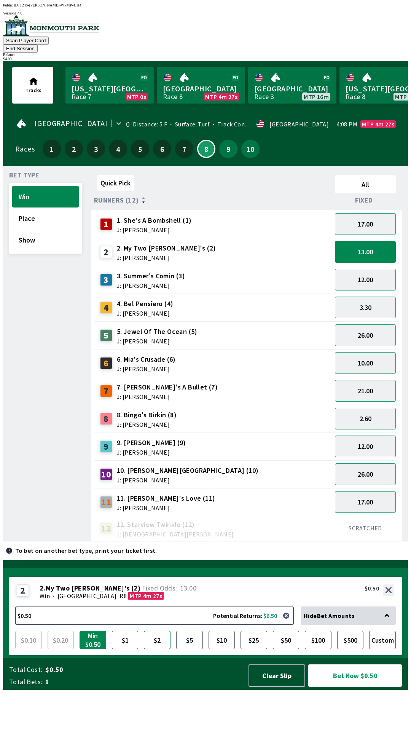
click at [157, 649] on button "$2" at bounding box center [157, 640] width 27 height 18
click at [356, 687] on button "Bet Now $2.00" at bounding box center [355, 675] width 94 height 22
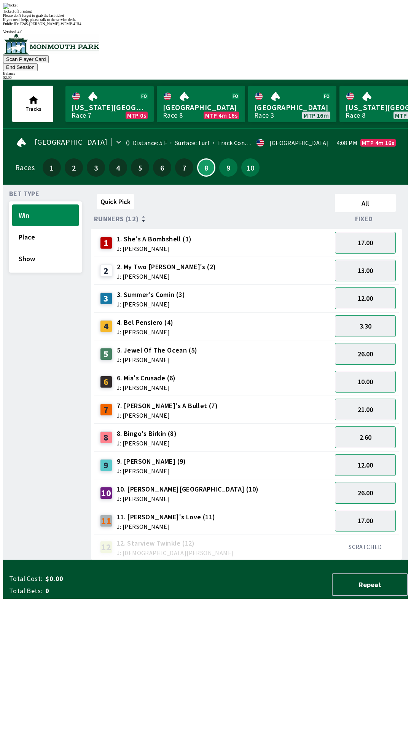
click at [187, 22] on div "Ticket 1 of 1 printing Please don't forget to grab the last ticket If you need …" at bounding box center [205, 12] width 405 height 19
click at [64, 270] on div "Bet Type Win Place Show" at bounding box center [45, 375] width 73 height 369
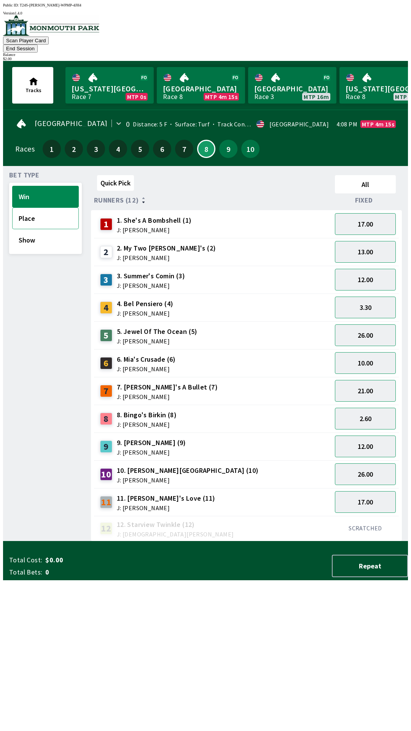
click at [49, 213] on button "Place" at bounding box center [45, 218] width 67 height 22
click at [376, 214] on button "7.00" at bounding box center [365, 224] width 61 height 22
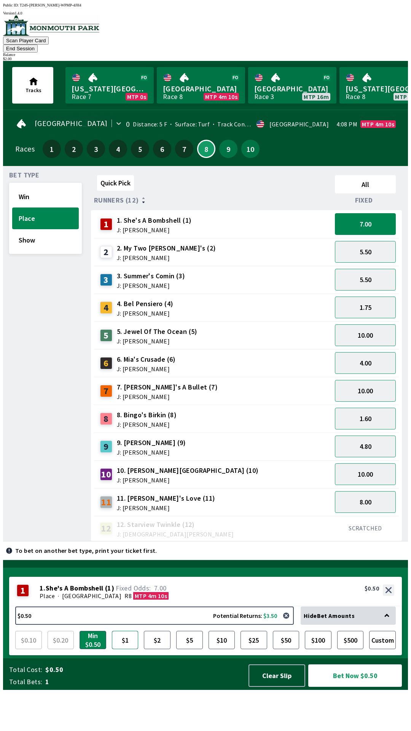
click at [120, 649] on button "$1" at bounding box center [125, 640] width 27 height 18
click at [361, 687] on button "Bet Now $1.00" at bounding box center [355, 675] width 94 height 22
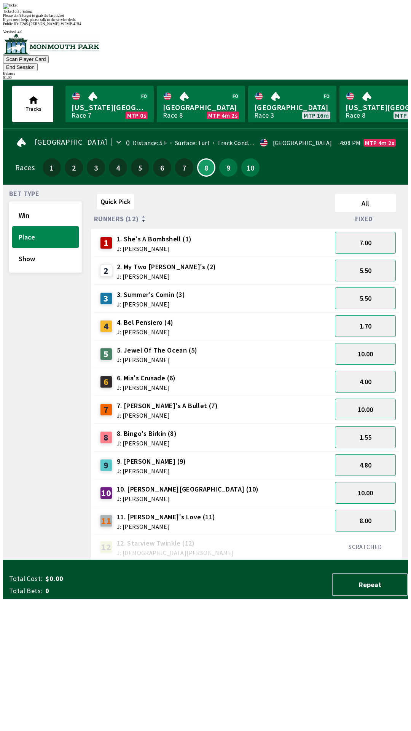
click at [206, 546] on div "Quick Pick All Runners (12) Fixed 1 1. She's A Bombshell (1) J: [PERSON_NAME] 7…" at bounding box center [249, 375] width 317 height 369
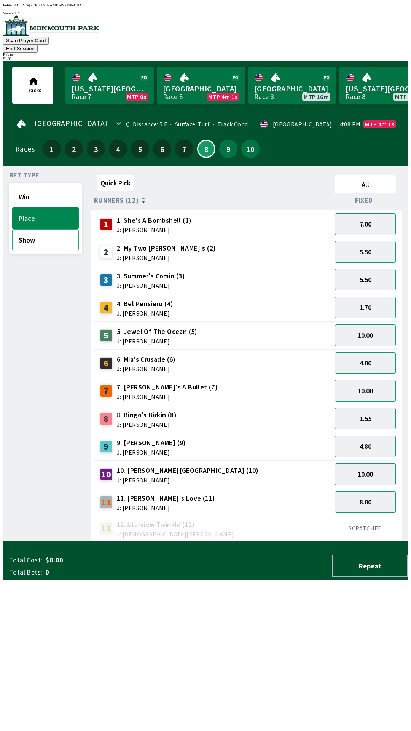
click at [52, 232] on button "Show" at bounding box center [45, 240] width 67 height 22
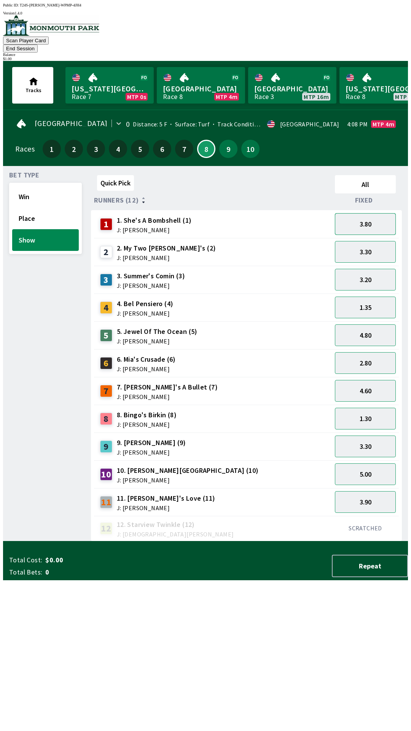
click at [379, 215] on button "3.80" at bounding box center [365, 224] width 61 height 22
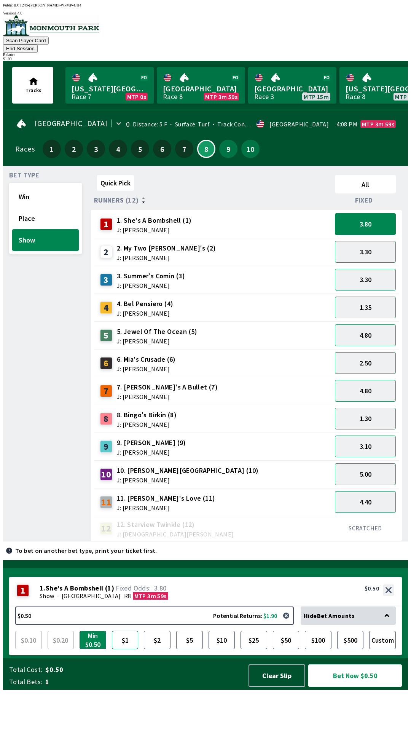
click at [112, 649] on button "$1" at bounding box center [125, 640] width 27 height 18
click at [125, 649] on button "$1" at bounding box center [125, 640] width 27 height 18
click at [345, 687] on button "Bet Now $1.00" at bounding box center [355, 675] width 94 height 22
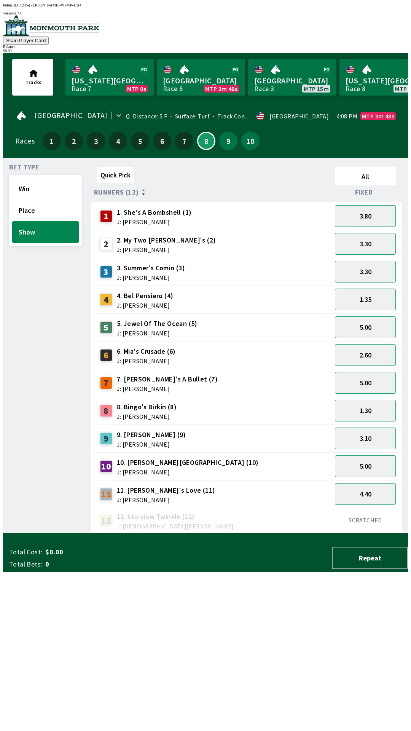
click at [192, 533] on div "Quick Pick All Runners (12) Fixed 1 1. She's A Bombshell (1) J: [PERSON_NAME] 3…" at bounding box center [249, 348] width 317 height 369
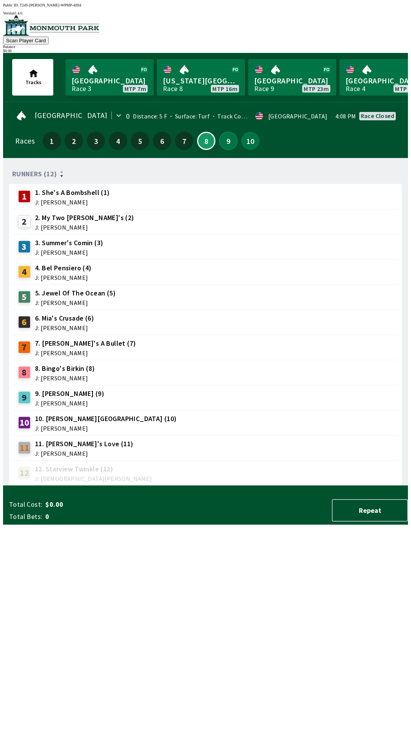
click at [224, 144] on button "9" at bounding box center [228, 141] width 18 height 18
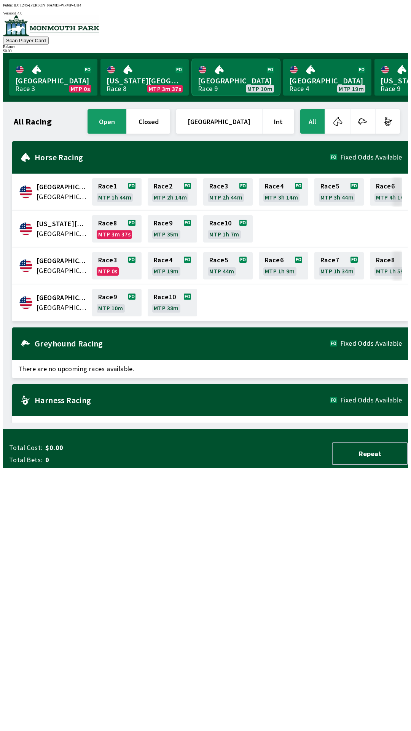
click at [250, 77] on link "[GEOGRAPHIC_DATA] Race 9 MTP 10m" at bounding box center [236, 77] width 88 height 37
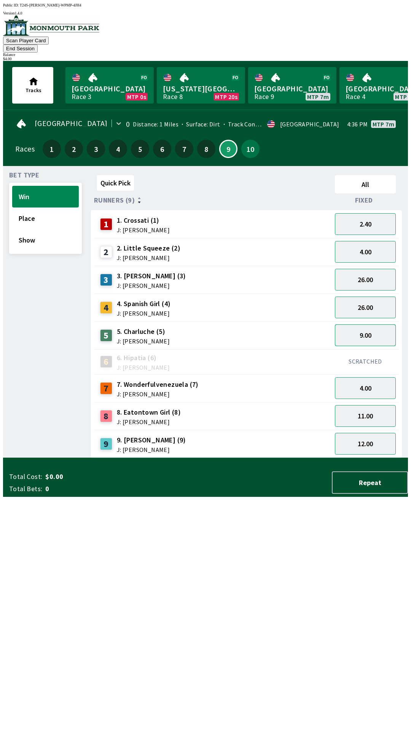
click at [374, 328] on button "9.00" at bounding box center [365, 335] width 61 height 22
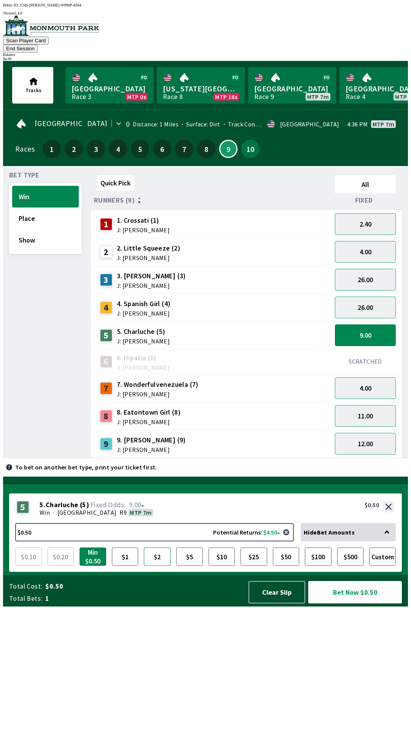
click at [154, 566] on button "$2" at bounding box center [157, 556] width 27 height 18
click at [357, 603] on button "Bet Now $2.00" at bounding box center [355, 592] width 94 height 22
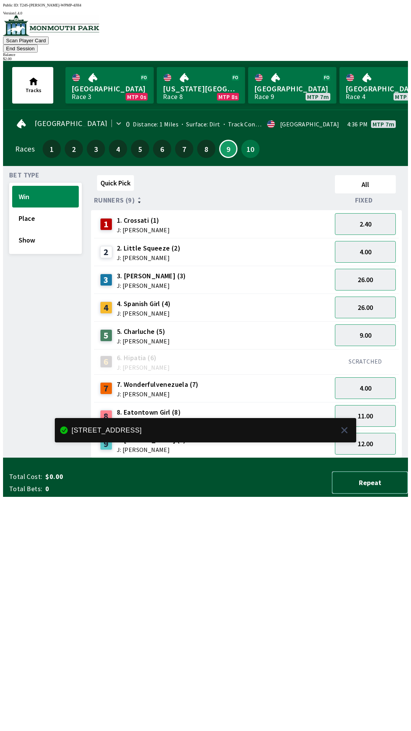
click at [363, 494] on button "Repeat" at bounding box center [370, 482] width 76 height 22
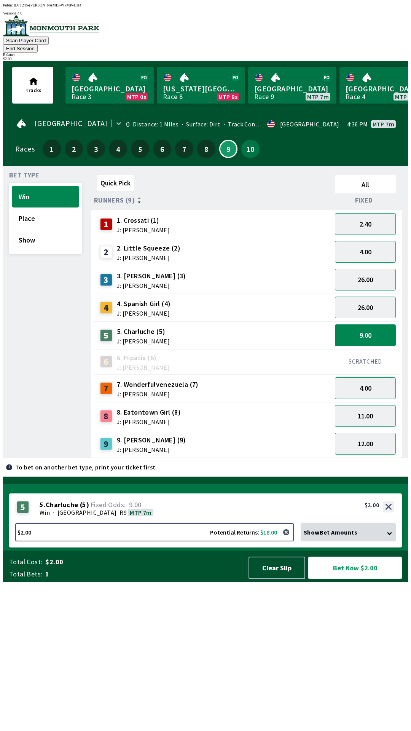
click at [357, 579] on button "Bet Now $2.00" at bounding box center [355, 567] width 94 height 22
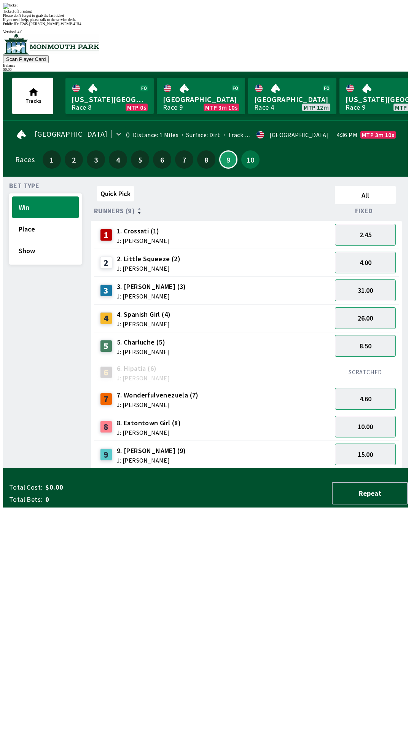
click at [131, 468] on div "Quick Pick All Runners (9) Fixed 1 1. Crossati (1) J: [PERSON_NAME] 2.45 2 2. L…" at bounding box center [249, 326] width 317 height 286
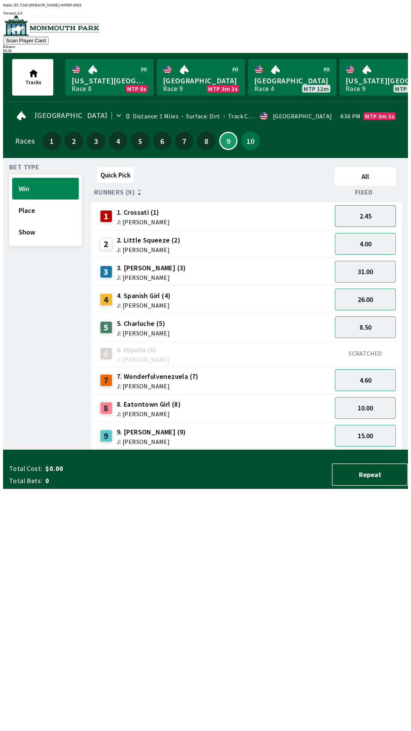
click at [357, 205] on button "2.45" at bounding box center [365, 216] width 61 height 22
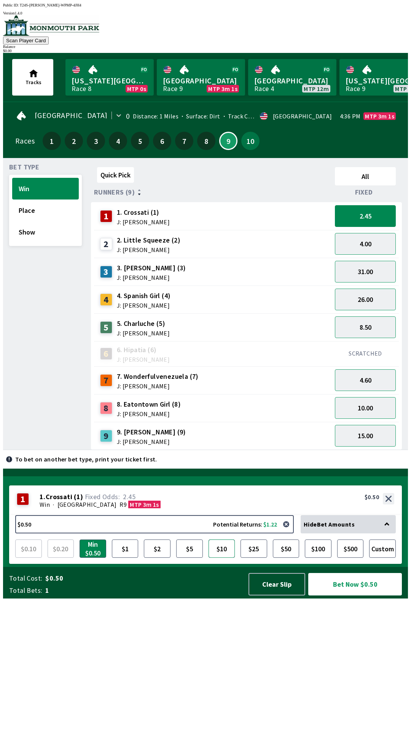
click at [226, 558] on button "$10" at bounding box center [222, 548] width 27 height 18
click at [290, 558] on button "$50" at bounding box center [286, 548] width 27 height 18
click at [223, 558] on button "$10" at bounding box center [222, 548] width 27 height 18
click at [188, 558] on button "$5" at bounding box center [189, 548] width 27 height 18
click at [217, 558] on button "$10" at bounding box center [222, 548] width 27 height 18
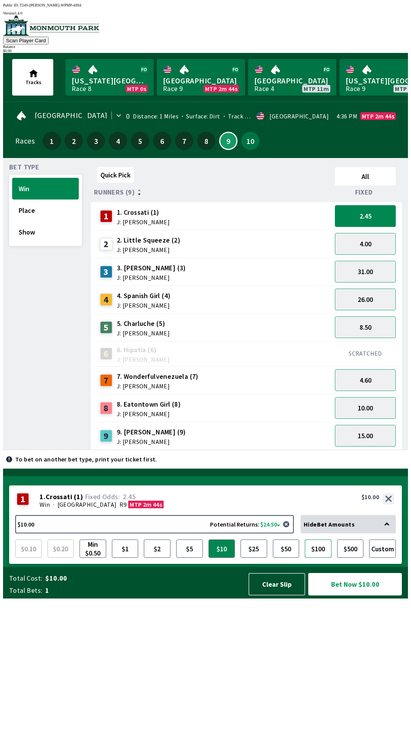
click at [321, 558] on button "$100" at bounding box center [318, 548] width 27 height 18
click at [349, 558] on button "$500" at bounding box center [350, 548] width 27 height 18
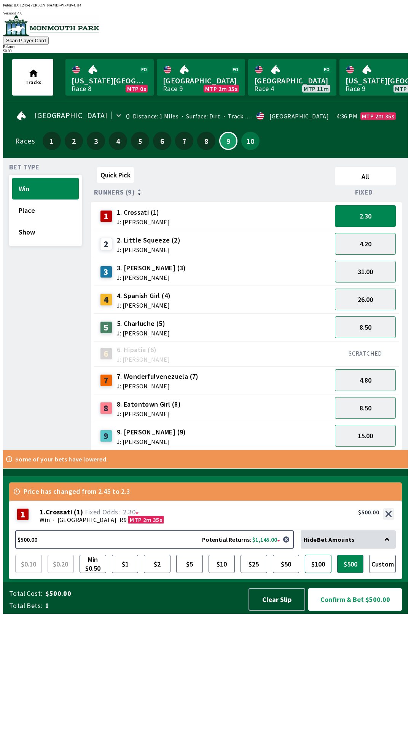
click at [320, 573] on button "$100" at bounding box center [318, 564] width 27 height 18
click at [267, 573] on button "$25" at bounding box center [254, 564] width 27 height 18
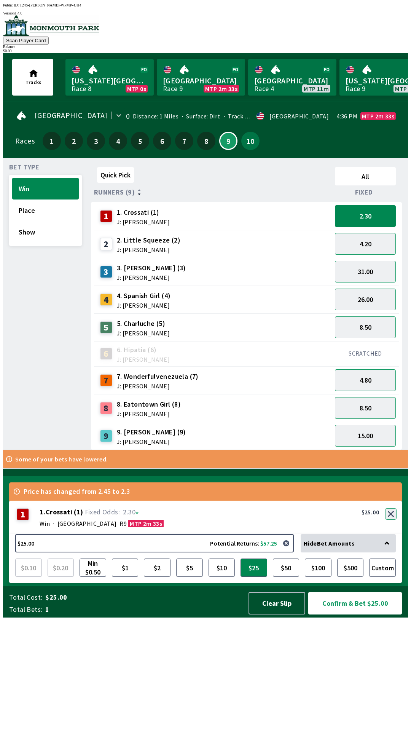
click at [388, 519] on button "button" at bounding box center [390, 513] width 11 height 11
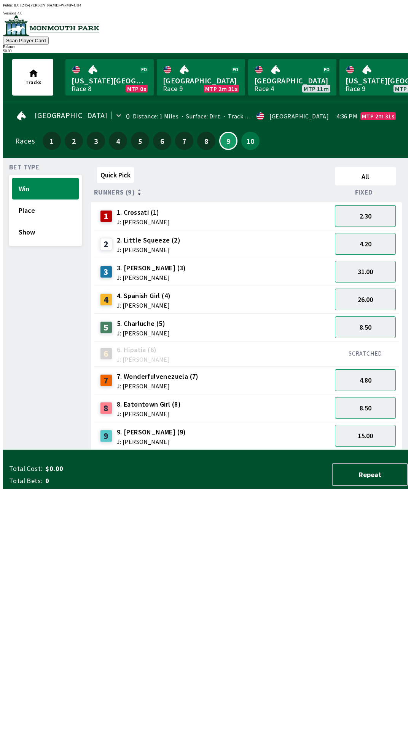
click at [366, 218] on button "2.30" at bounding box center [365, 216] width 61 height 22
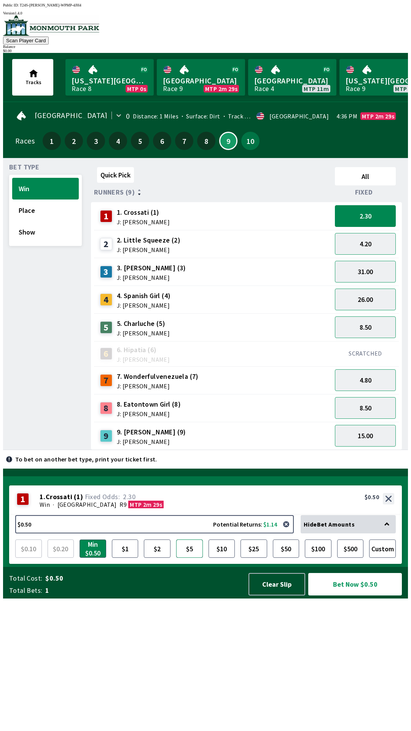
click at [190, 558] on button "$5" at bounding box center [189, 548] width 27 height 18
click at [226, 558] on button "$10" at bounding box center [222, 548] width 27 height 18
click at [244, 558] on button "$25" at bounding box center [254, 548] width 27 height 18
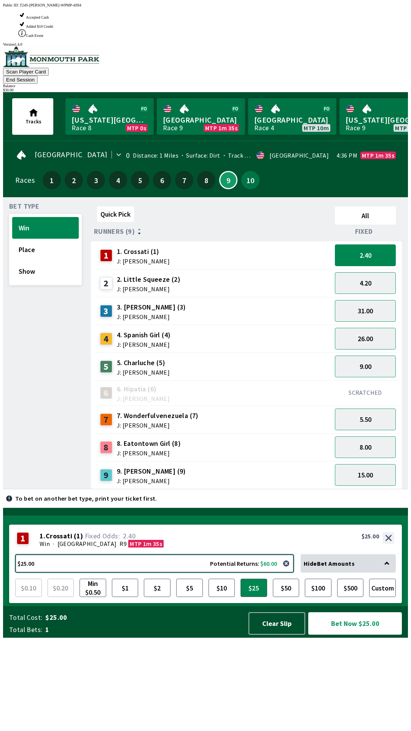
click at [263, 572] on button "$25.00 Potential Returns: $60.00" at bounding box center [154, 563] width 279 height 18
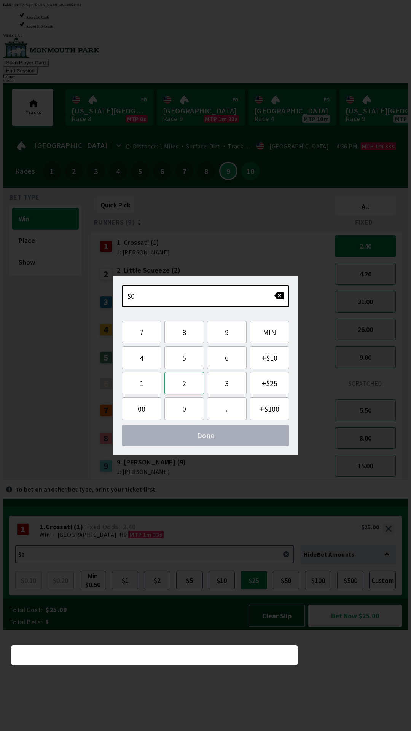
click at [187, 382] on button "2" at bounding box center [184, 383] width 40 height 22
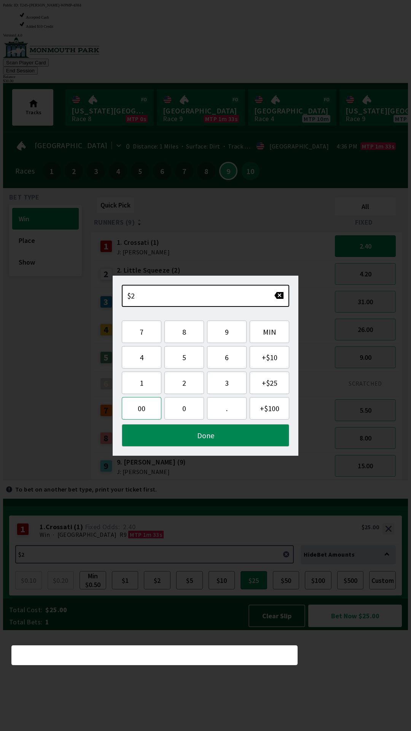
click at [143, 409] on button "00" at bounding box center [142, 408] width 40 height 22
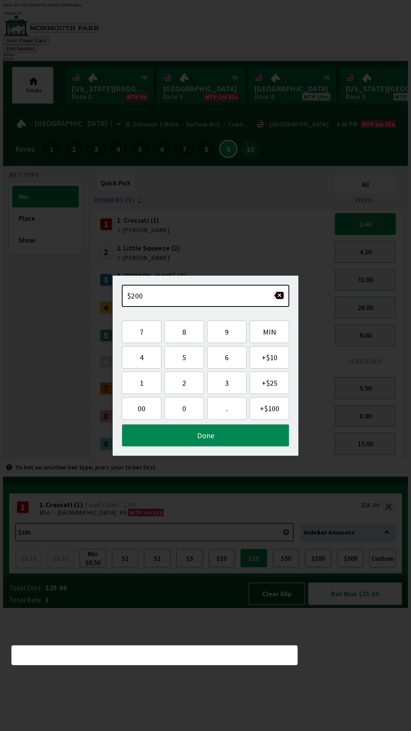
click at [278, 296] on button "button" at bounding box center [279, 296] width 10 height 8
click at [204, 437] on button "Done" at bounding box center [205, 435] width 167 height 22
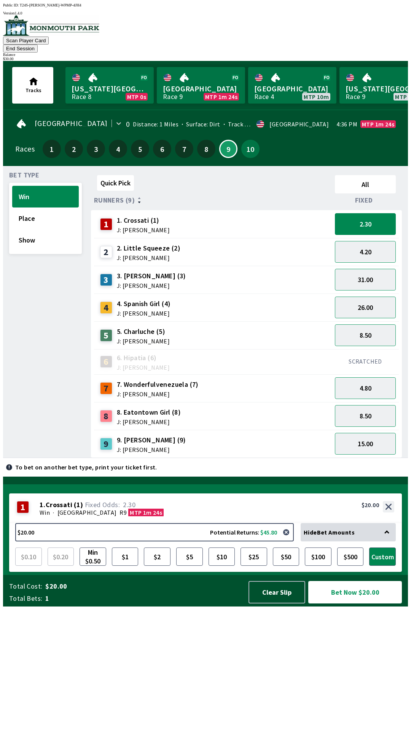
click at [349, 603] on button "Bet Now $20.00" at bounding box center [355, 592] width 94 height 22
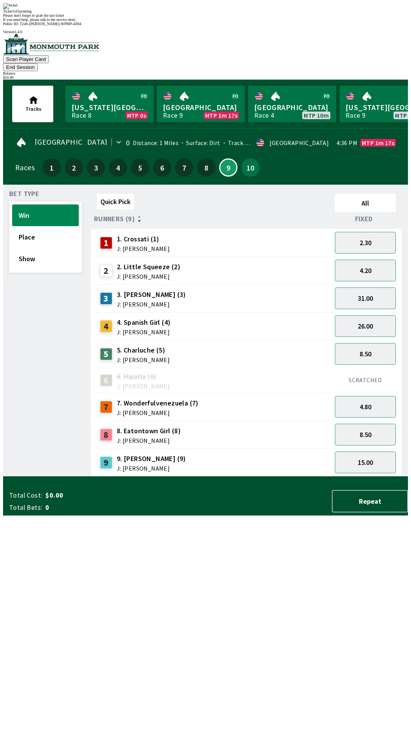
click at [238, 476] on div "Quick Pick All Runners (9) Fixed 1 1. Crossati (1) J: [PERSON_NAME] 2.30 2 2. L…" at bounding box center [249, 334] width 317 height 286
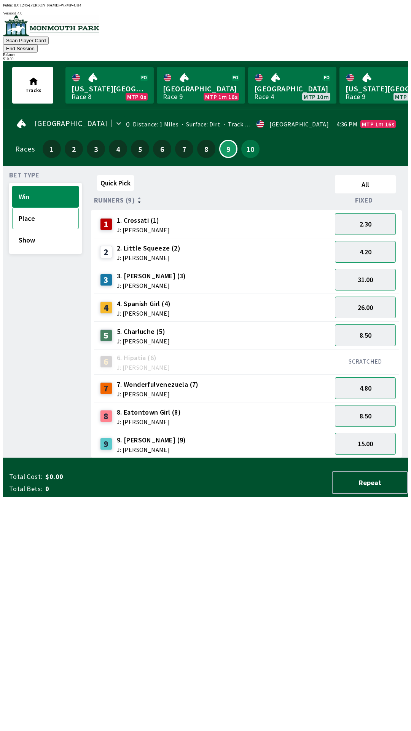
click at [44, 207] on button "Place" at bounding box center [45, 218] width 67 height 22
click at [372, 218] on button "1.35" at bounding box center [365, 224] width 61 height 22
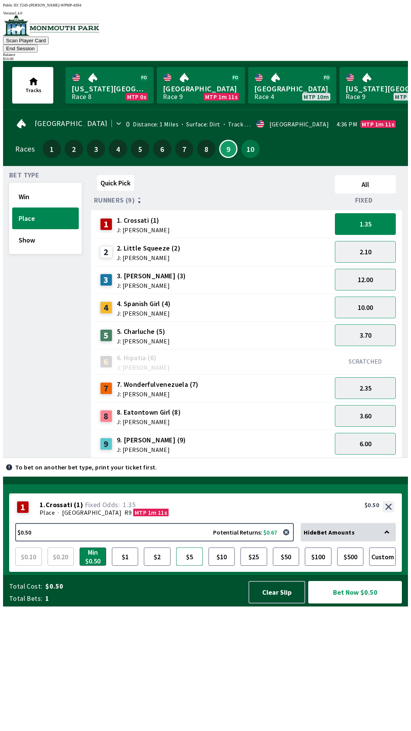
click at [193, 566] on button "$5" at bounding box center [189, 556] width 27 height 18
click at [223, 566] on button "$10" at bounding box center [222, 556] width 27 height 18
click at [193, 566] on button "$5" at bounding box center [189, 556] width 27 height 18
click at [37, 230] on button "Show" at bounding box center [45, 240] width 67 height 22
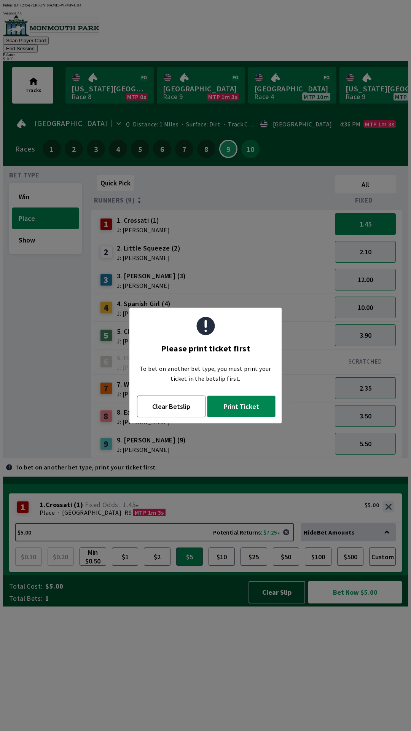
click at [177, 407] on button "Clear Betslip" at bounding box center [171, 406] width 69 height 22
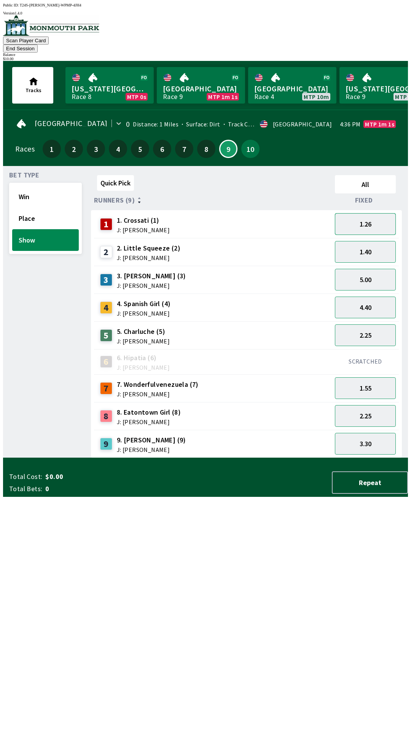
click at [362, 220] on button "1.26" at bounding box center [365, 224] width 61 height 22
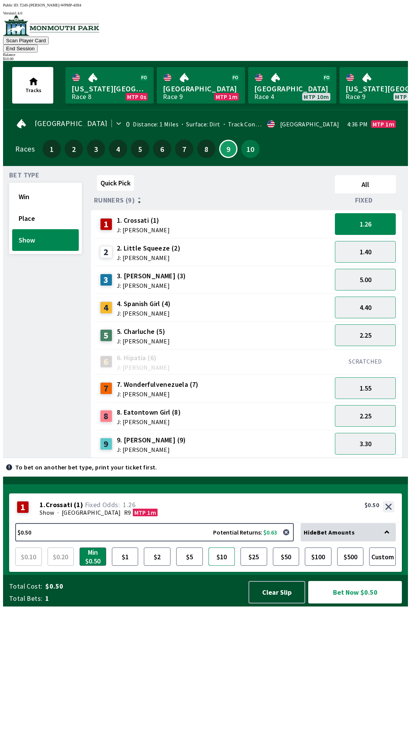
click at [221, 566] on button "$10" at bounding box center [222, 556] width 27 height 18
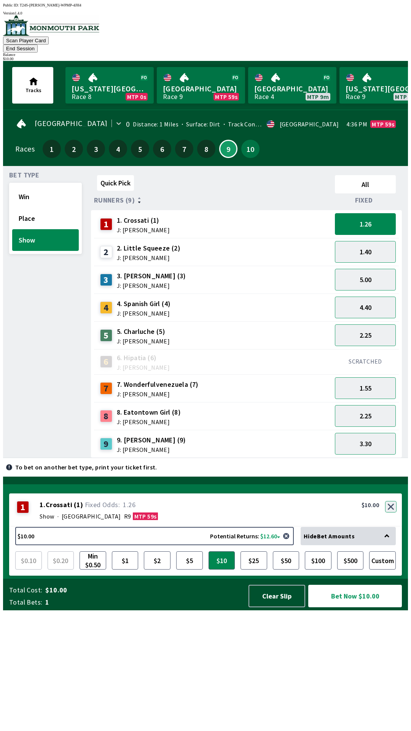
click at [391, 512] on button "button" at bounding box center [390, 506] width 11 height 11
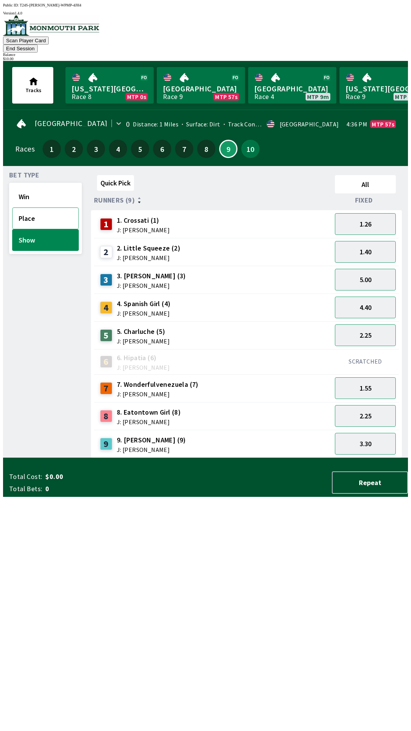
click at [39, 207] on button "Place" at bounding box center [45, 218] width 67 height 22
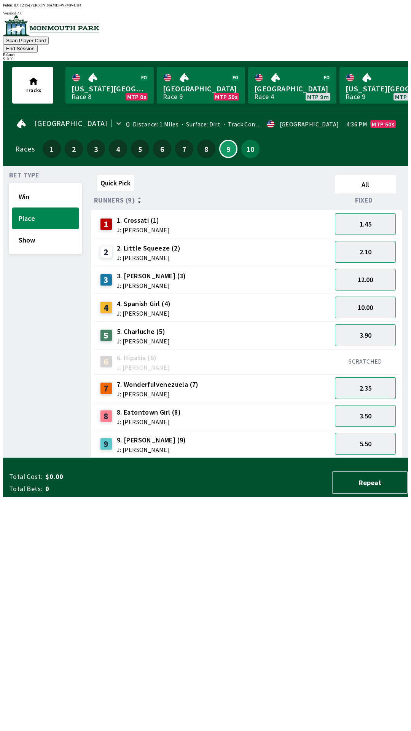
click at [369, 379] on button "2.35" at bounding box center [365, 388] width 61 height 22
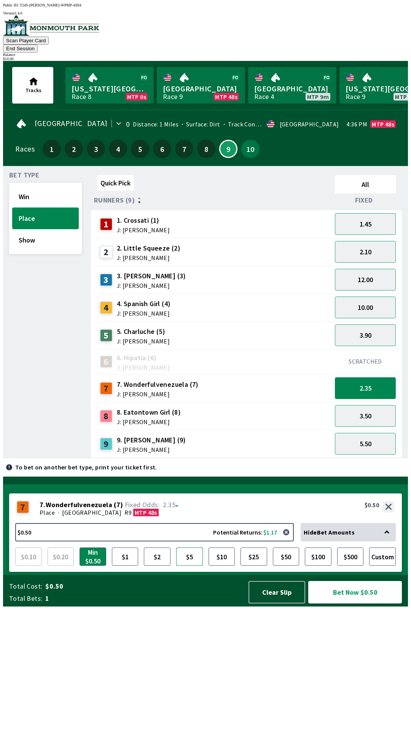
click at [193, 566] on button "$5" at bounding box center [189, 556] width 27 height 18
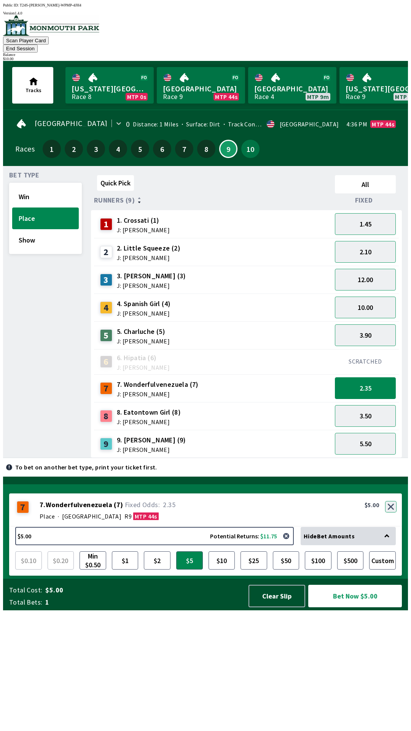
click at [395, 512] on button "button" at bounding box center [390, 506] width 11 height 11
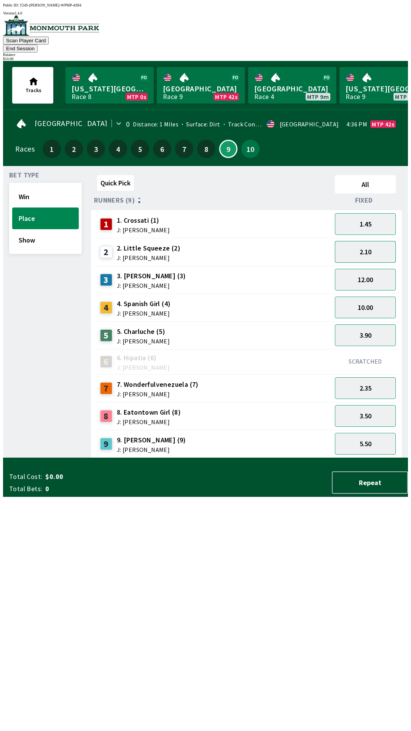
click at [363, 241] on button "2.10" at bounding box center [365, 252] width 61 height 22
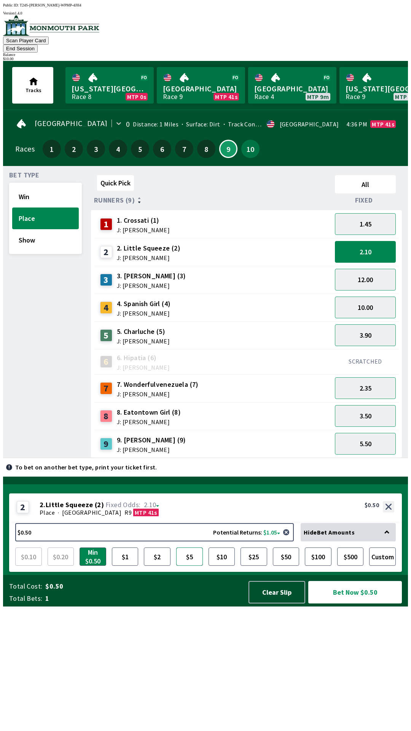
click at [193, 566] on button "$5" at bounding box center [189, 556] width 27 height 18
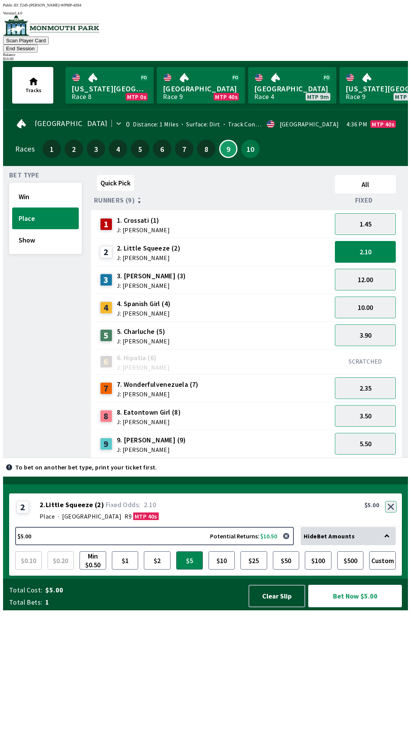
click at [394, 512] on button "button" at bounding box center [390, 506] width 11 height 11
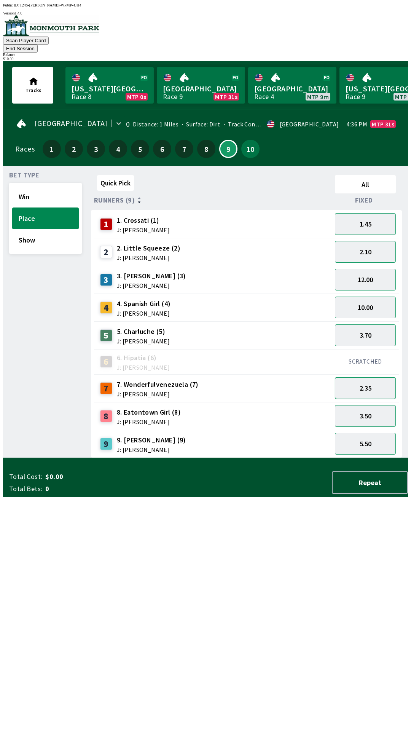
click at [366, 377] on button "2.35" at bounding box center [365, 388] width 61 height 22
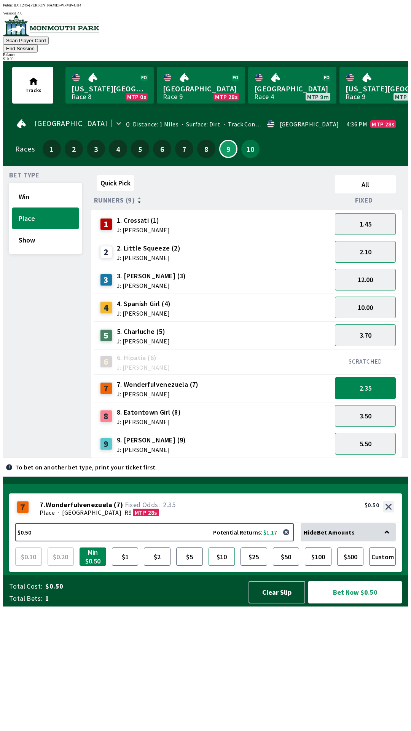
click at [221, 566] on button "$10" at bounding box center [222, 556] width 27 height 18
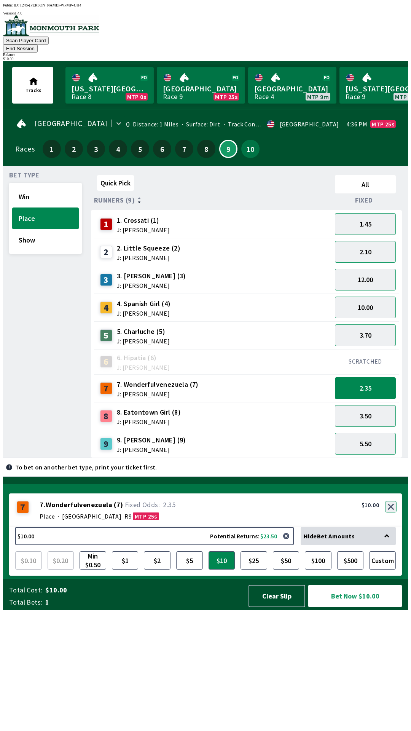
click at [392, 512] on button "button" at bounding box center [390, 506] width 11 height 11
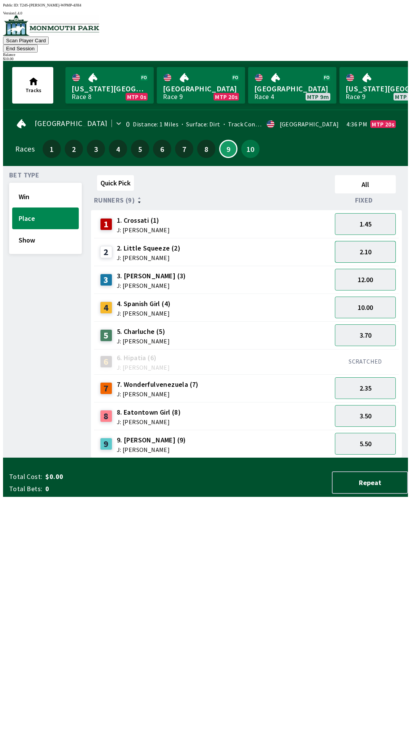
click at [360, 241] on button "2.10" at bounding box center [365, 252] width 61 height 22
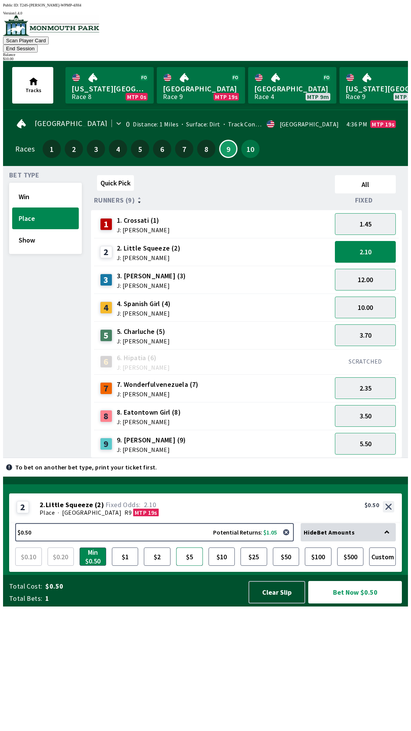
click at [188, 566] on button "$5" at bounding box center [189, 556] width 27 height 18
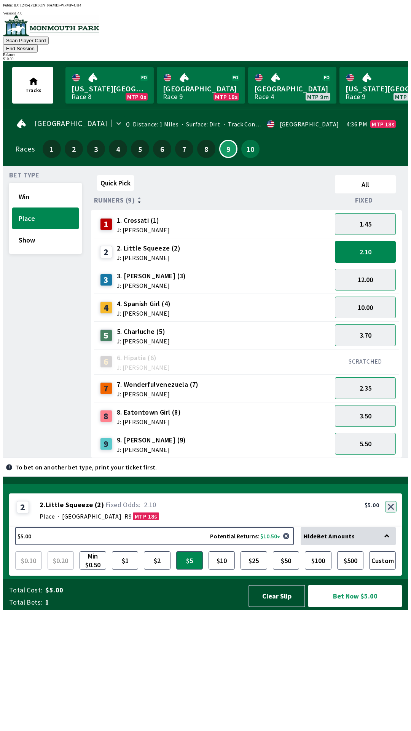
click at [392, 512] on button "button" at bounding box center [390, 506] width 11 height 11
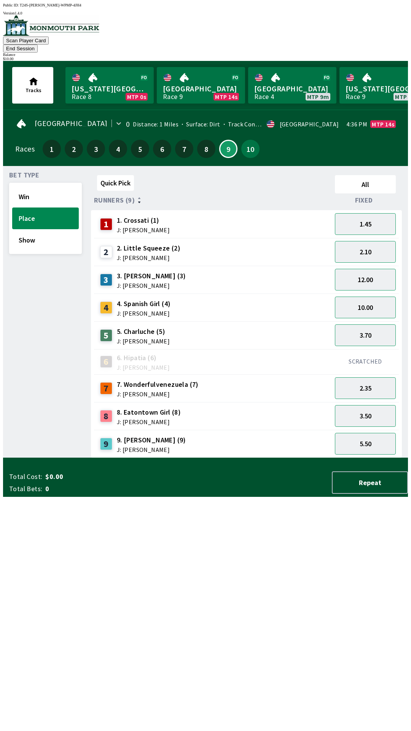
click at [315, 458] on div "Quick Pick All Runners (9) Fixed 1 1. Crossati (1) J: [PERSON_NAME] 1.45 2 2. L…" at bounding box center [249, 315] width 317 height 286
click at [319, 458] on div "Quick Pick All Runners (9) Fixed 1 1. Crossati (1) J: [PERSON_NAME] 1.45 2 2. L…" at bounding box center [249, 315] width 317 height 286
click at [355, 377] on button "2.35" at bounding box center [365, 388] width 61 height 22
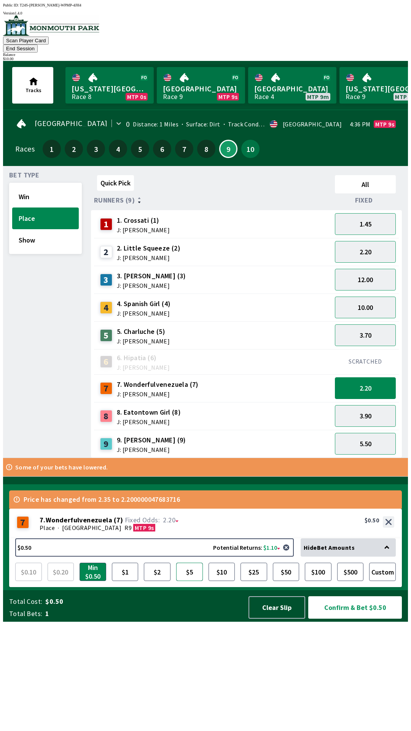
click at [190, 581] on button "$5" at bounding box center [189, 571] width 27 height 18
click at [341, 618] on button "Confirm & Bet $5.00" at bounding box center [355, 607] width 94 height 22
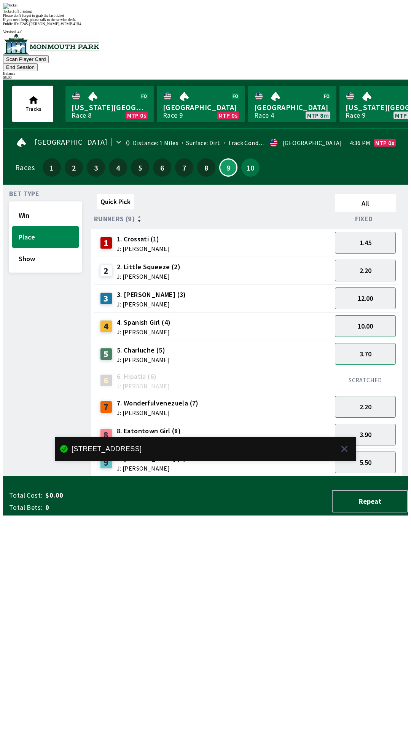
click at [55, 445] on div "Bet Type Win Place Show" at bounding box center [45, 334] width 73 height 286
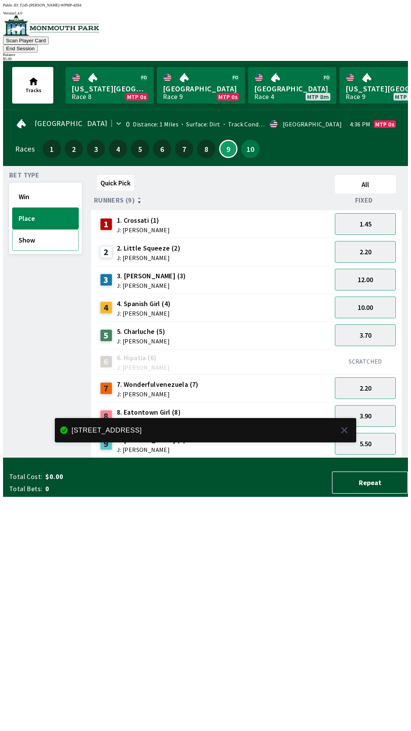
click at [28, 231] on button "Show" at bounding box center [45, 240] width 67 height 22
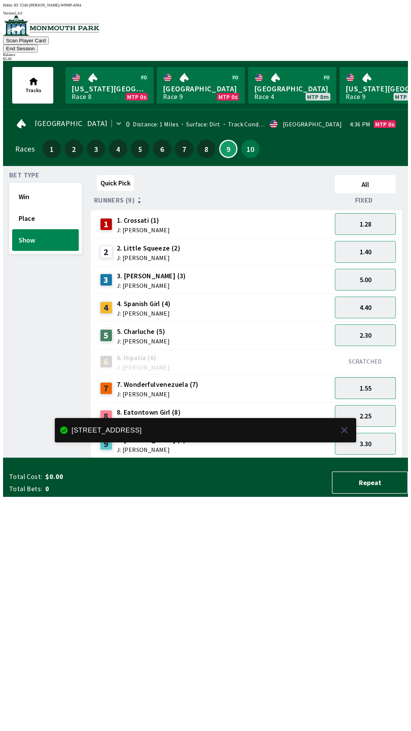
click at [381, 377] on button "1.55" at bounding box center [365, 388] width 61 height 22
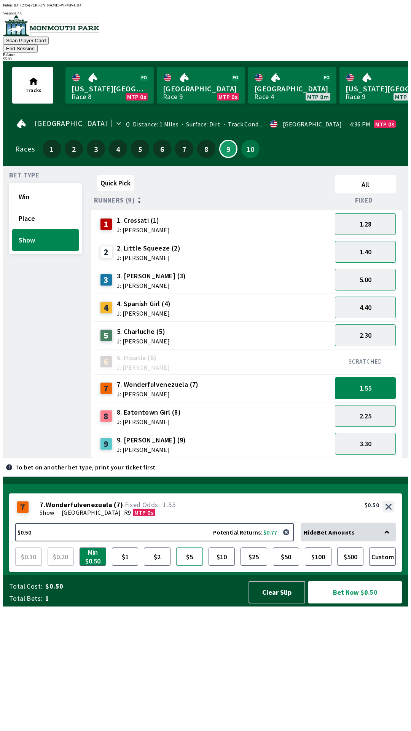
click at [197, 566] on button "$5" at bounding box center [189, 556] width 27 height 18
click at [342, 603] on button "Bet Now $5.00" at bounding box center [355, 592] width 94 height 22
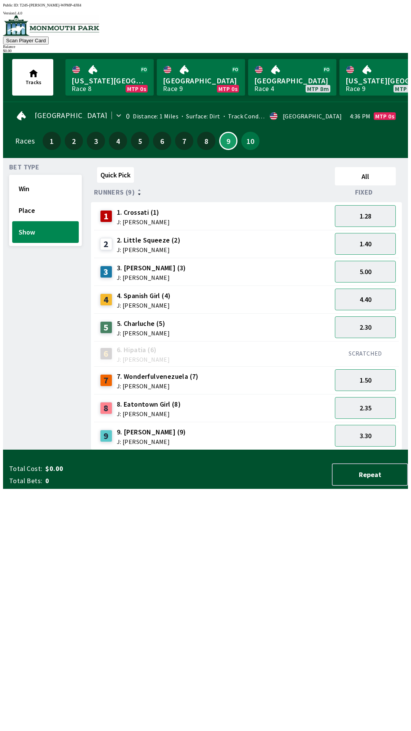
click at [263, 450] on div "Quick Pick All Runners (9) Fixed 1 1. Crossati (1) J: [PERSON_NAME] 1.28 2 2. L…" at bounding box center [249, 307] width 317 height 286
click at [48, 199] on button "Place" at bounding box center [45, 210] width 67 height 22
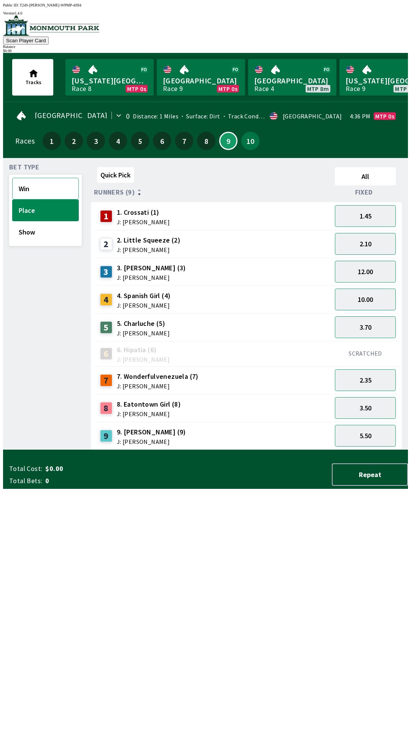
click at [46, 184] on button "Win" at bounding box center [45, 189] width 67 height 22
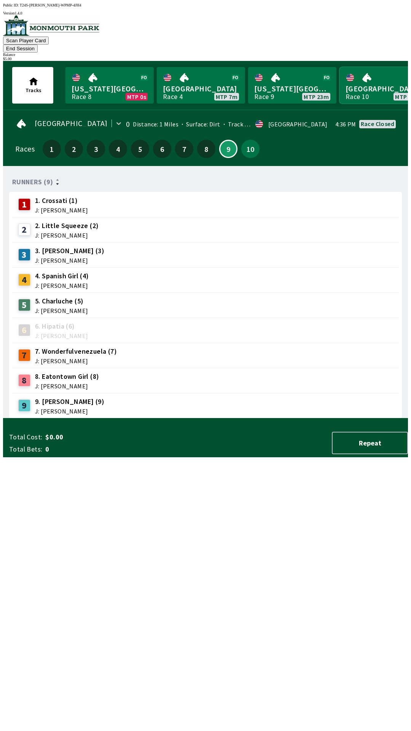
click at [362, 79] on link "[GEOGRAPHIC_DATA] Race 10 MTP 26m" at bounding box center [383, 85] width 88 height 37
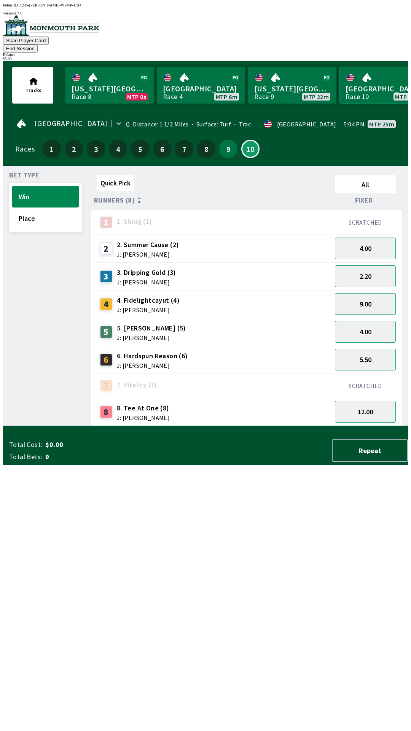
click at [377, 80] on link "[GEOGRAPHIC_DATA] Race 10 MTP 25m" at bounding box center [383, 85] width 88 height 37
click at [51, 32] on img at bounding box center [51, 25] width 96 height 21
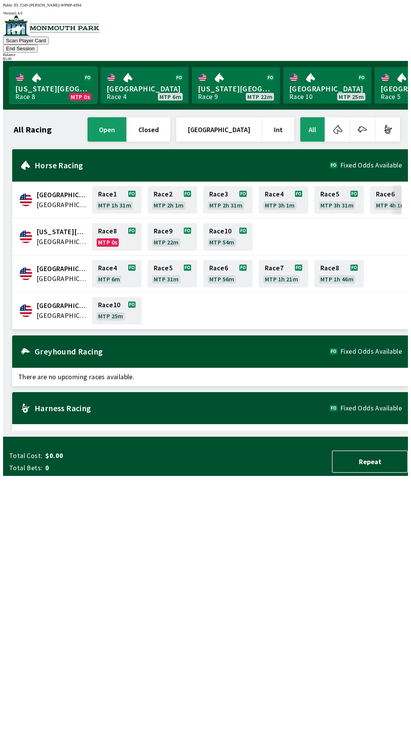
click at [32, 81] on link "[US_STATE] Park Race 8 MTP 0s" at bounding box center [53, 85] width 88 height 37
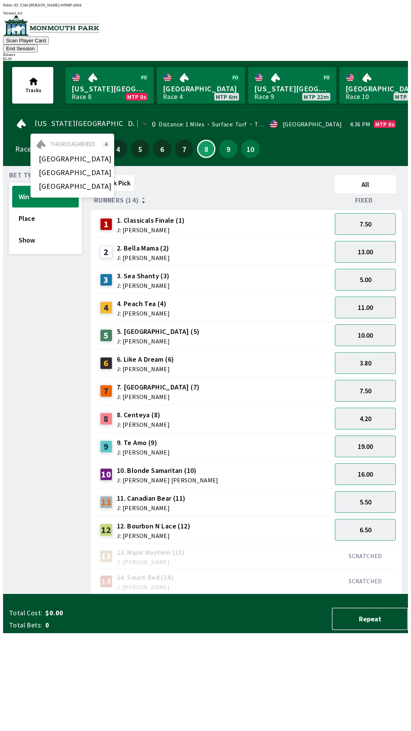
click at [43, 180] on div "[GEOGRAPHIC_DATA]" at bounding box center [72, 186] width 84 height 14
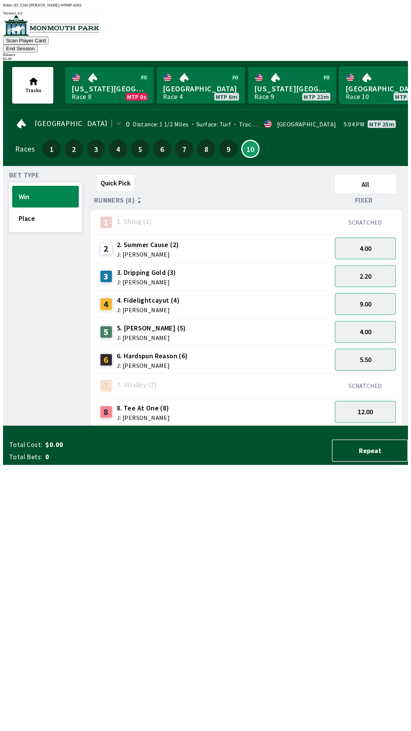
click at [378, 82] on link "[GEOGRAPHIC_DATA] Race 10 MTP 25m" at bounding box center [383, 85] width 88 height 37
click at [221, 140] on button "9" at bounding box center [228, 149] width 18 height 18
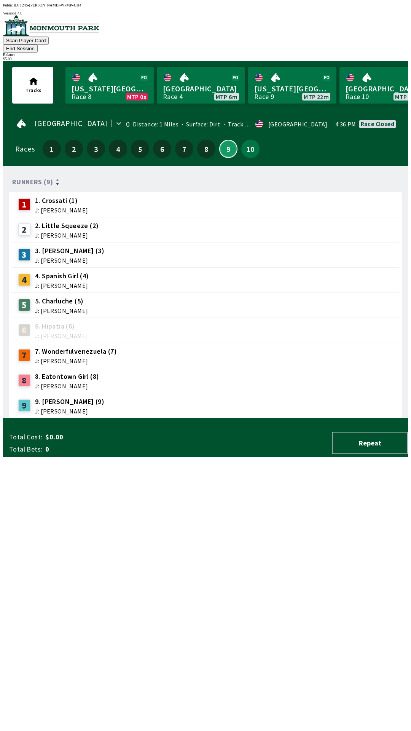
click at [227, 142] on button "9" at bounding box center [228, 149] width 18 height 18
click at [52, 232] on span "J: [PERSON_NAME]" at bounding box center [67, 235] width 64 height 6
click at [30, 242] on div "3 3. [PERSON_NAME] (3) J: [PERSON_NAME]" at bounding box center [205, 254] width 387 height 25
click at [83, 232] on span "J: [PERSON_NAME]" at bounding box center [67, 235] width 64 height 6
click at [100, 220] on div "2 2. Little Squeeze (2) J: [PERSON_NAME]" at bounding box center [205, 229] width 381 height 19
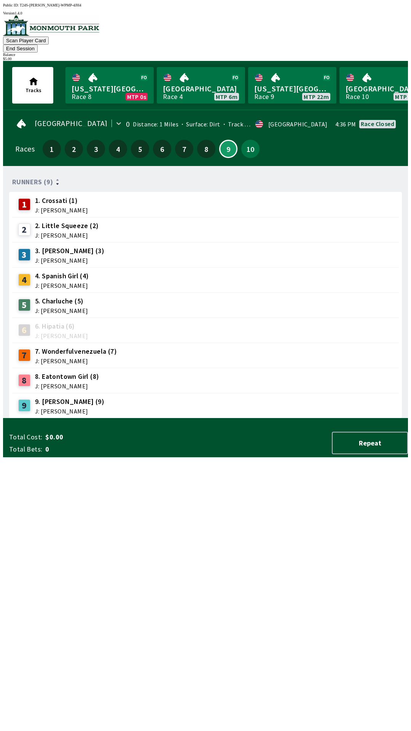
click at [43, 221] on span "2. Little Squeeze (2)" at bounding box center [67, 226] width 64 height 10
click at [31, 225] on div "2 2. Little Squeeze (2) J: [PERSON_NAME]" at bounding box center [57, 229] width 84 height 19
click at [233, 140] on div "9" at bounding box center [228, 149] width 18 height 18
click at [225, 143] on button "9" at bounding box center [228, 149] width 18 height 18
click at [48, 232] on span "J: [PERSON_NAME]" at bounding box center [67, 235] width 64 height 6
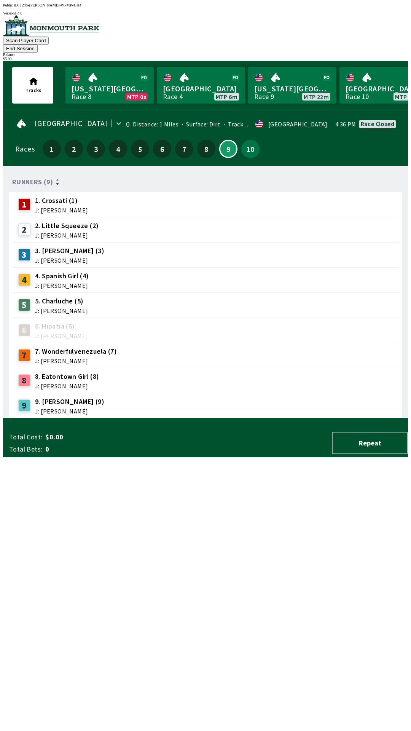
click at [59, 232] on span "J: [PERSON_NAME]" at bounding box center [67, 235] width 64 height 6
click at [79, 221] on span "2. Little Squeeze (2)" at bounding box center [67, 226] width 64 height 10
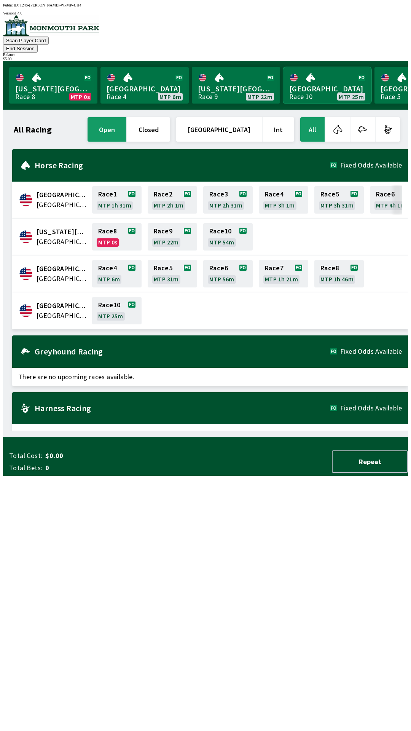
click at [321, 88] on link "[GEOGRAPHIC_DATA] Race 10 MTP 25m" at bounding box center [327, 85] width 88 height 37
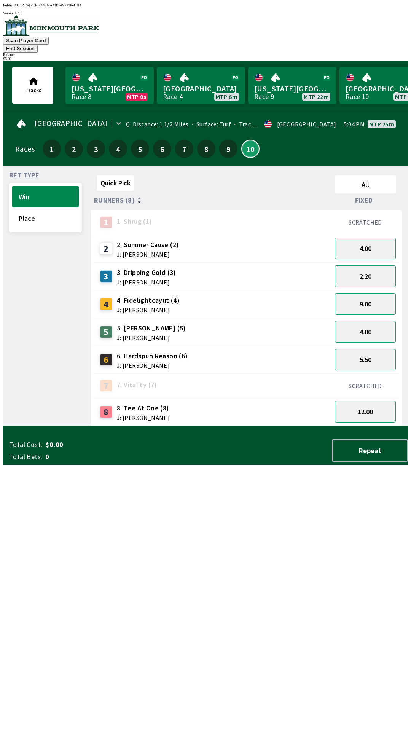
click at [254, 140] on button "10" at bounding box center [250, 149] width 18 height 18
click at [376, 298] on button "9.00" at bounding box center [365, 304] width 61 height 22
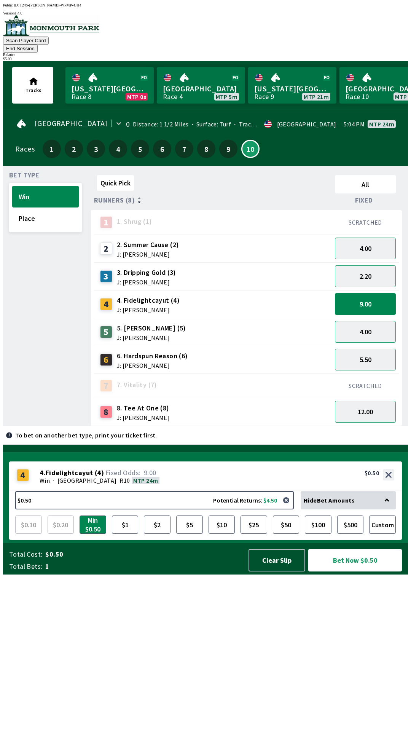
click at [124, 351] on span "6. Hardspun Reason (6)" at bounding box center [152, 356] width 71 height 10
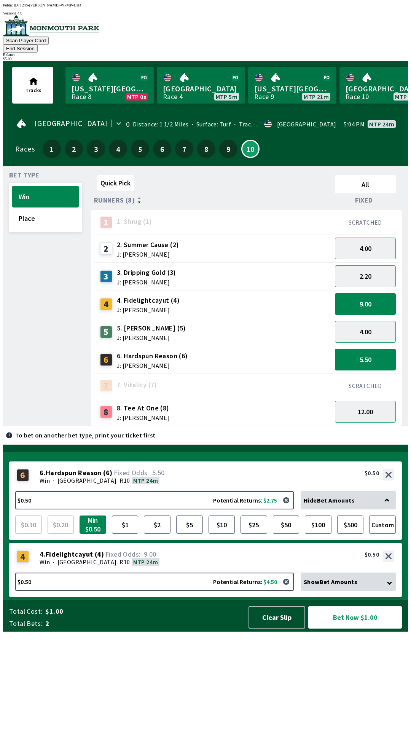
click at [136, 357] on div "6 6. Hardspun Reason (6) J: [PERSON_NAME]" at bounding box center [213, 360] width 238 height 28
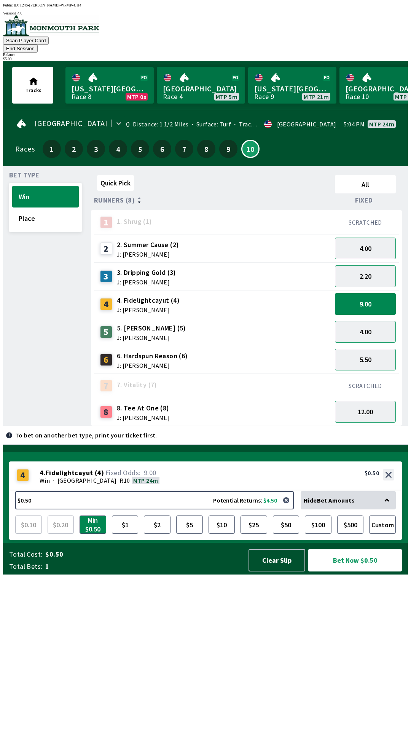
click at [385, 318] on div "4.00" at bounding box center [365, 332] width 67 height 28
click at [40, 192] on button "Win" at bounding box center [45, 197] width 67 height 22
click at [366, 293] on button "9.00" at bounding box center [365, 304] width 61 height 22
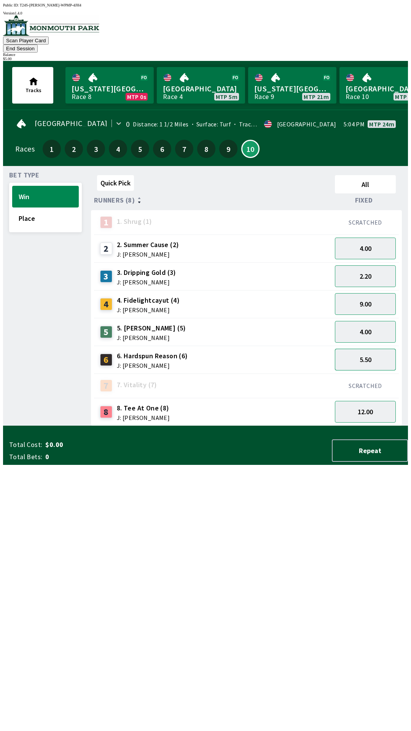
click at [372, 349] on button "5.50" at bounding box center [365, 360] width 61 height 22
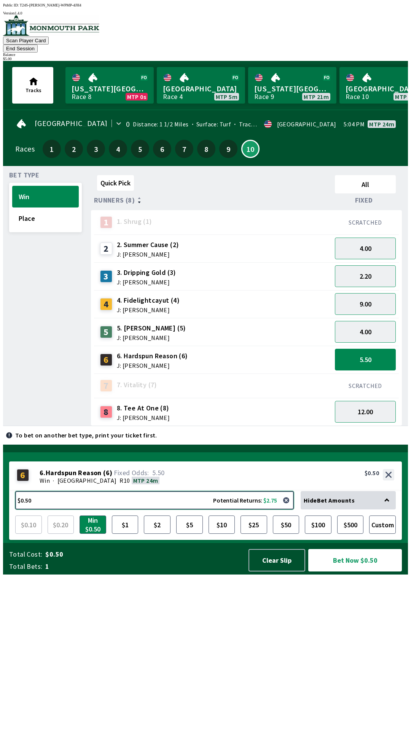
click at [124, 509] on button "$0.50 Potential Returns: $2.75" at bounding box center [154, 500] width 279 height 18
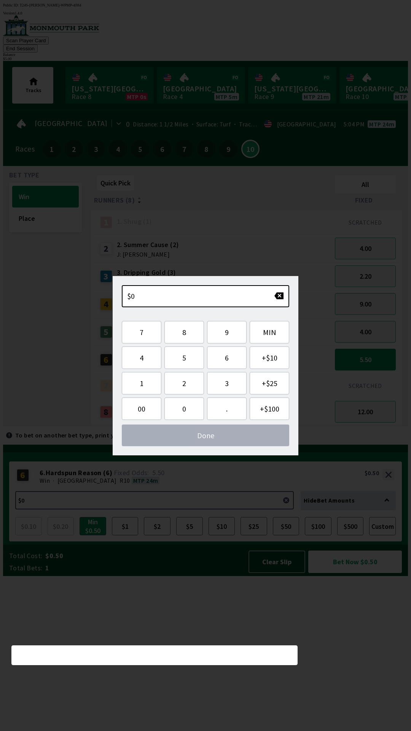
click at [196, 436] on span "Done" at bounding box center [205, 435] width 155 height 10
click at [162, 426] on div "Quick Pick All Runners (8) Fixed 1 1. Shrug (1) SCRATCHED 2 2. Summer Cause (2)…" at bounding box center [249, 299] width 317 height 254
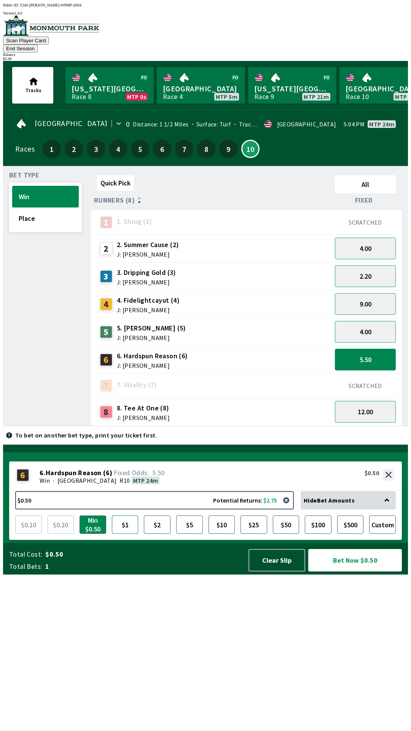
click at [127, 534] on button "$1" at bounding box center [125, 524] width 27 height 18
click at [161, 534] on button "$2" at bounding box center [157, 524] width 27 height 18
click at [201, 534] on button "$5" at bounding box center [189, 524] width 27 height 18
click at [340, 571] on button "Bet Now $5.00" at bounding box center [355, 560] width 94 height 22
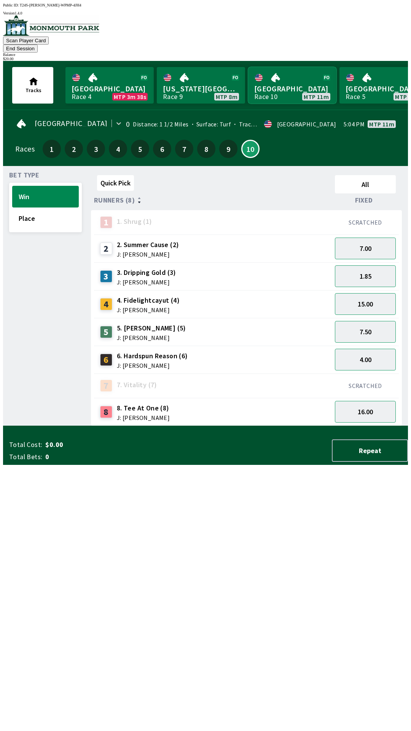
click at [288, 84] on link "[GEOGRAPHIC_DATA] Race 10 MTP 11m" at bounding box center [292, 85] width 88 height 37
click at [375, 346] on div "4.00" at bounding box center [365, 360] width 67 height 28
click at [374, 321] on button "7.50" at bounding box center [365, 332] width 61 height 22
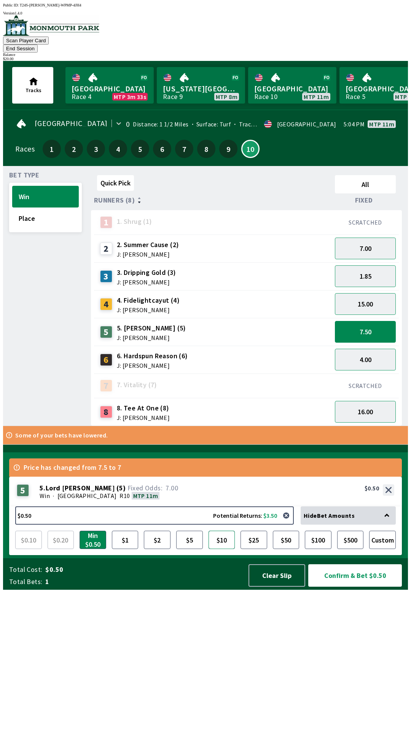
click at [224, 549] on button "$10" at bounding box center [222, 540] width 27 height 18
click at [342, 586] on button "Confirm & Bet $10.00" at bounding box center [355, 575] width 94 height 22
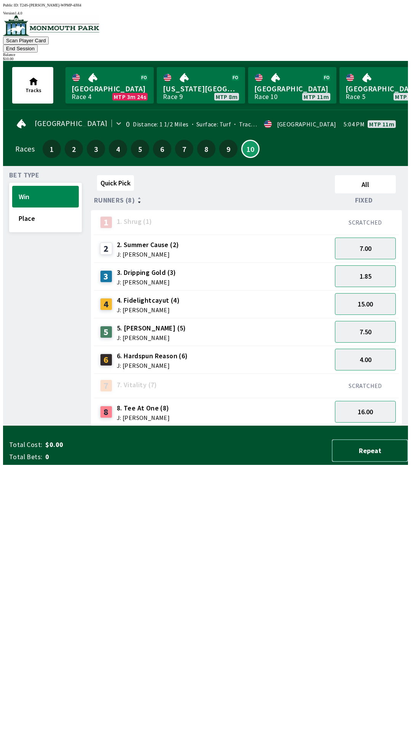
click at [382, 462] on button "Repeat" at bounding box center [370, 450] width 76 height 22
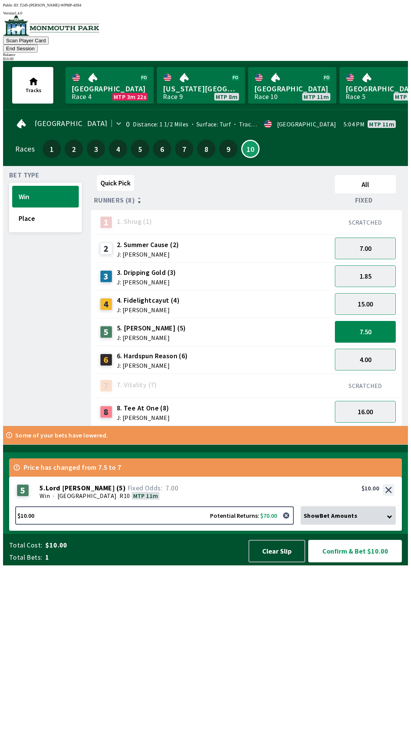
click at [347, 562] on button "Confirm & Bet $10.00" at bounding box center [355, 551] width 94 height 22
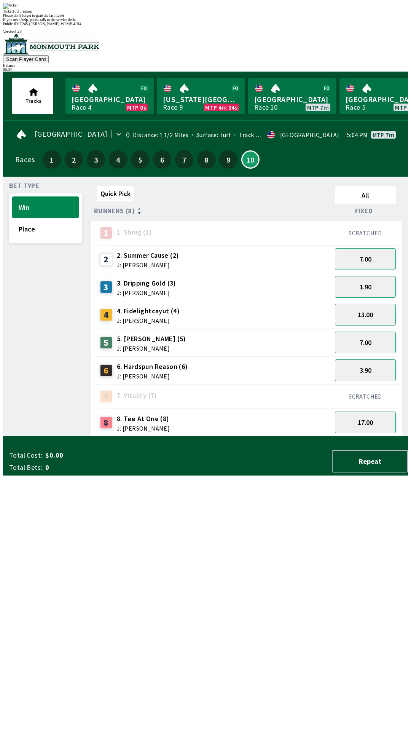
click at [313, 437] on div "Quick Pick All Runners (8) Fixed 1 1. Shrug (1) SCRATCHED 2 2. Summer Cause (2)…" at bounding box center [249, 310] width 317 height 254
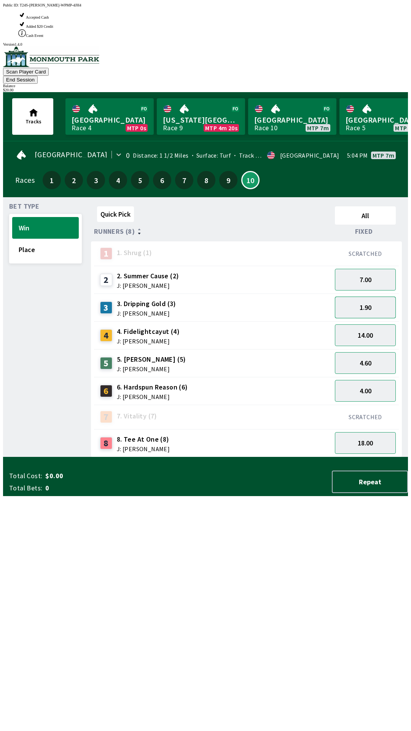
click at [366, 296] on button "1.90" at bounding box center [365, 307] width 61 height 22
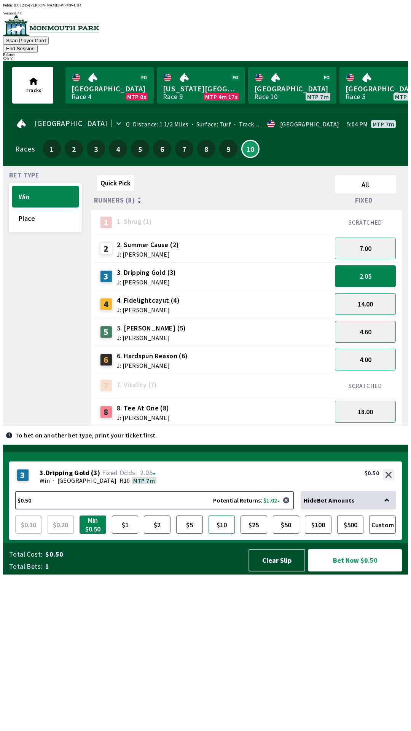
click at [221, 534] on button "$10" at bounding box center [222, 524] width 27 height 18
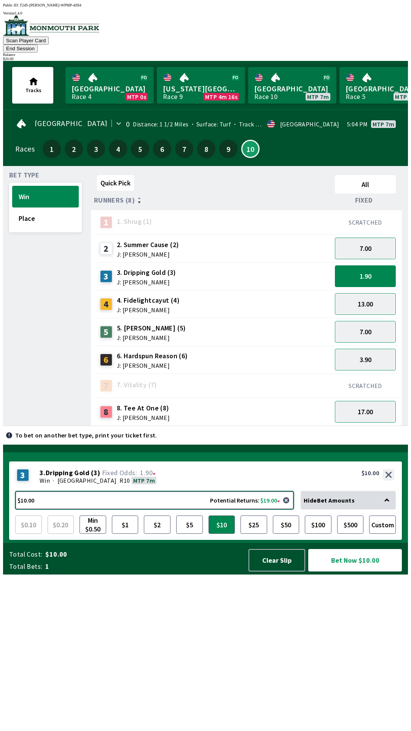
click at [274, 509] on button "$10.00 Potential Returns: $19.00" at bounding box center [154, 500] width 279 height 18
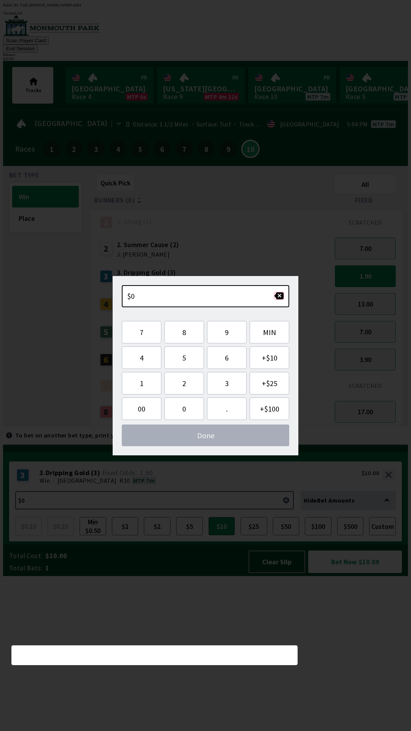
click at [283, 297] on button "button" at bounding box center [279, 296] width 10 height 8
click at [327, 426] on div "Quick Pick All Runners (8) Fixed 1 1. Shrug (1) SCRATCHED 2 2. Summer Cause (2)…" at bounding box center [249, 299] width 317 height 254
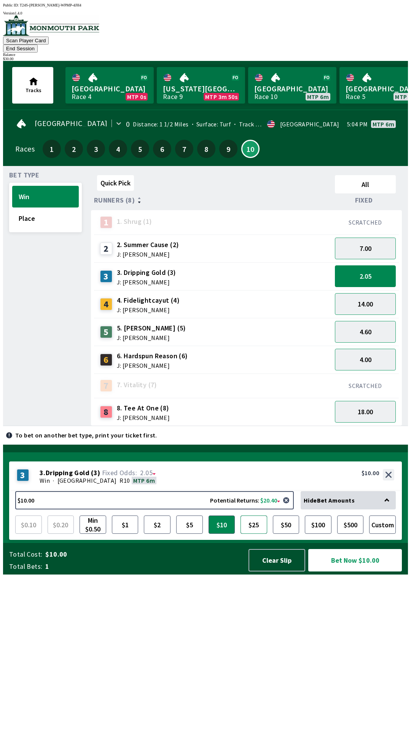
click at [251, 534] on button "$25" at bounding box center [254, 524] width 27 height 18
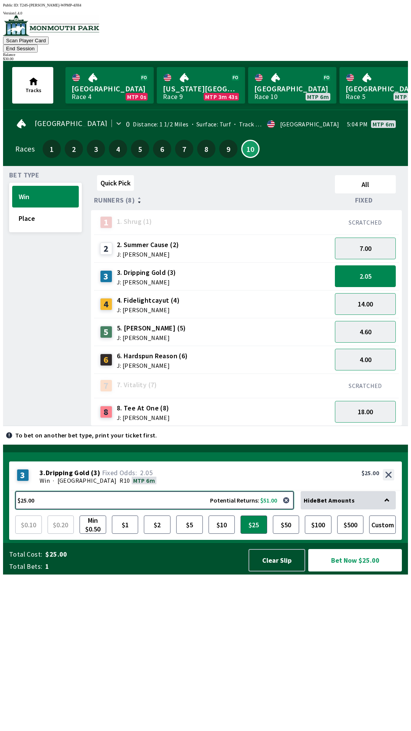
click at [262, 509] on button "$25.00 Potential Returns: $51.00" at bounding box center [154, 500] width 279 height 18
click at [356, 426] on div "Quick Pick All Runners (8) Fixed 1 1. Shrug (1) SCRATCHED 2 2. Summer Cause (2)…" at bounding box center [249, 299] width 317 height 254
click at [257, 534] on button "$25" at bounding box center [254, 524] width 27 height 18
click at [251, 534] on button "$25" at bounding box center [254, 524] width 27 height 18
click at [259, 534] on button "$25" at bounding box center [254, 524] width 27 height 18
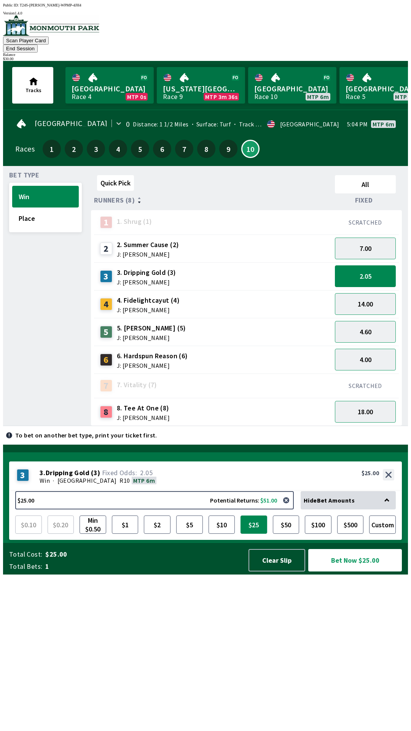
click at [261, 534] on button "$25" at bounding box center [254, 524] width 27 height 18
click at [259, 534] on button "$25" at bounding box center [254, 524] width 27 height 18
click at [267, 509] on button "$25.00 Potential Returns: $51.00" at bounding box center [154, 500] width 279 height 18
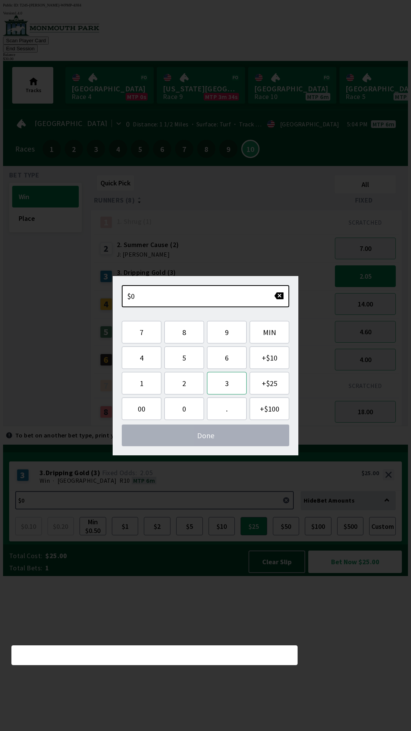
click at [228, 386] on button "3" at bounding box center [227, 383] width 40 height 22
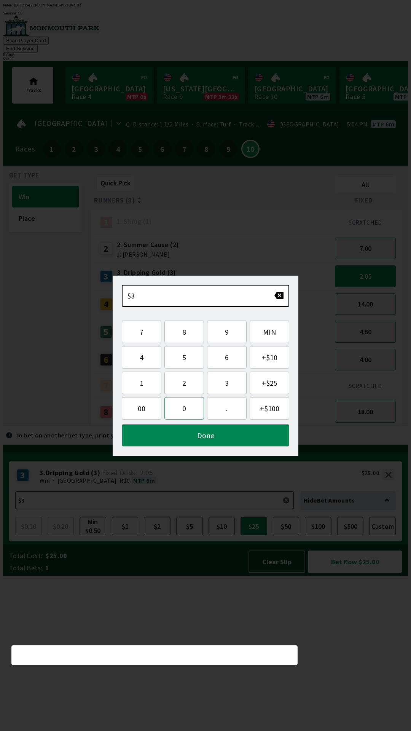
click at [184, 409] on button "0" at bounding box center [184, 408] width 40 height 22
click at [176, 440] on button "Done" at bounding box center [205, 435] width 167 height 22
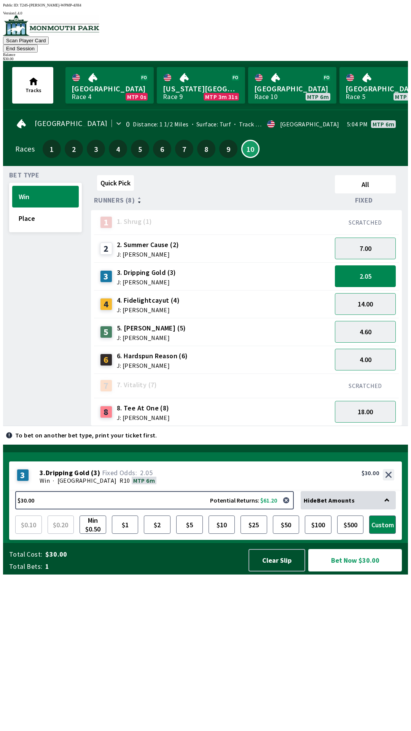
click at [359, 571] on button "Bet Now $30.00" at bounding box center [355, 560] width 94 height 22
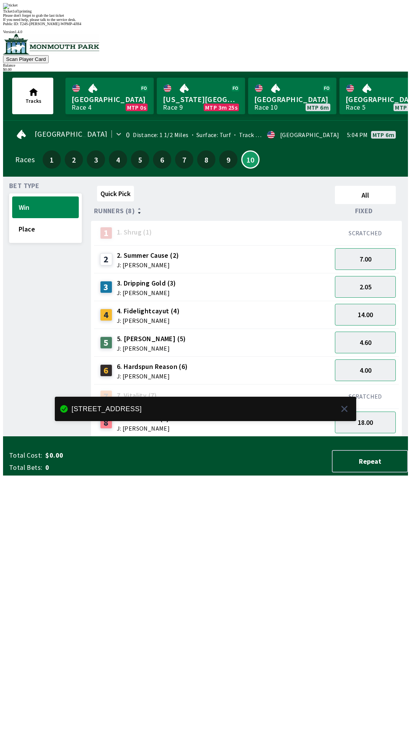
click at [351, 437] on div "Quick Pick All Runners (8) Fixed 1 1. Shrug (1) SCRATCHED 2 2. Summer Cause (2)…" at bounding box center [249, 310] width 317 height 254
